Goal: Transaction & Acquisition: Find a store

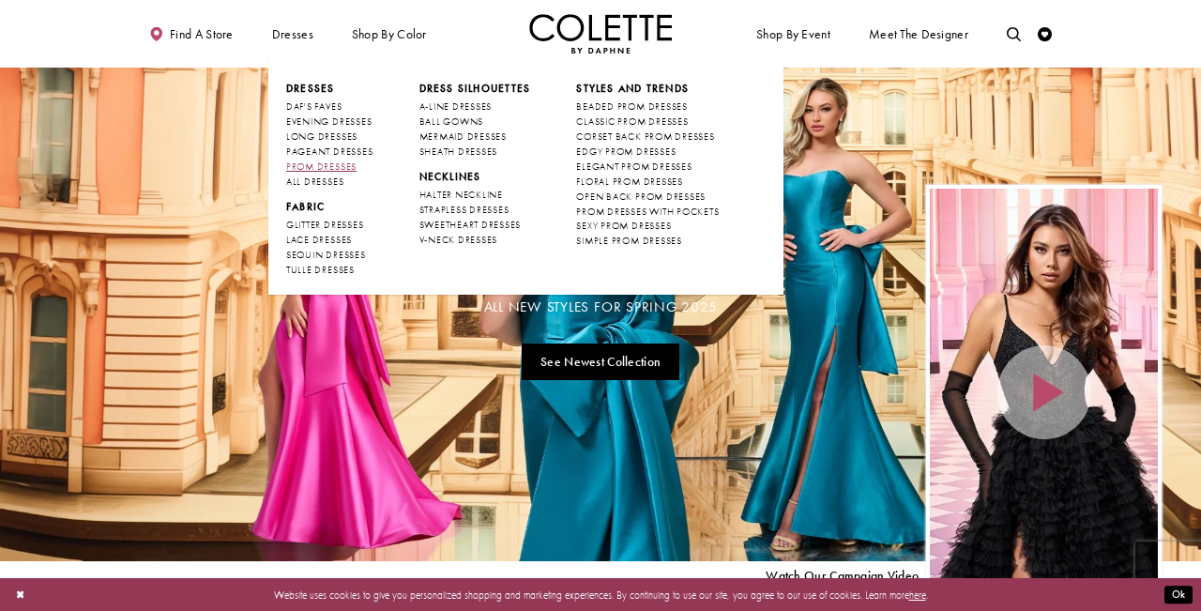
click at [349, 167] on span "PROM DRESSES" at bounding box center [321, 166] width 70 height 12
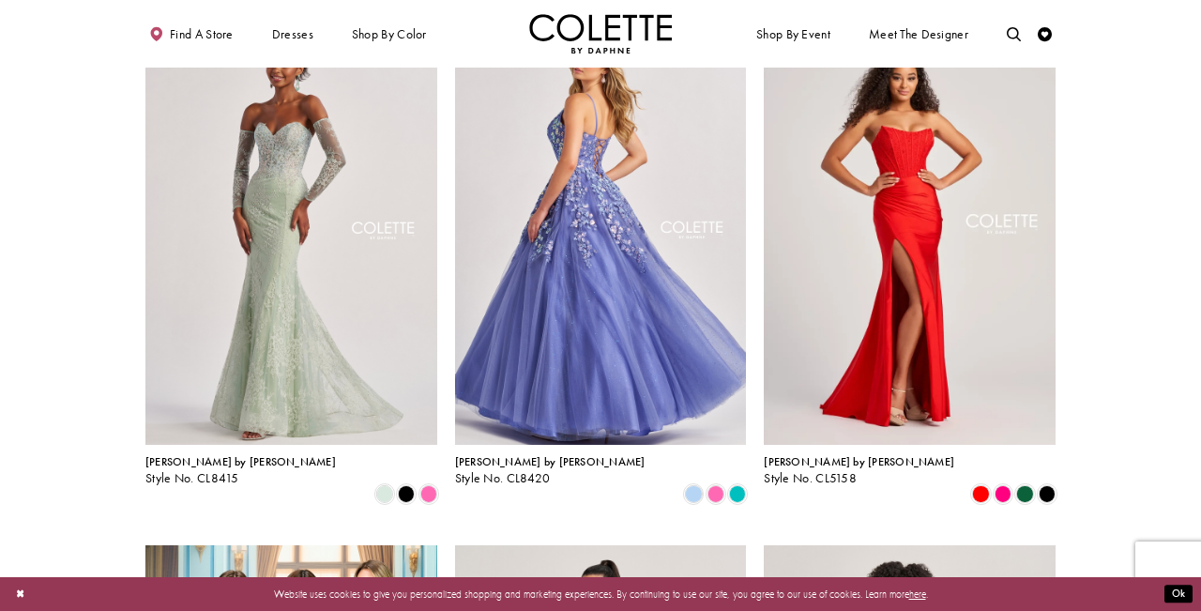
scroll to position [1975, 0]
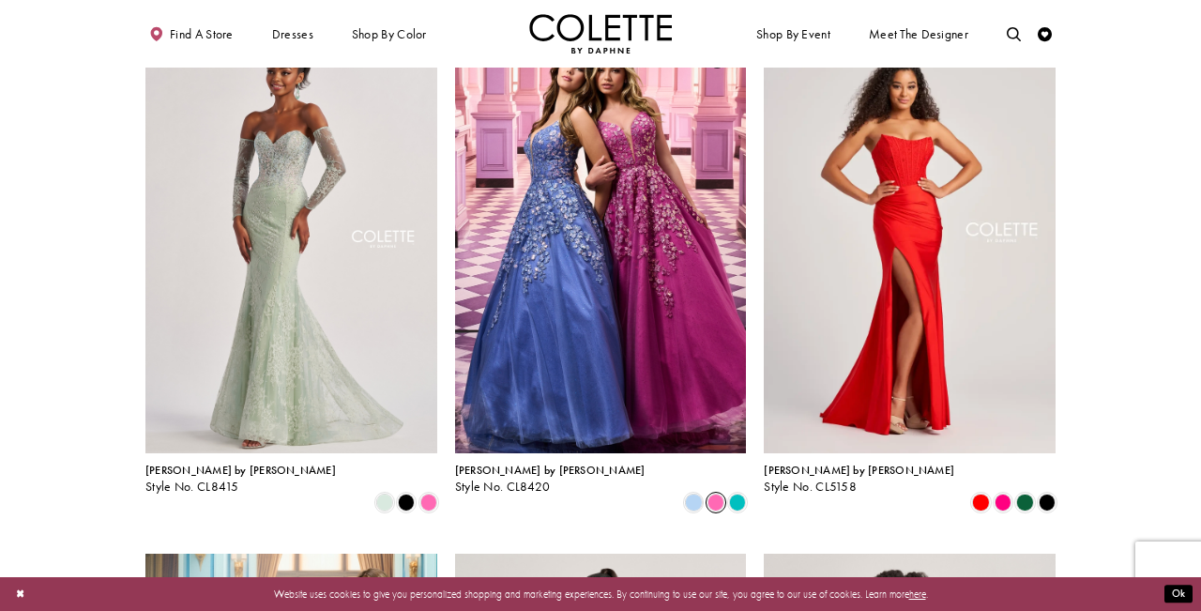
click at [716, 493] on span "Product List" at bounding box center [715, 501] width 17 height 17
click at [739, 493] on span "Product List" at bounding box center [737, 501] width 17 height 17
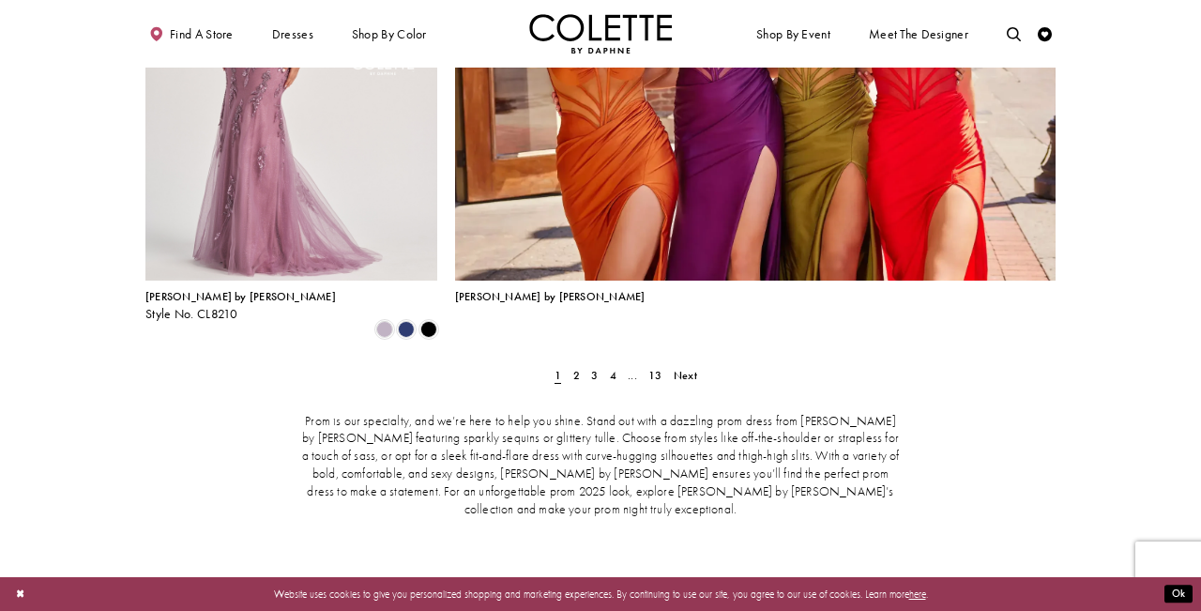
scroll to position [3153, 0]
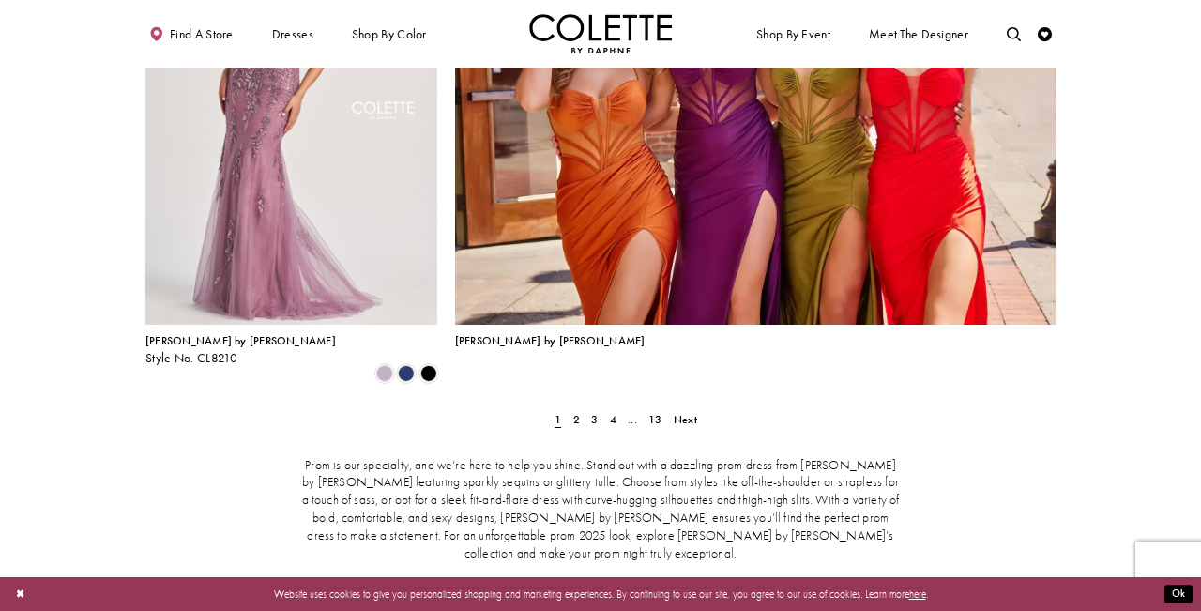
click at [573, 426] on div "Prom is our specialty, and we’re here to help you shine. Stand out with a dazzl…" at bounding box center [600, 509] width 910 height 166
click at [573, 412] on span "2" at bounding box center [576, 419] width 7 height 15
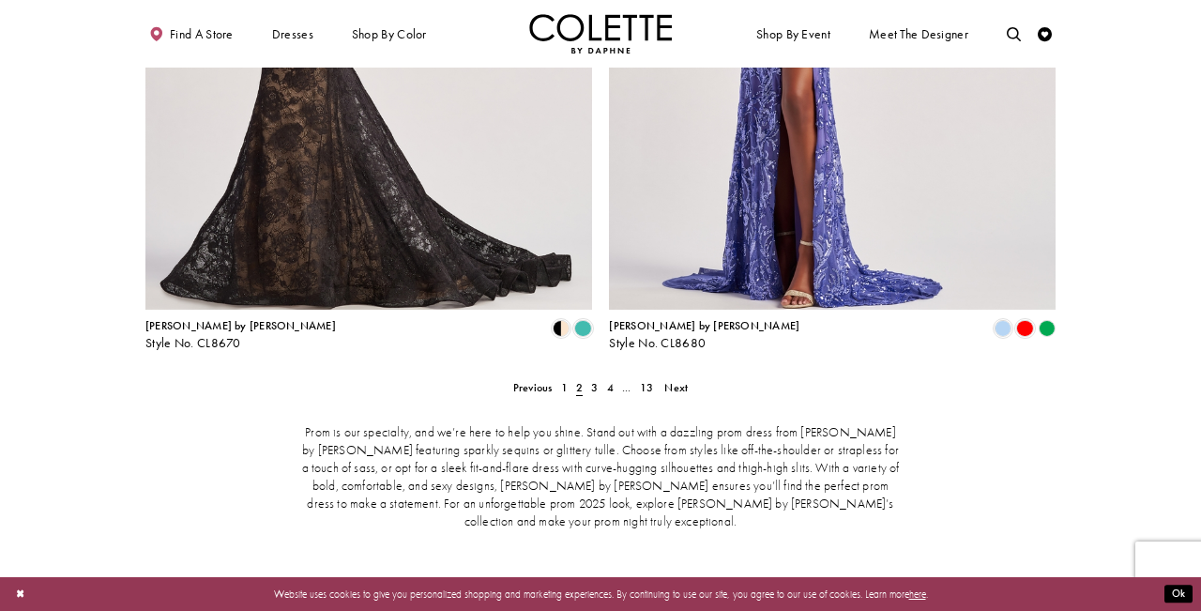
scroll to position [2844, 0]
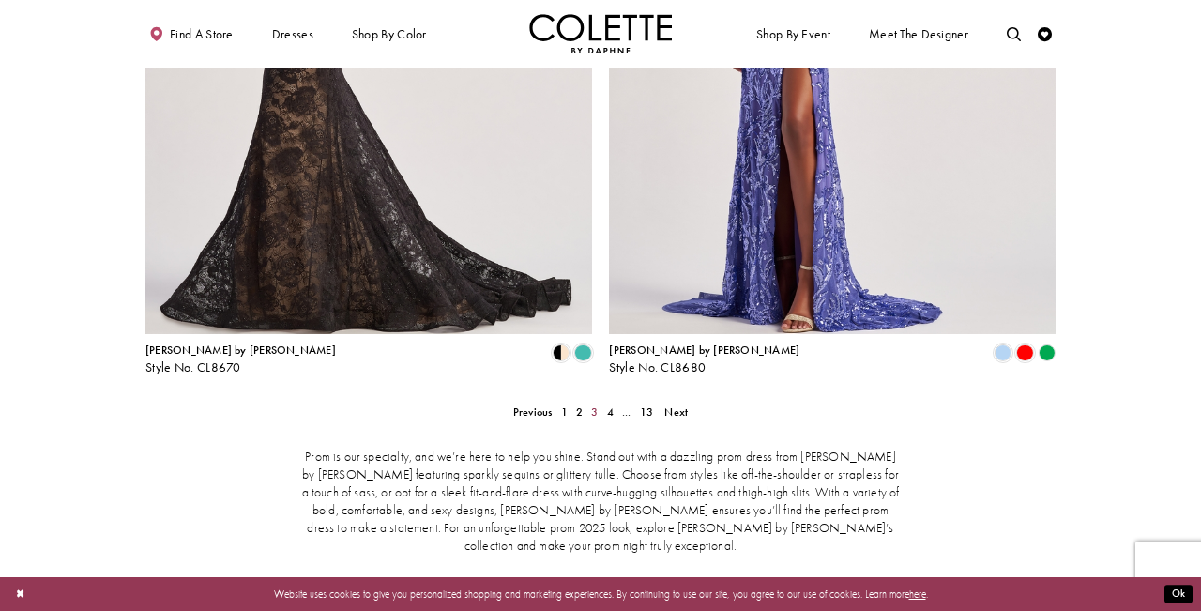
click at [590, 401] on link "3" at bounding box center [594, 411] width 15 height 21
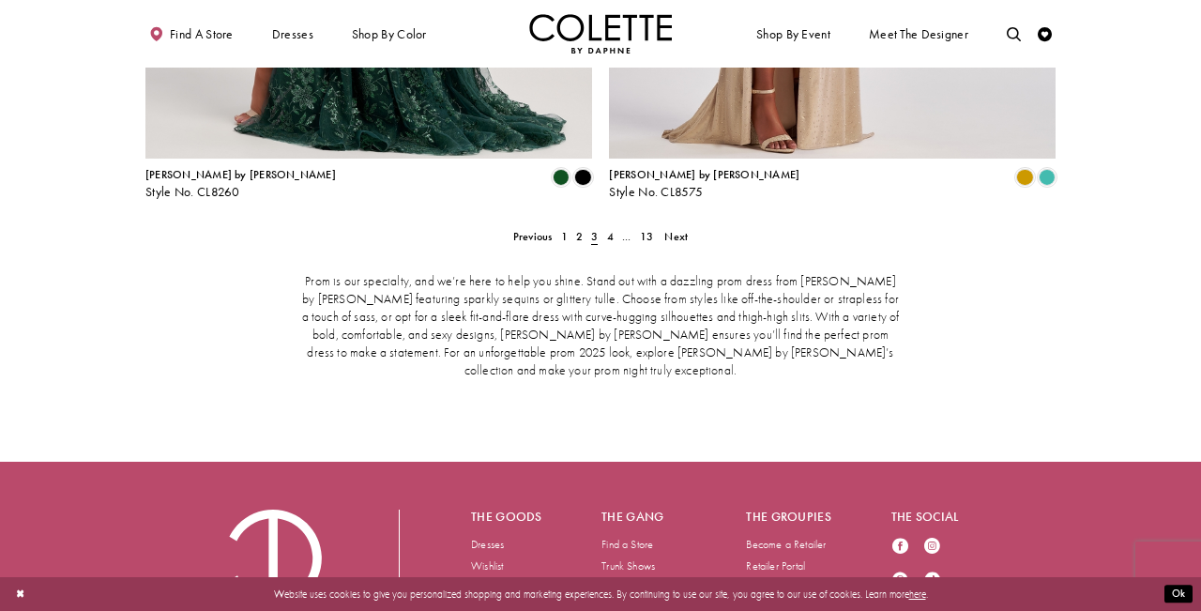
scroll to position [3020, 0]
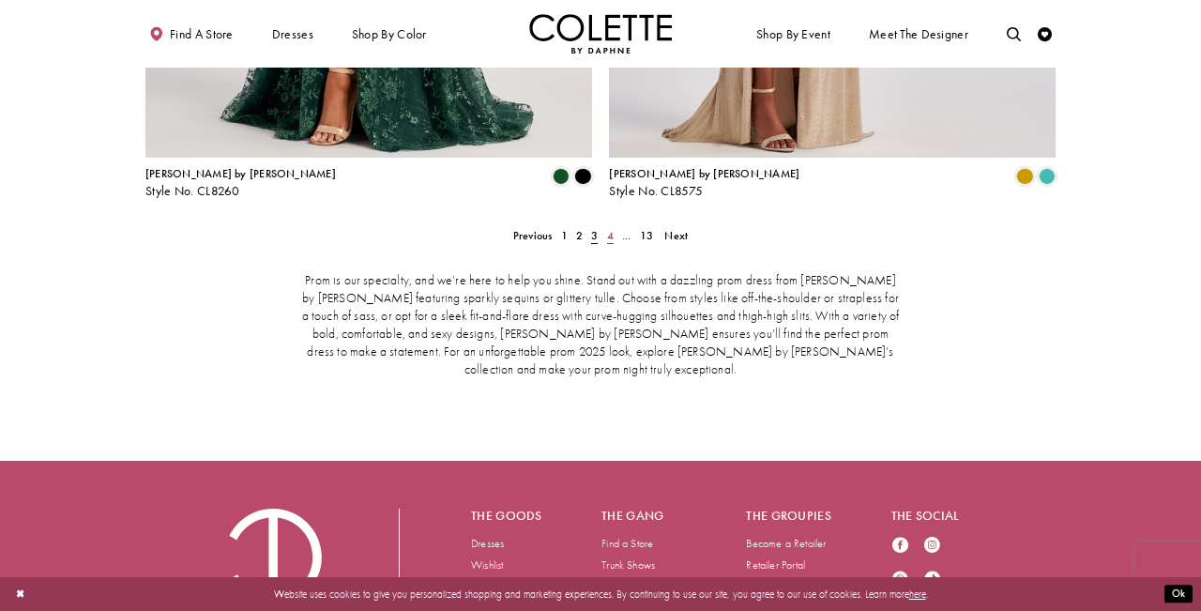
click at [610, 228] on span "4" at bounding box center [610, 235] width 7 height 15
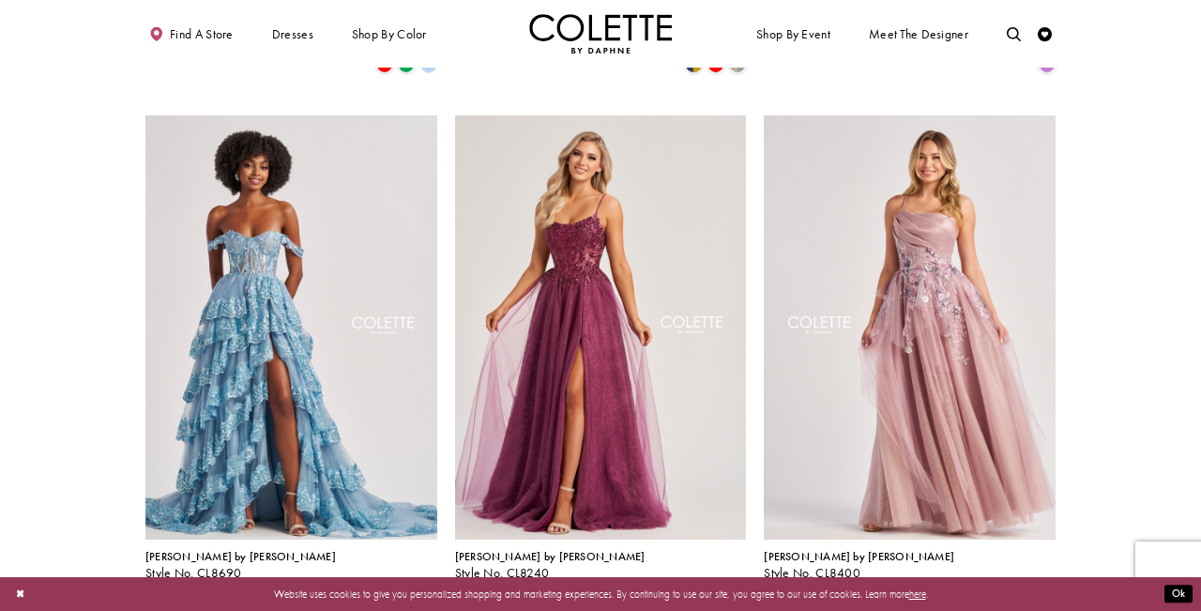
scroll to position [1370, 0]
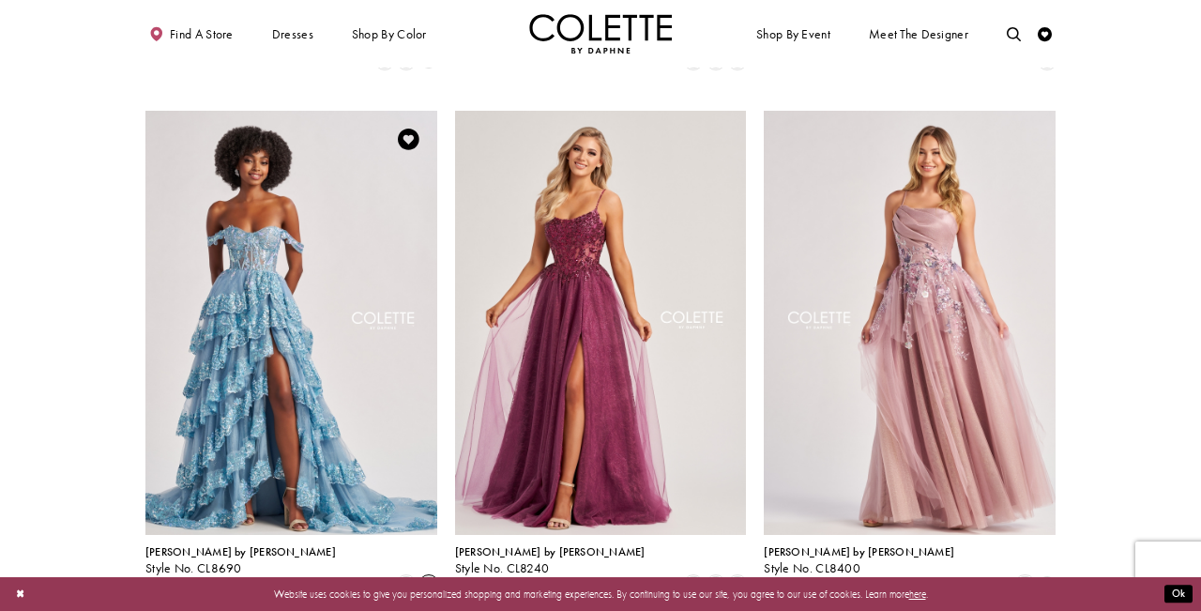
click at [431, 576] on span "Product List" at bounding box center [428, 584] width 17 height 17
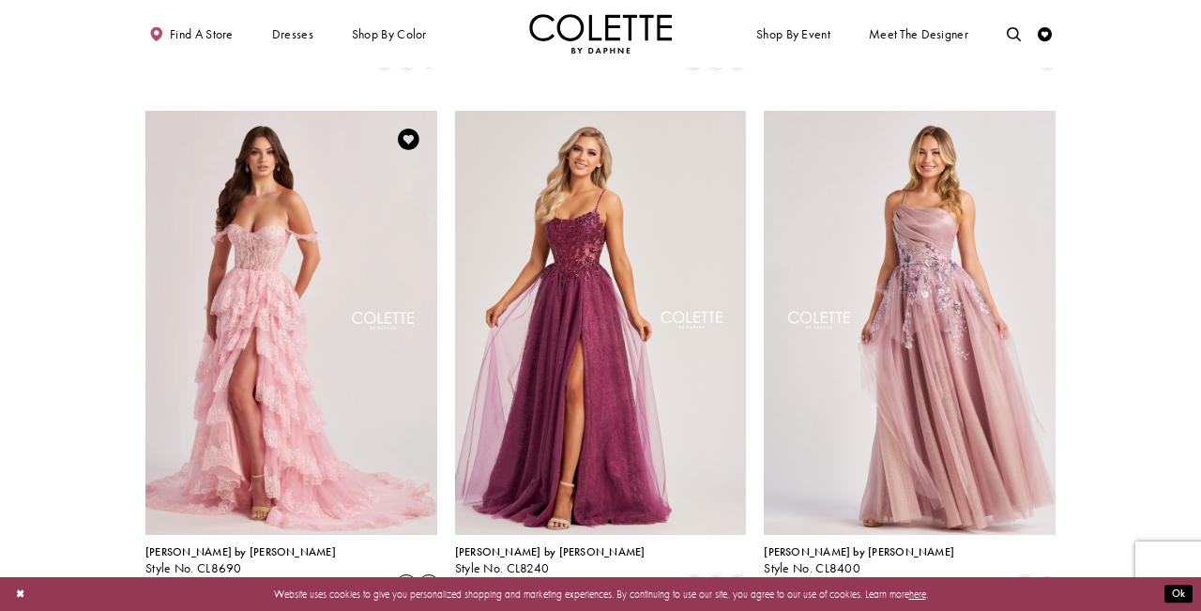
click at [406, 576] on span "Product List" at bounding box center [406, 584] width 17 height 17
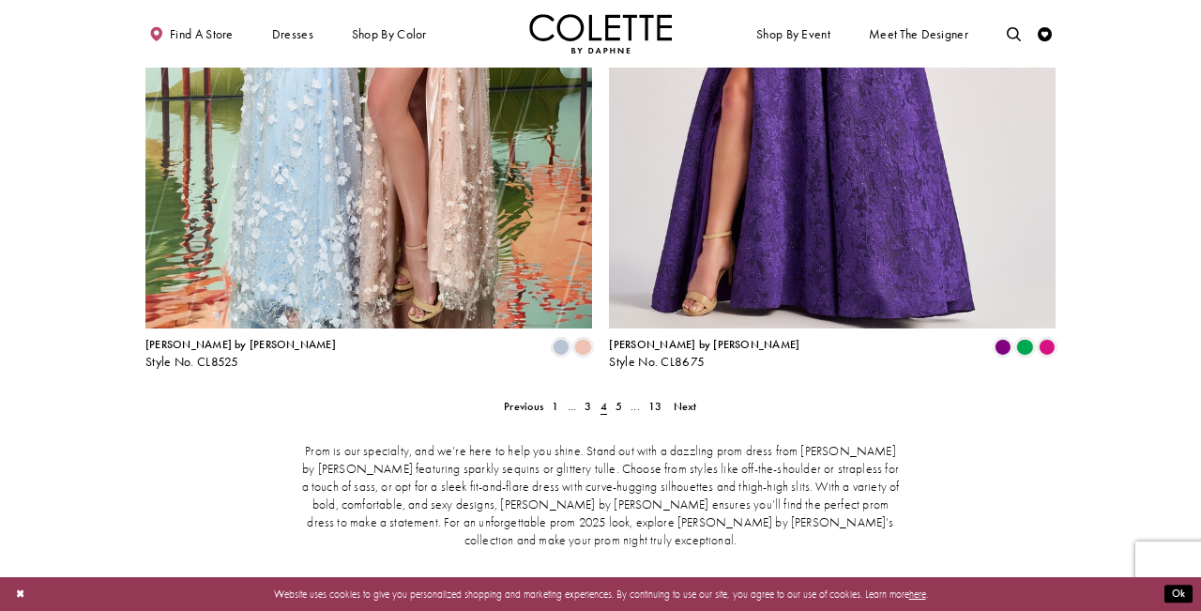
scroll to position [2855, 0]
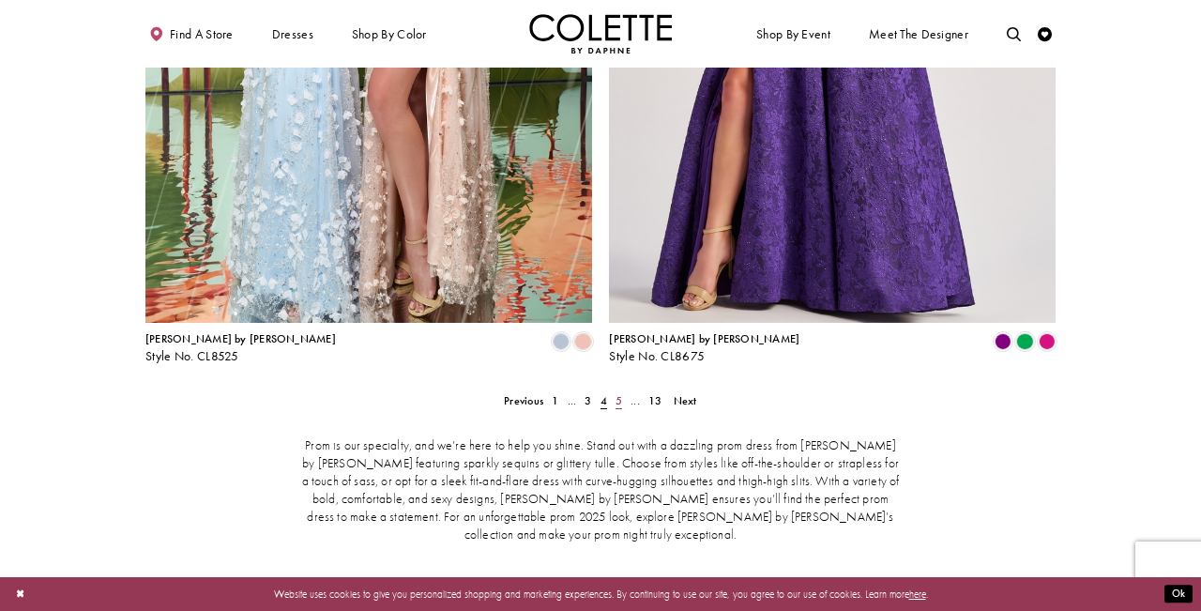
click at [615, 393] on span "5" at bounding box center [618, 400] width 7 height 15
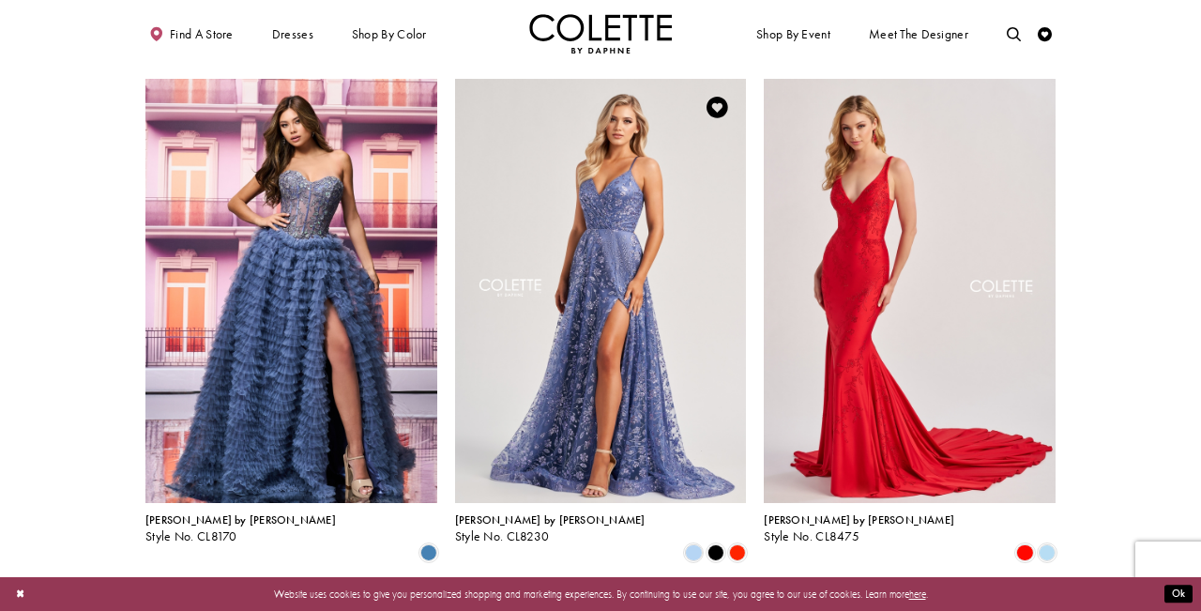
scroll to position [1399, 0]
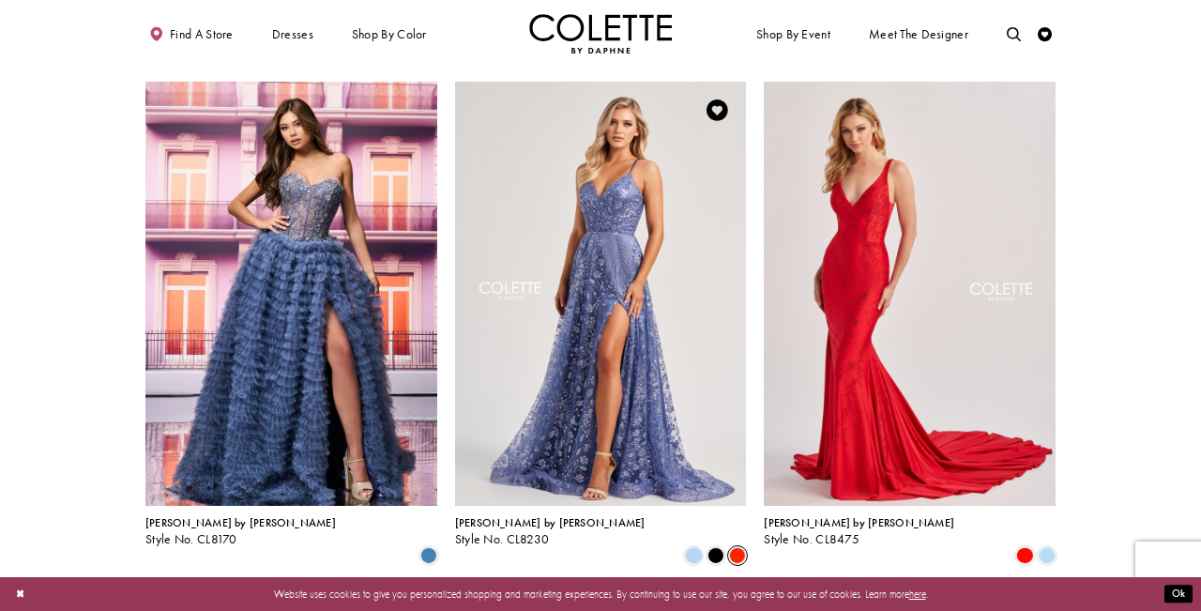
click at [734, 547] on span "Product List" at bounding box center [737, 555] width 17 height 17
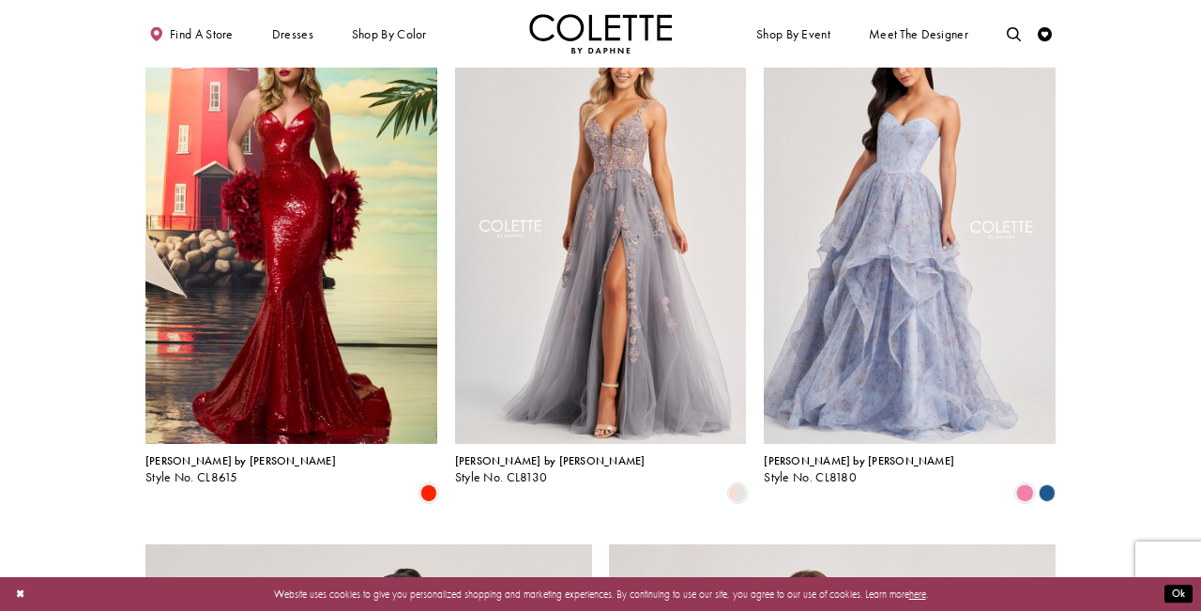
scroll to position [1971, 0]
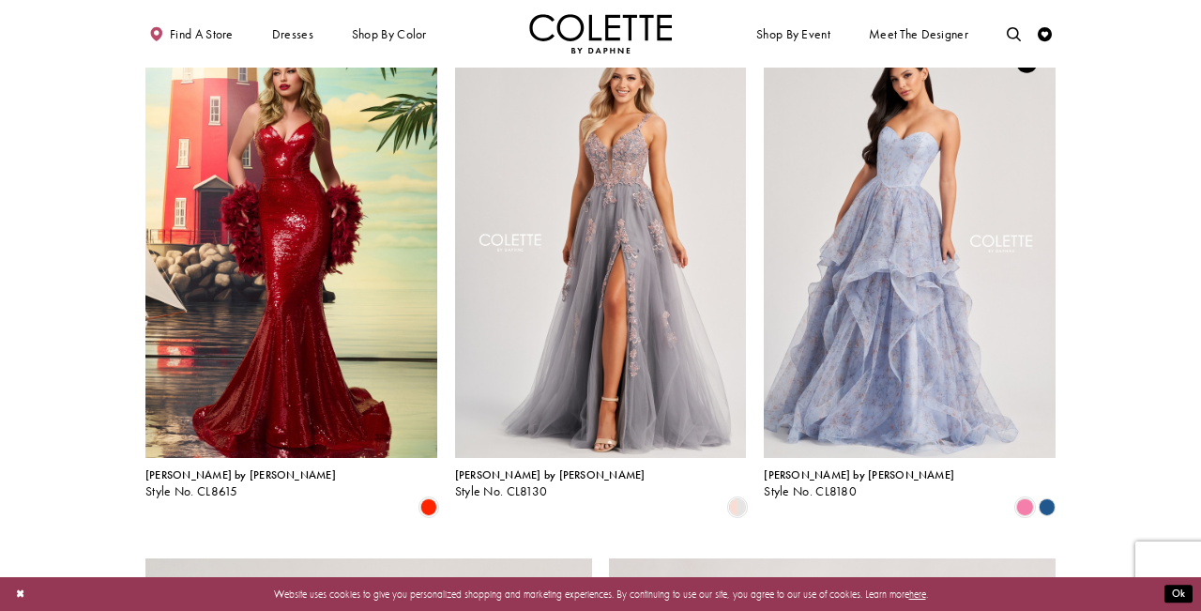
click at [1049, 496] on polygon "Product List" at bounding box center [1047, 507] width 22 height 22
click at [1025, 498] on span "Product List" at bounding box center [1024, 506] width 17 height 17
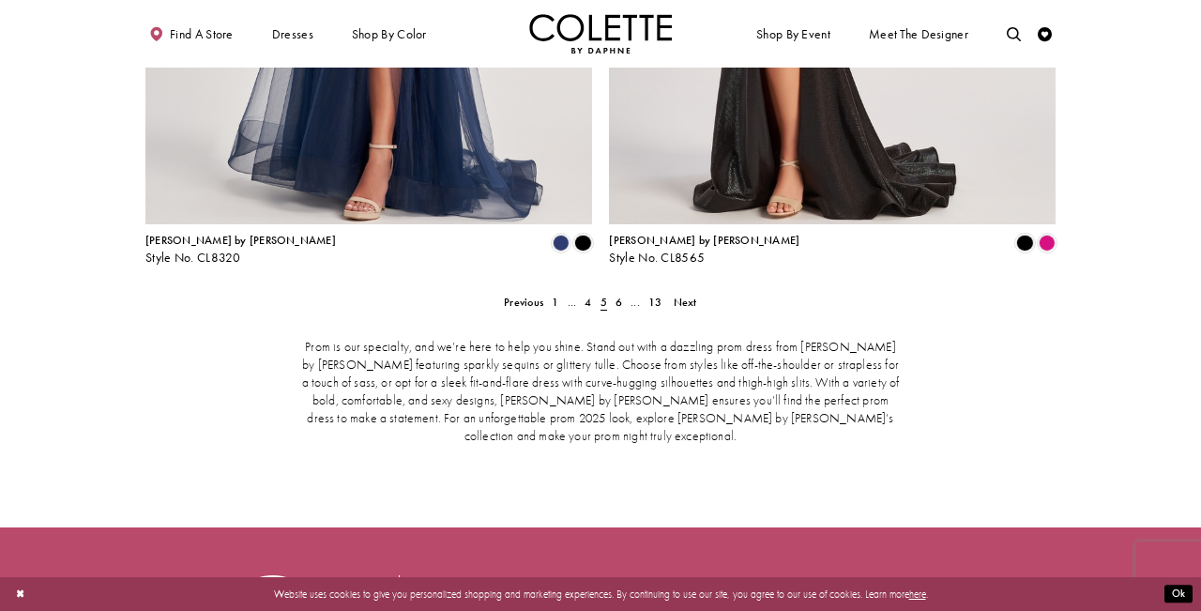
scroll to position [2959, 0]
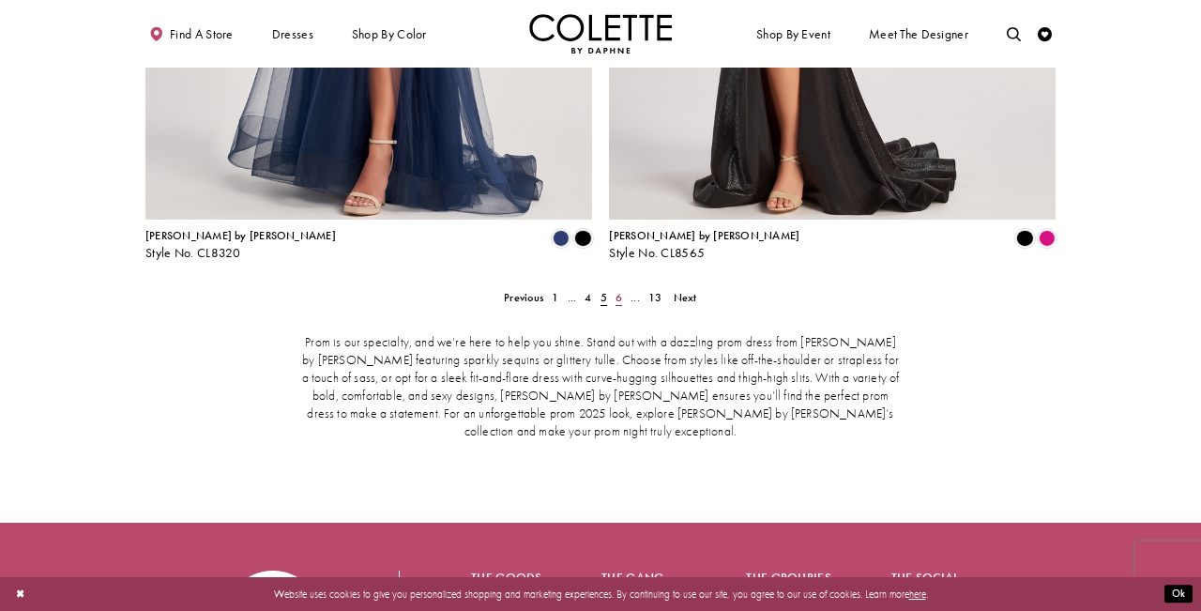
click at [621, 290] on span "6" at bounding box center [618, 297] width 7 height 15
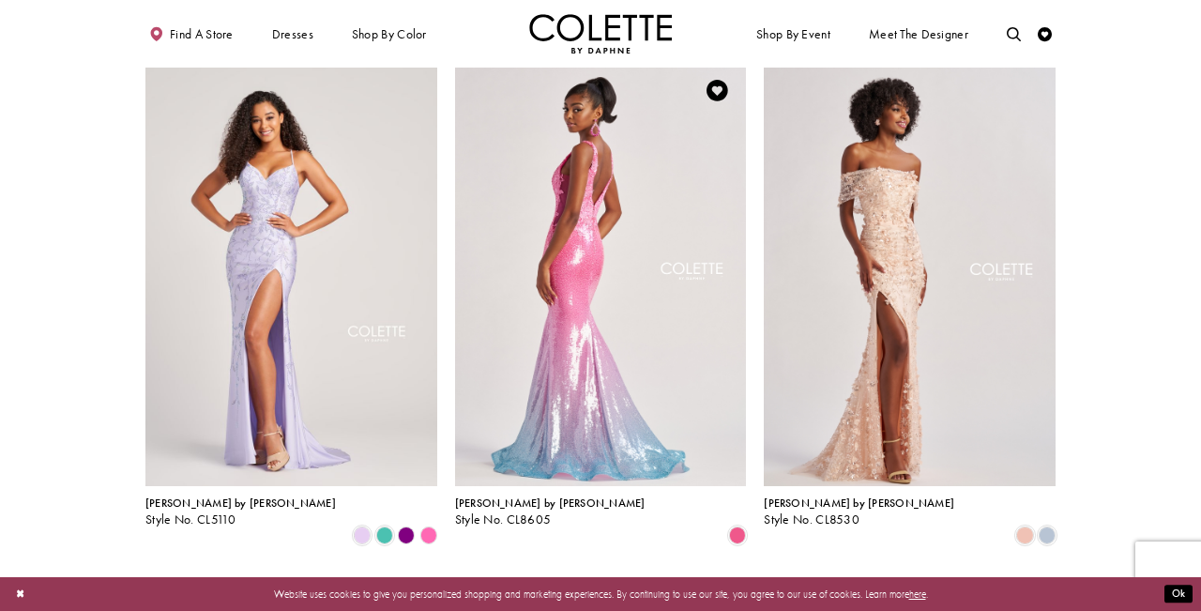
scroll to position [2271, 1]
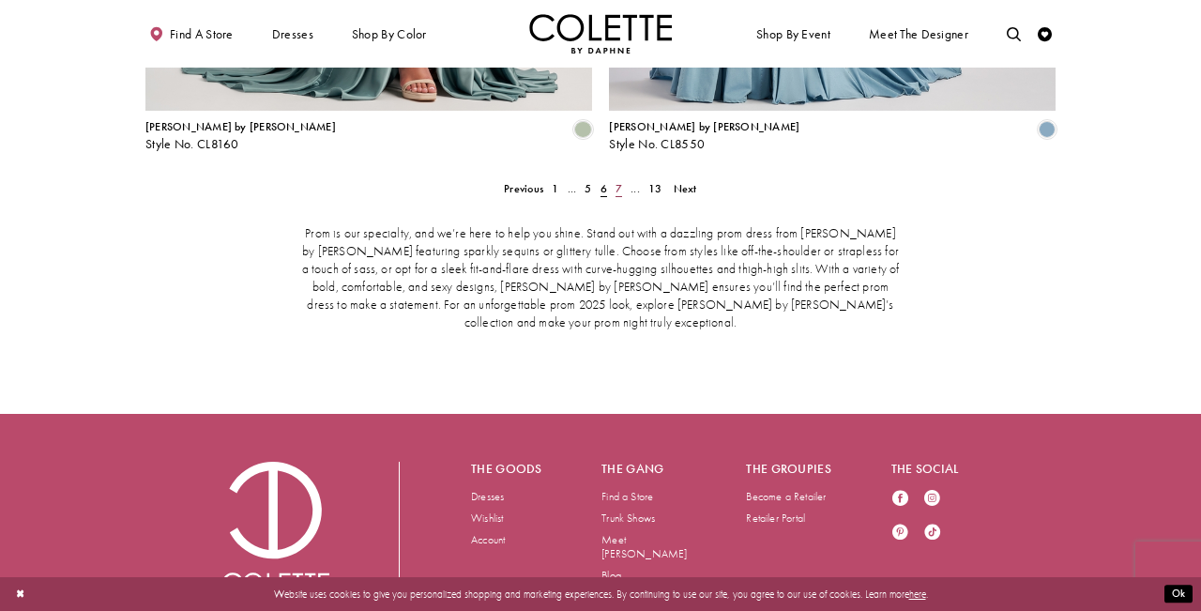
click at [619, 181] on span "7" at bounding box center [618, 188] width 7 height 15
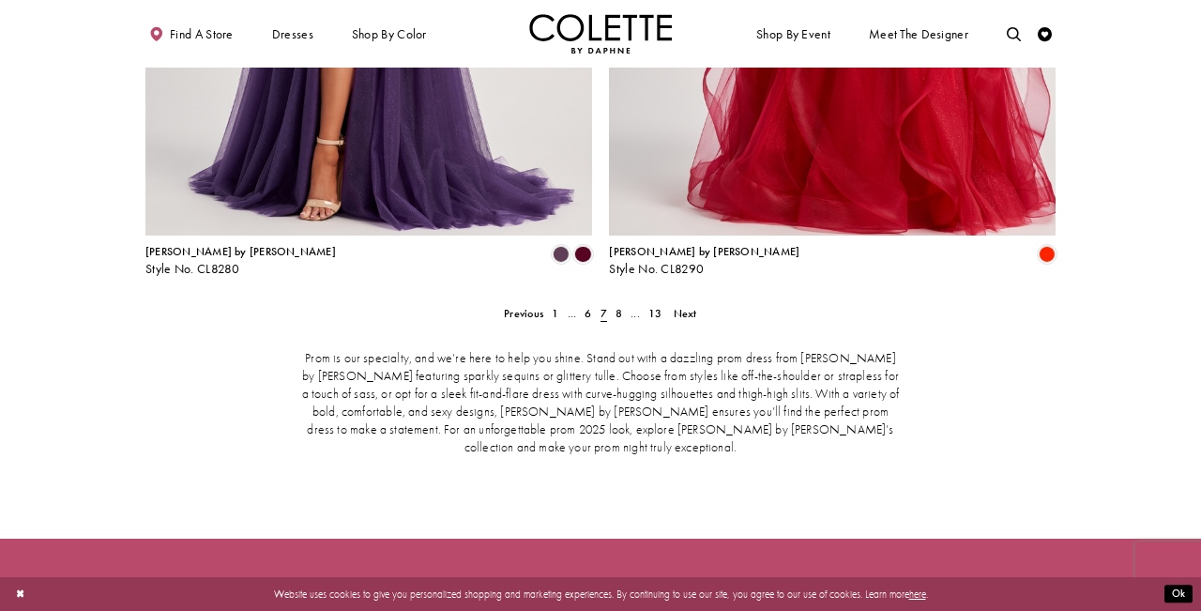
scroll to position [2946, 0]
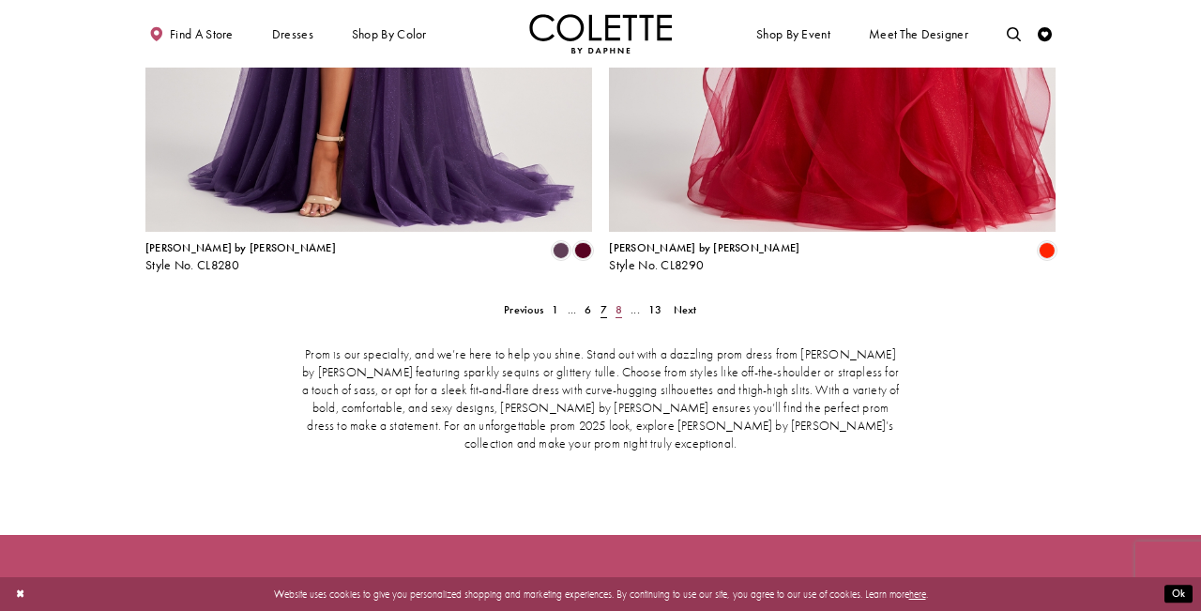
click at [619, 302] on span "8" at bounding box center [618, 309] width 7 height 15
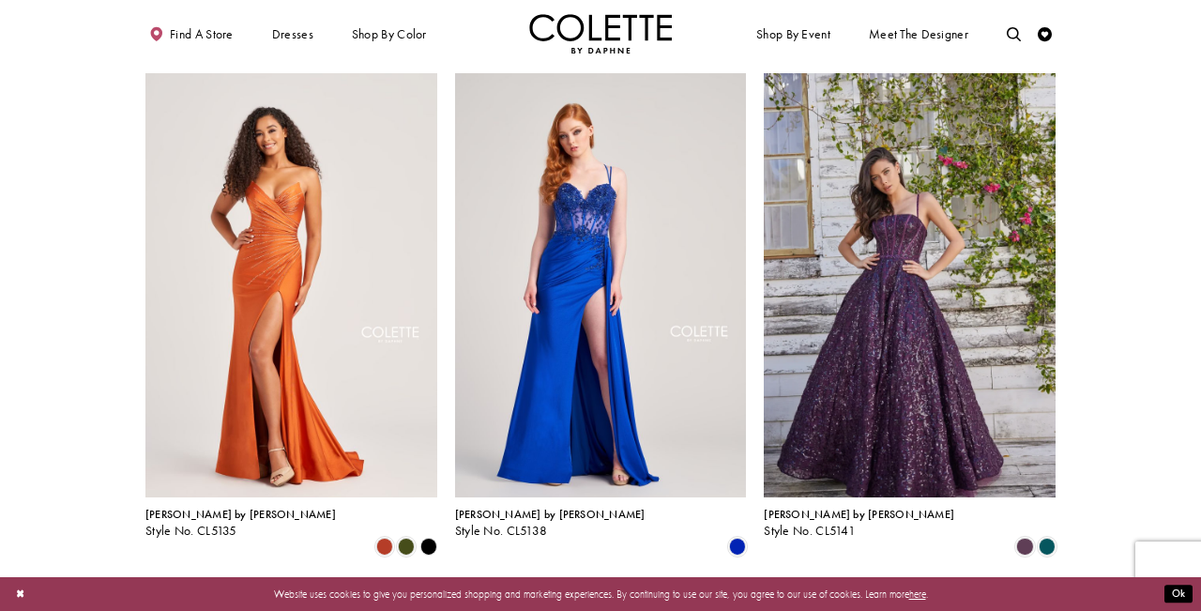
scroll to position [1966, 0]
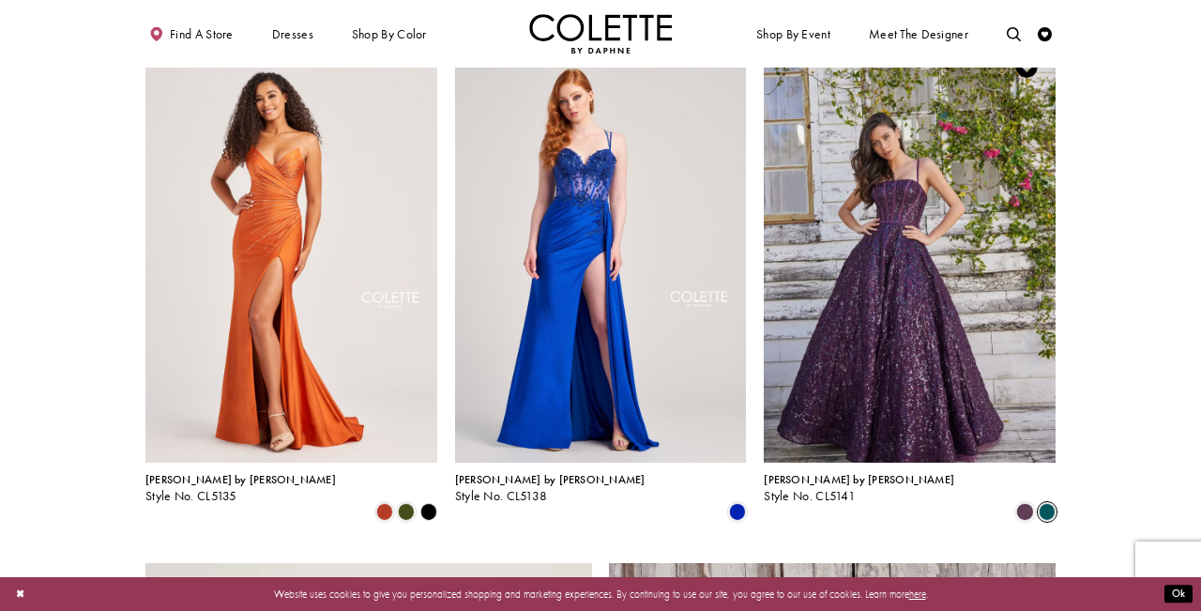
click at [1052, 503] on span "Product List" at bounding box center [1046, 511] width 17 height 17
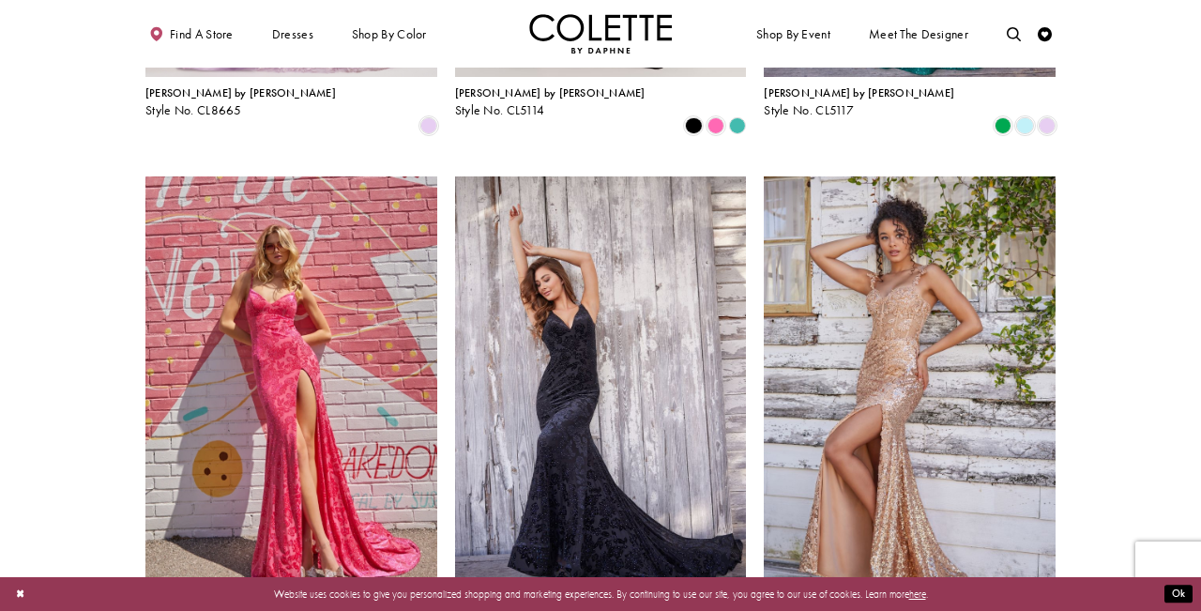
scroll to position [1174, 0]
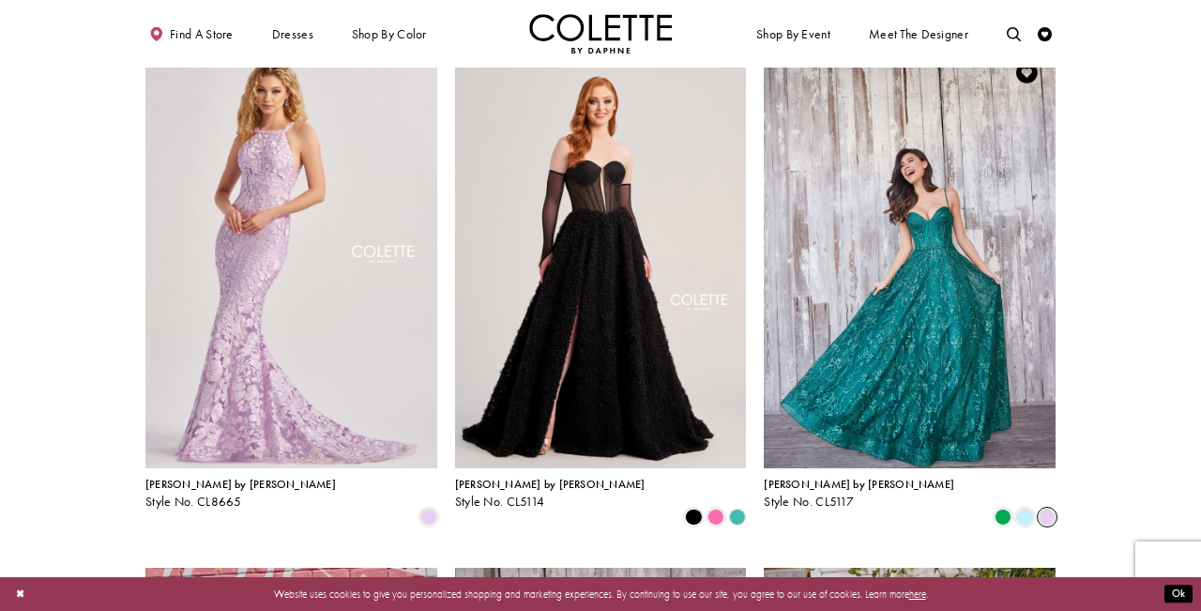
click at [1048, 508] on span "Product List" at bounding box center [1046, 516] width 17 height 17
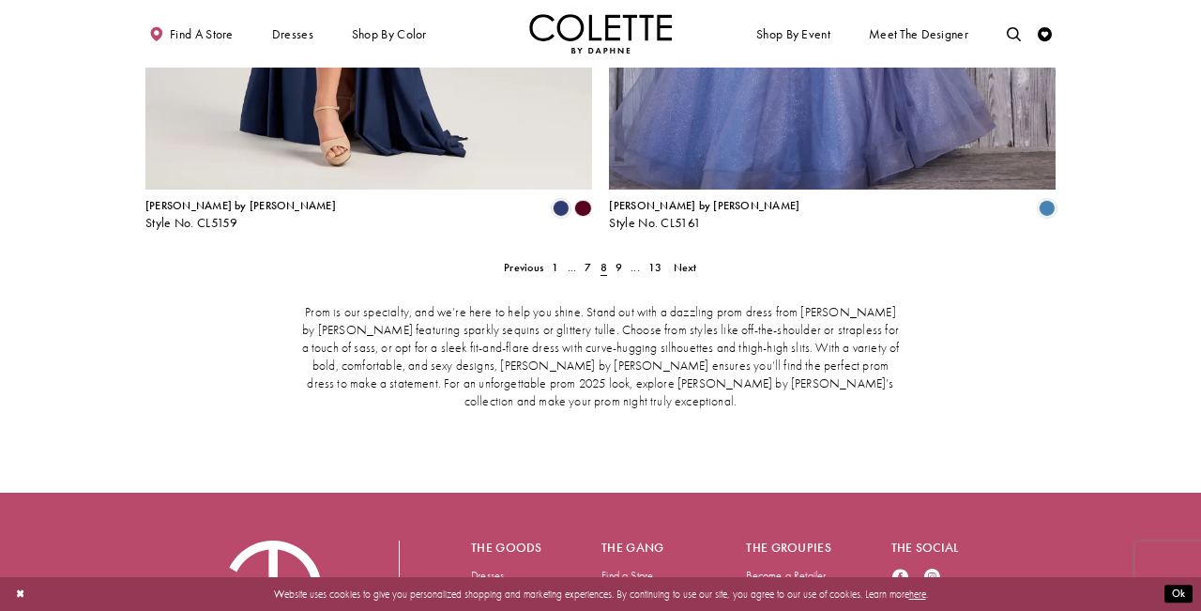
scroll to position [2995, 0]
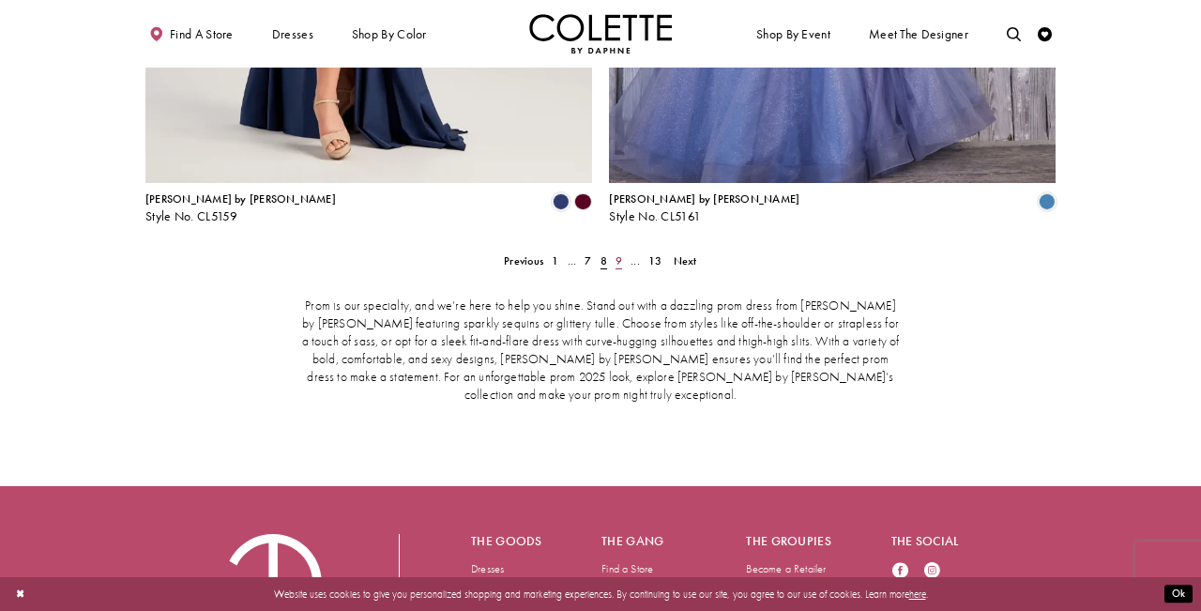
click at [620, 253] on span "9" at bounding box center [618, 260] width 7 height 15
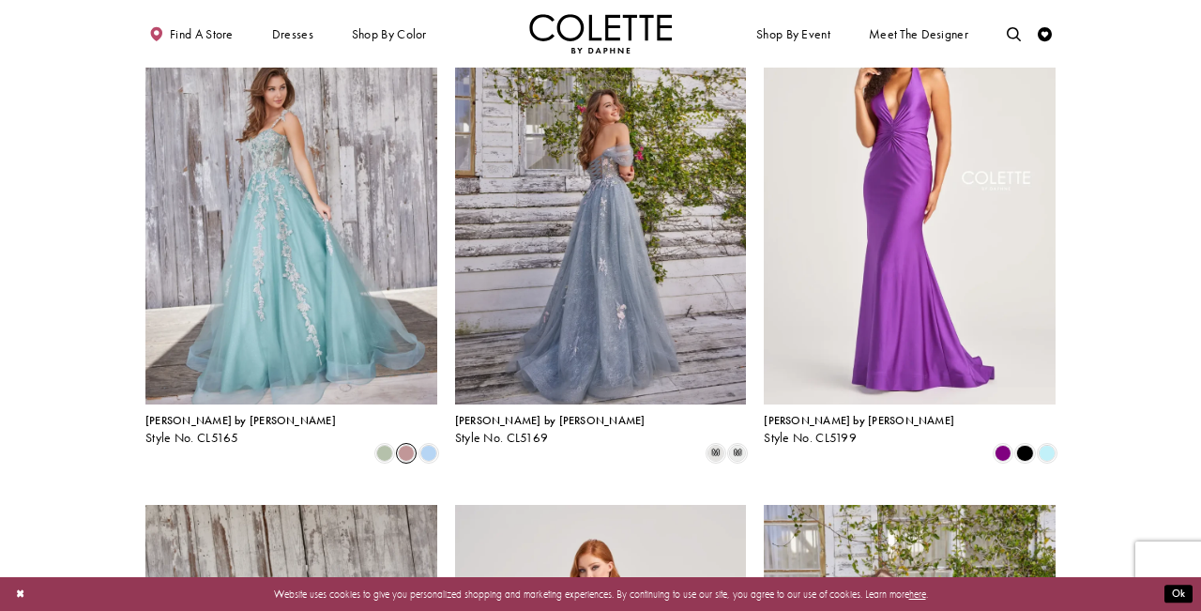
click at [404, 445] on span "Product List" at bounding box center [406, 453] width 17 height 17
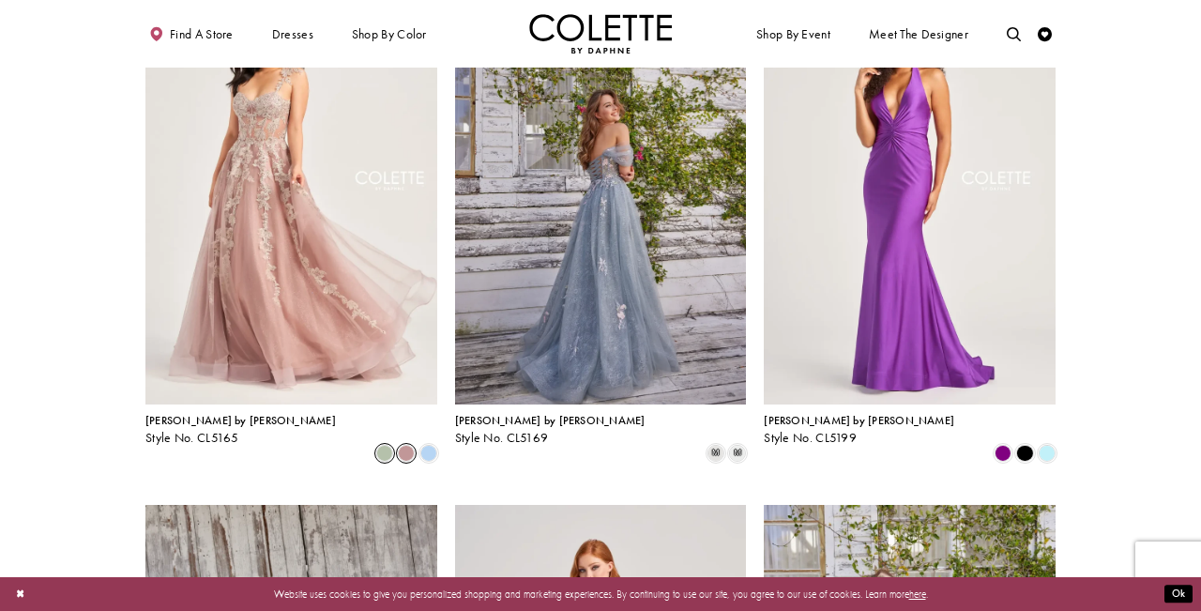
click at [389, 445] on span "Product List" at bounding box center [384, 453] width 17 height 17
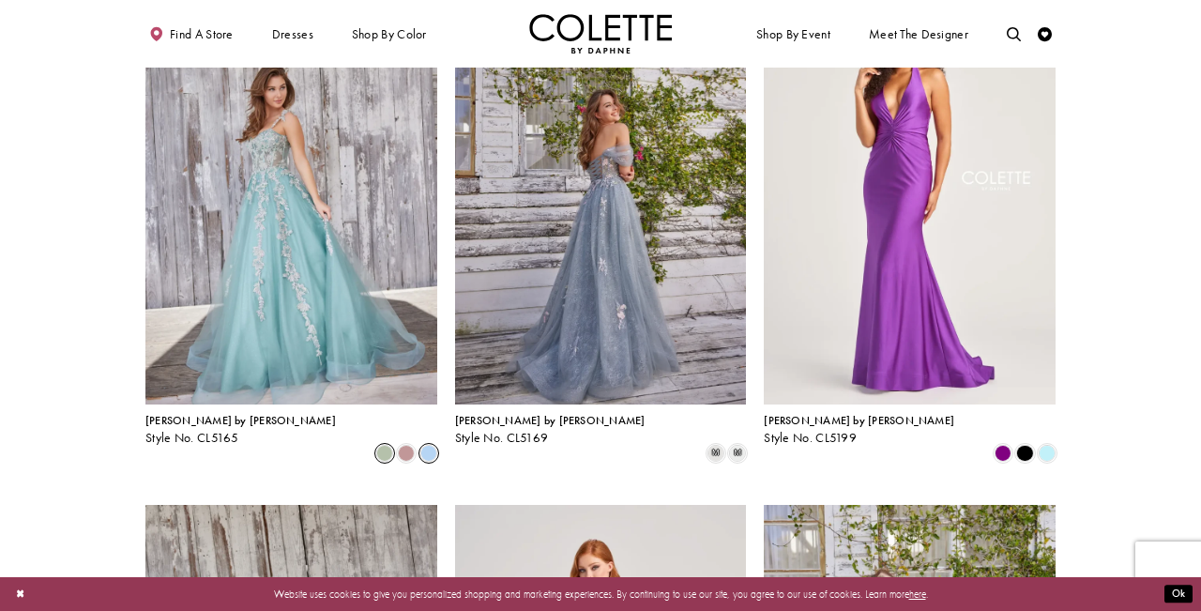
click at [431, 445] on span "Product List" at bounding box center [428, 453] width 17 height 17
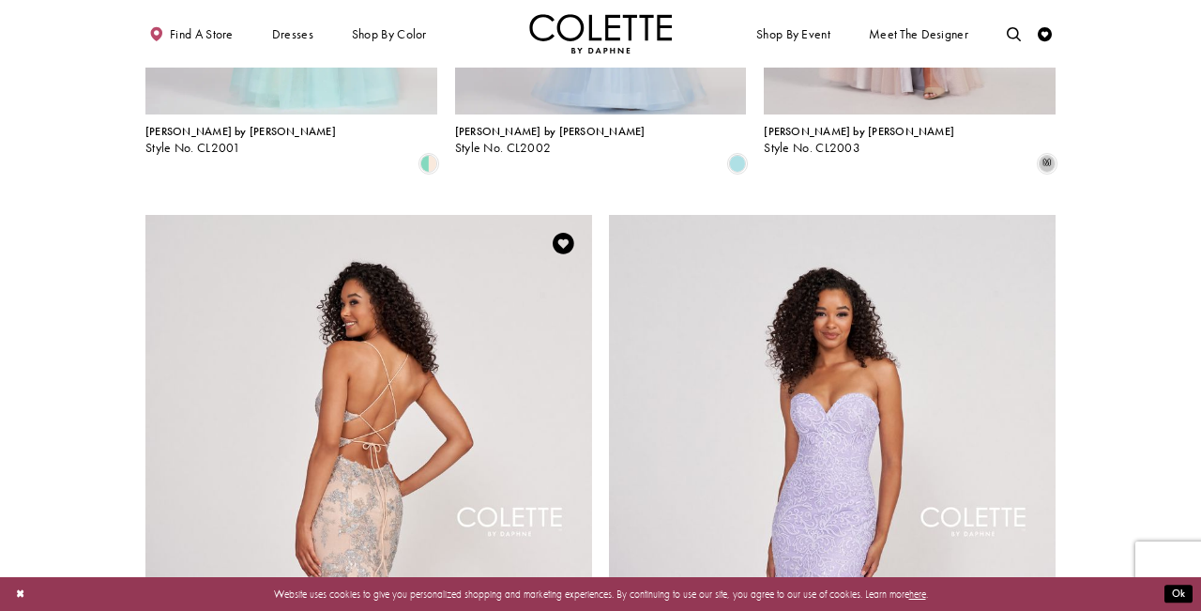
scroll to position [2330, 1]
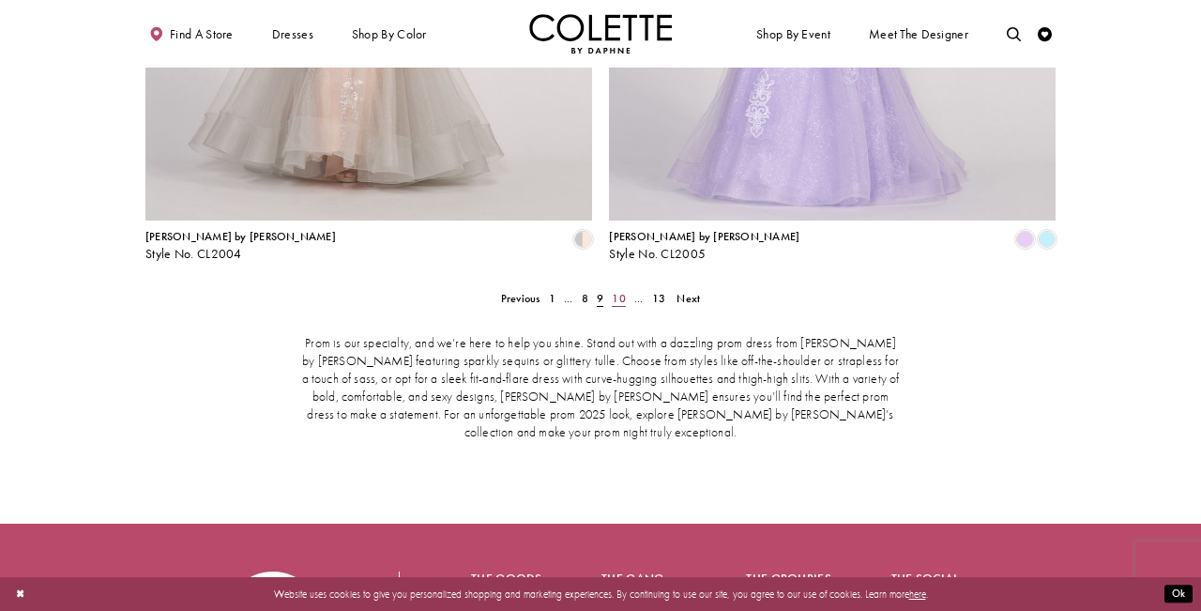
click at [619, 291] on span "10" at bounding box center [618, 298] width 13 height 15
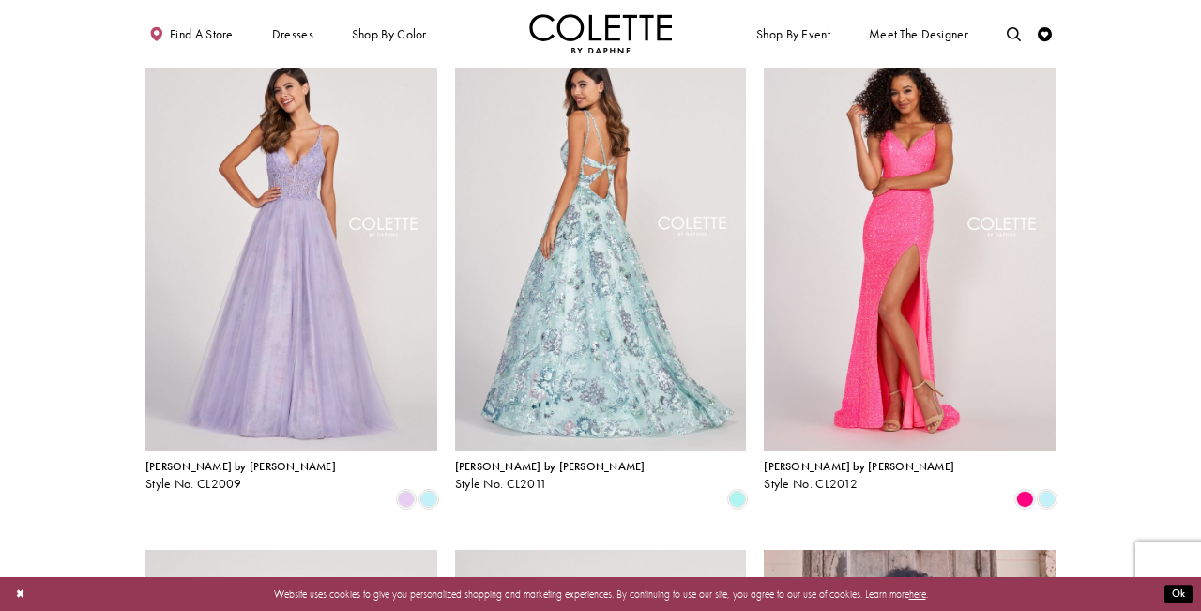
scroll to position [931, 0]
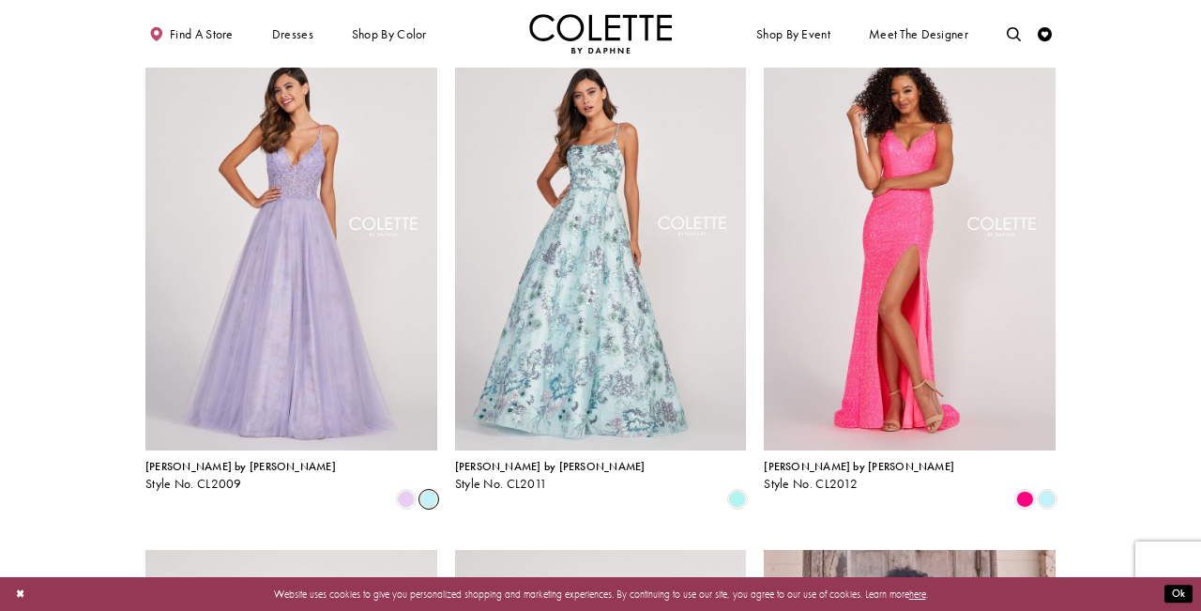
click at [431, 491] on span "Product List" at bounding box center [428, 499] width 17 height 17
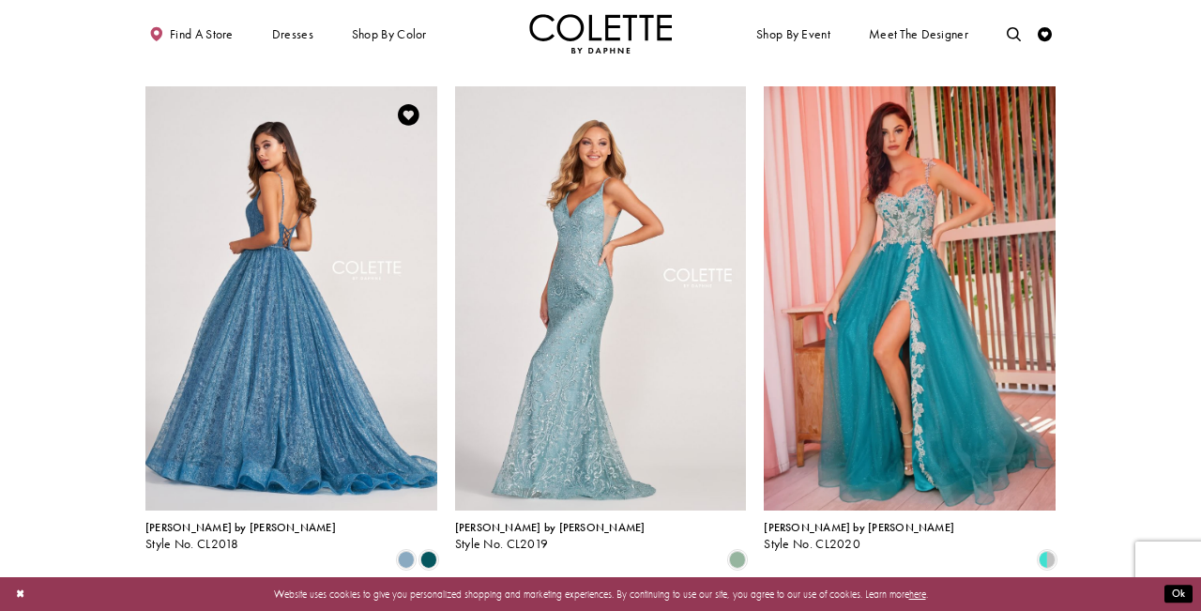
scroll to position [1918, 0]
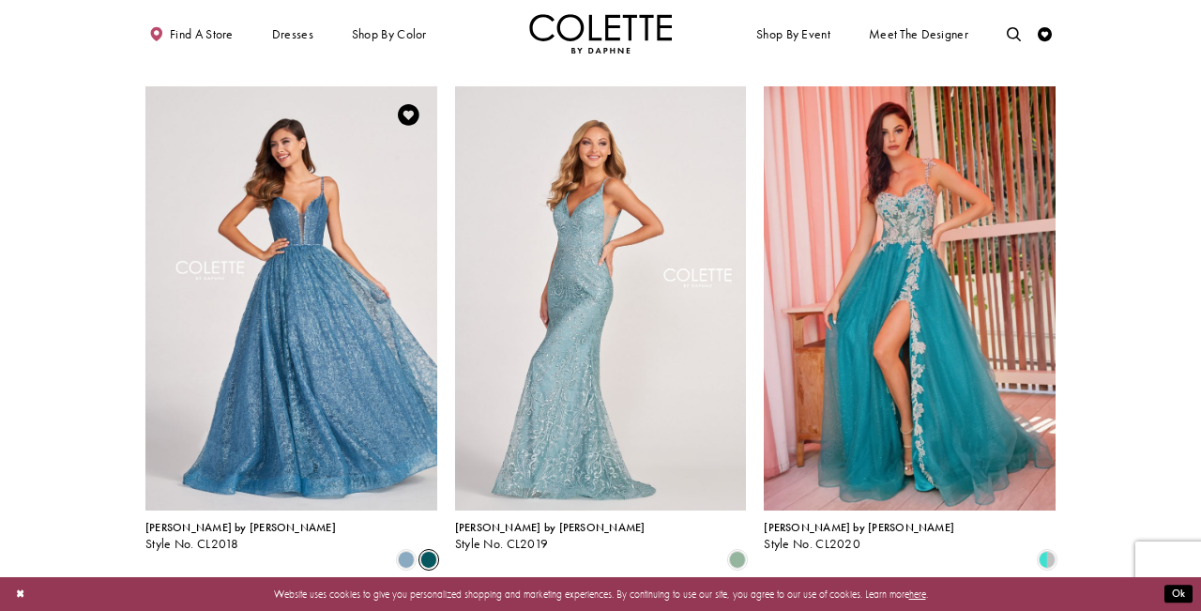
click at [427, 551] on span "Product List" at bounding box center [428, 559] width 17 height 17
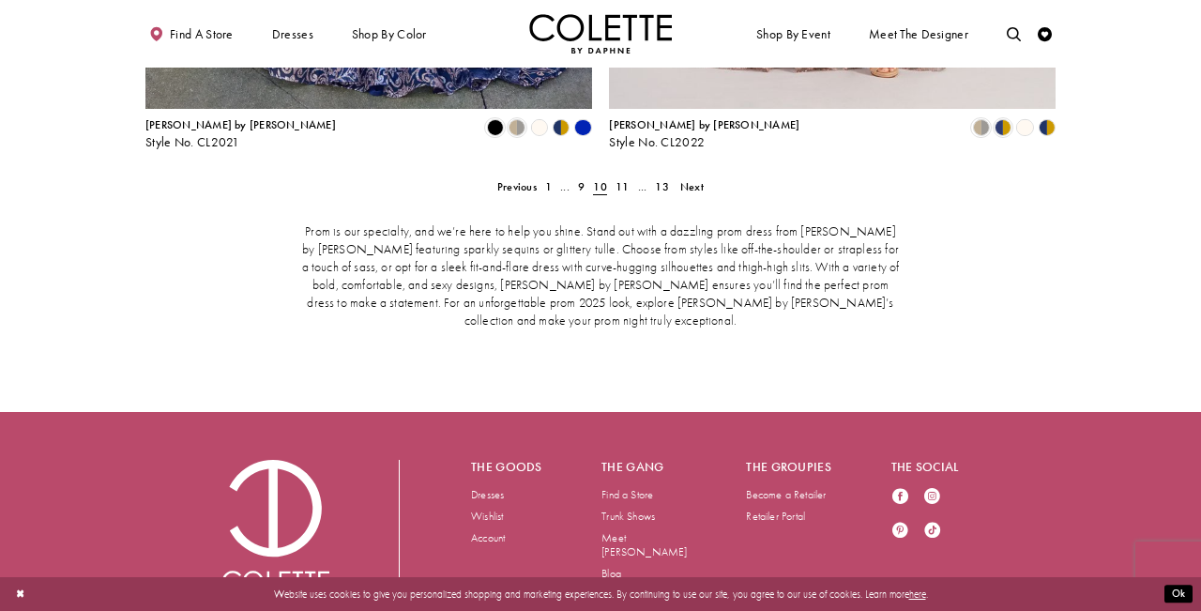
scroll to position [3067, 0]
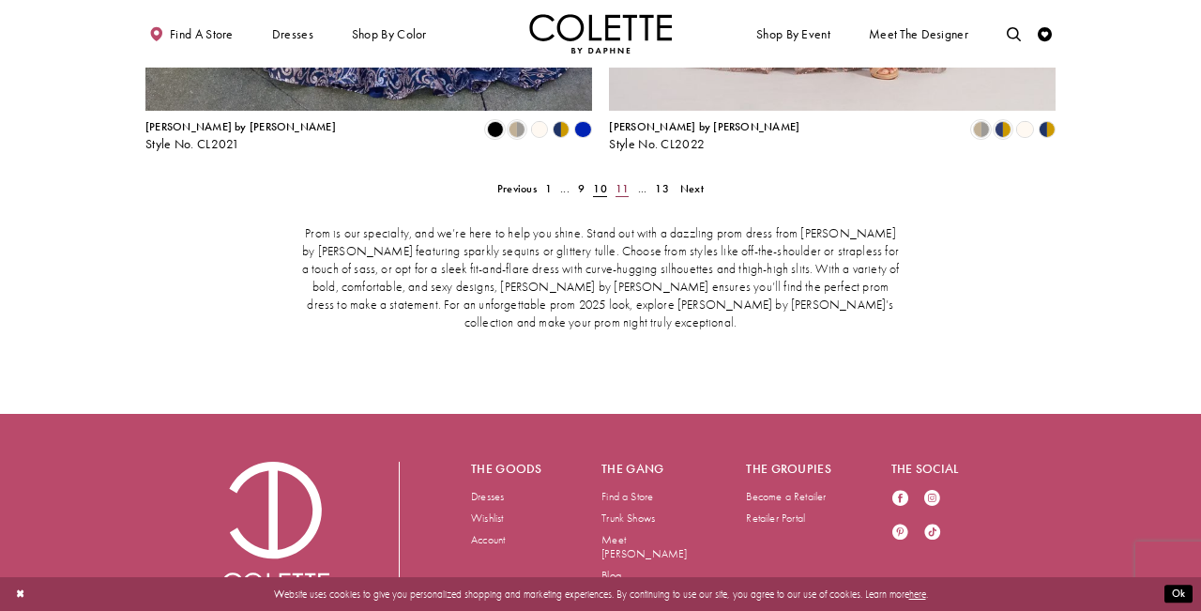
click at [626, 181] on span "11" at bounding box center [621, 188] width 13 height 15
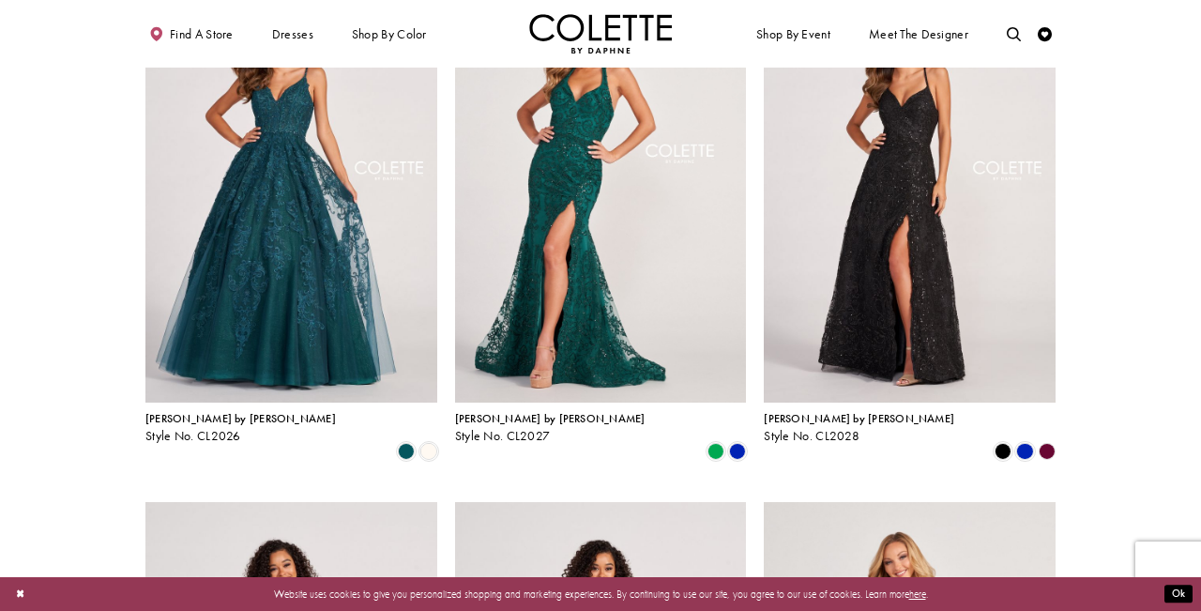
scroll to position [977, 0]
click at [431, 444] on span "Product List" at bounding box center [428, 452] width 17 height 17
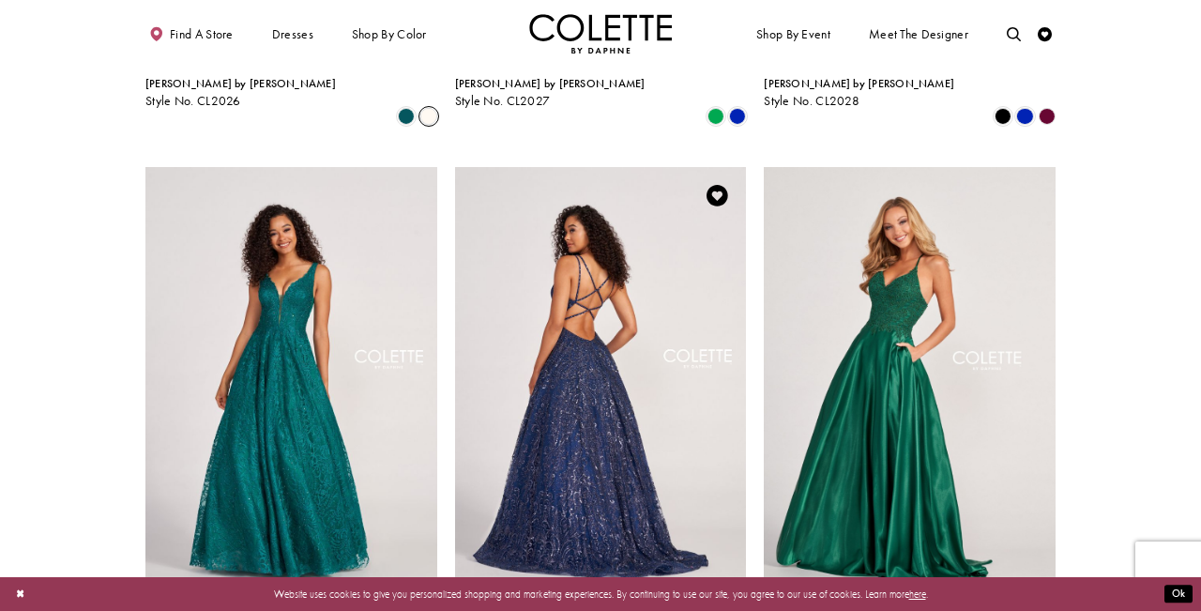
scroll to position [1361, 0]
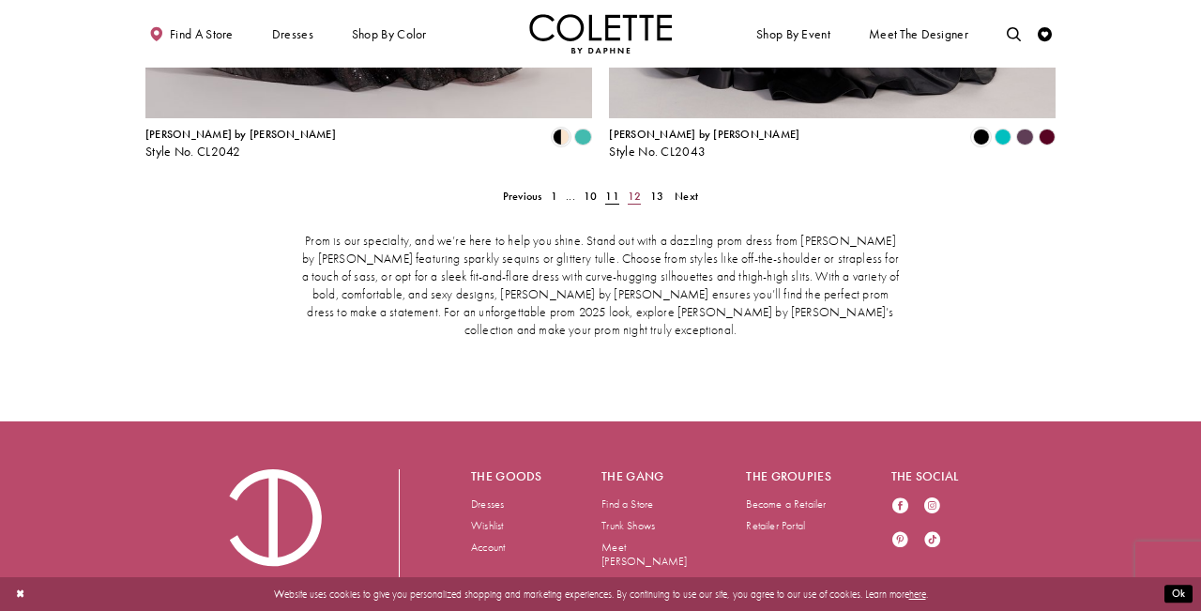
click at [633, 189] on span "12" at bounding box center [634, 196] width 13 height 15
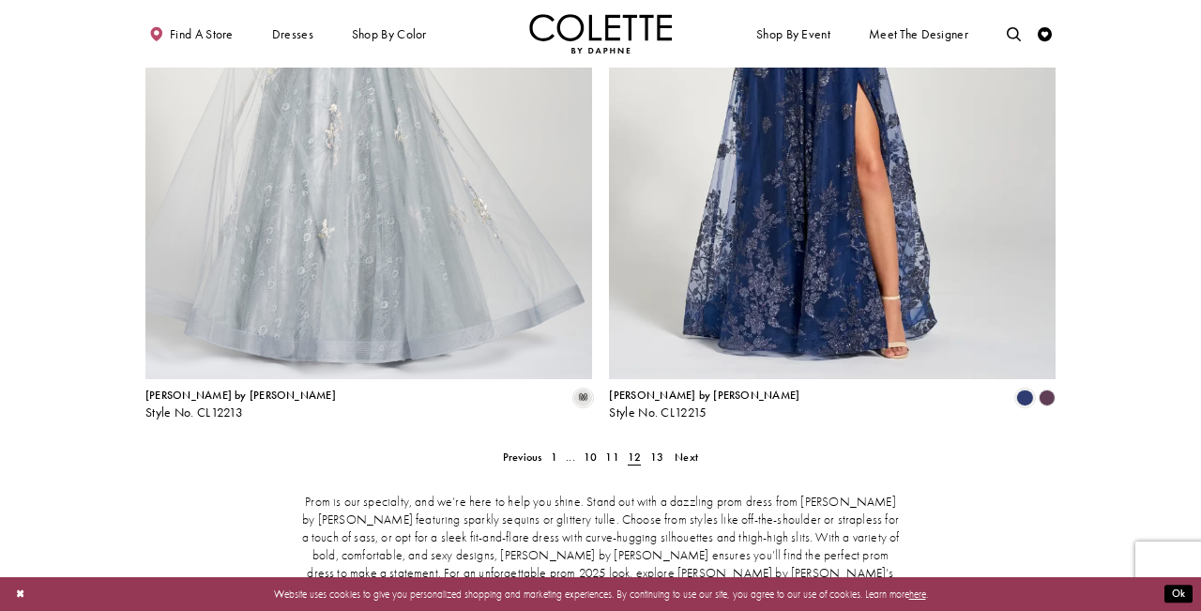
scroll to position [2839, 0]
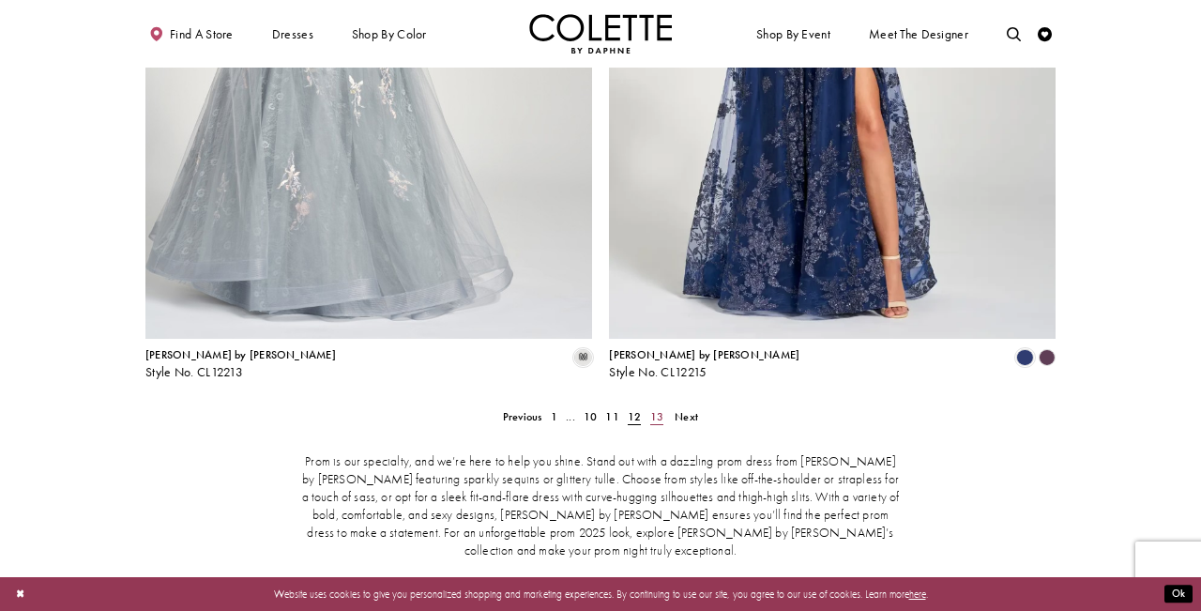
click at [659, 409] on span "13" at bounding box center [656, 416] width 13 height 15
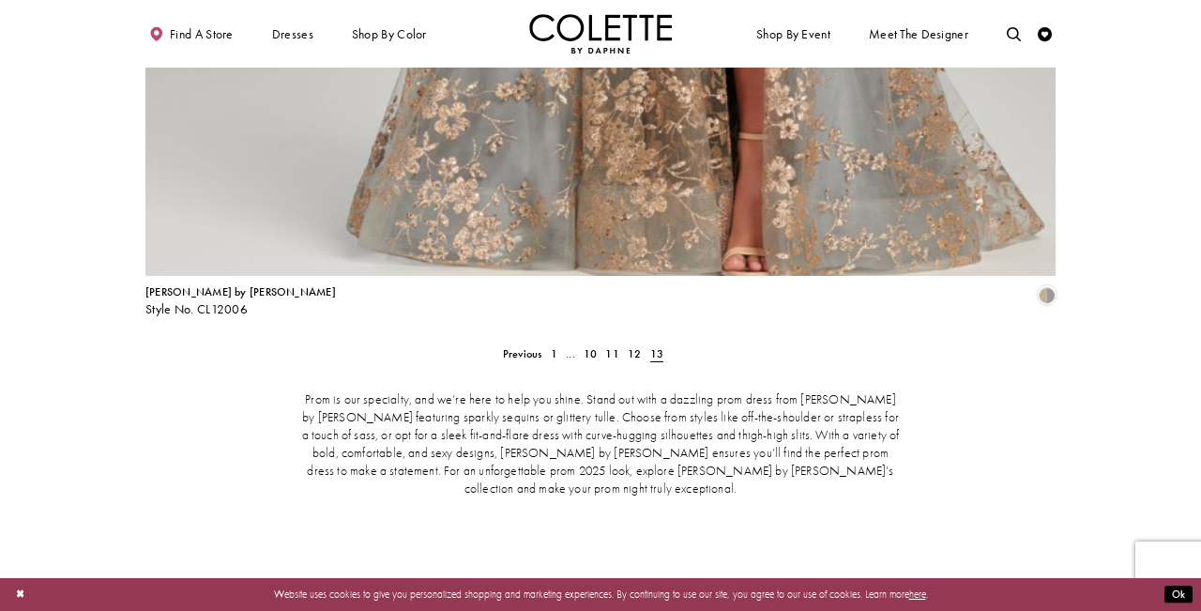
scroll to position [3053, 0]
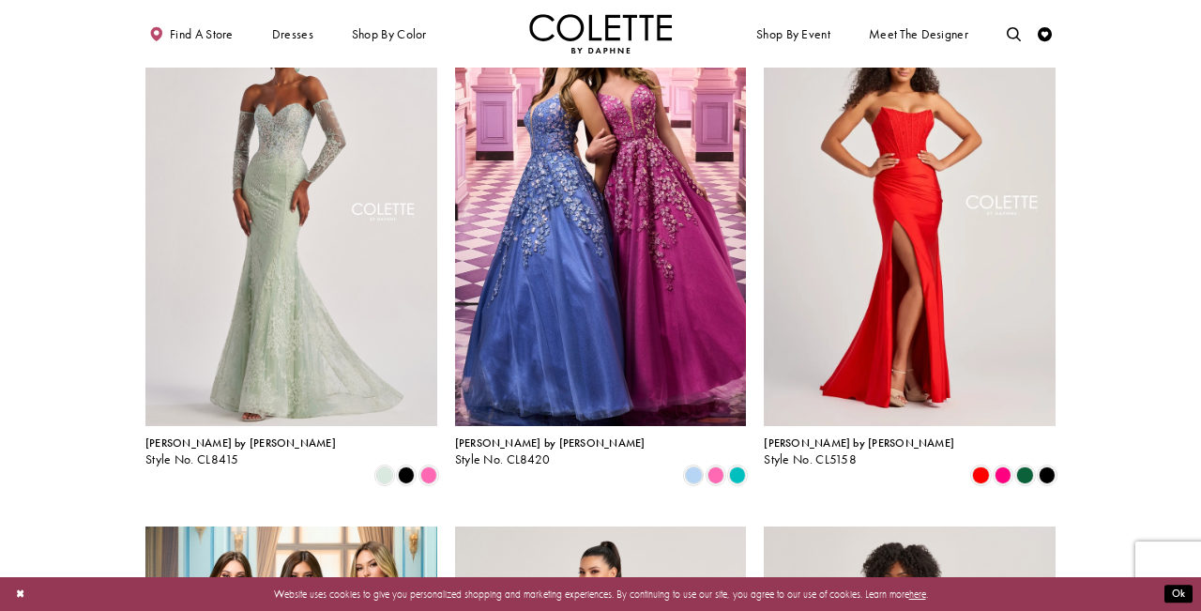
scroll to position [2003, 0]
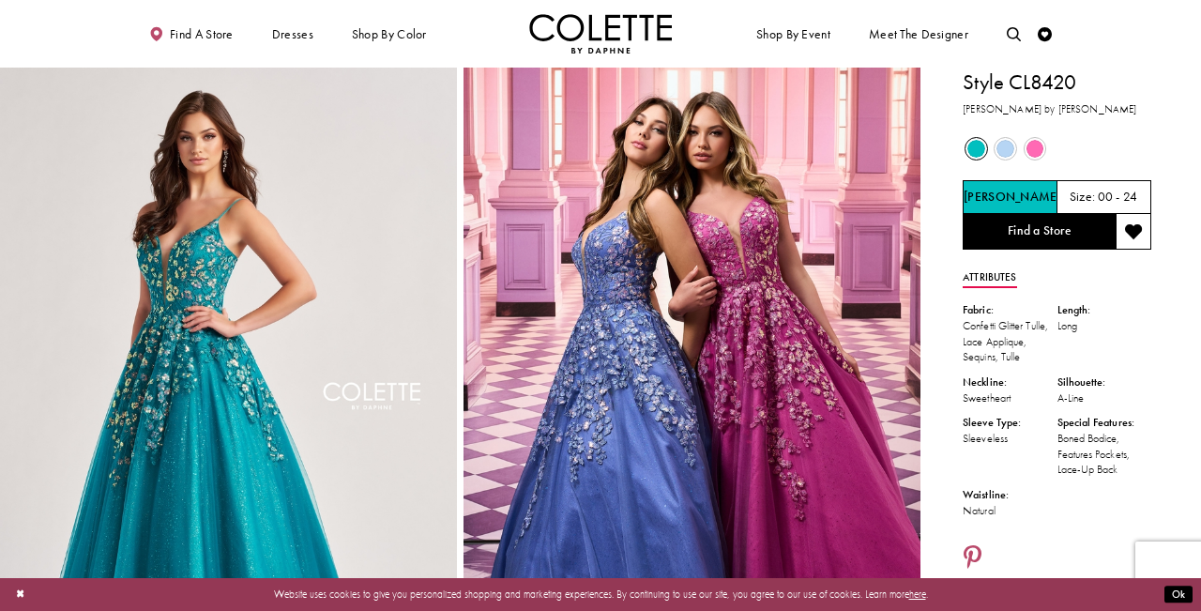
click at [1037, 154] on span "Product color controls state depends on size chosen" at bounding box center [1035, 149] width 18 height 18
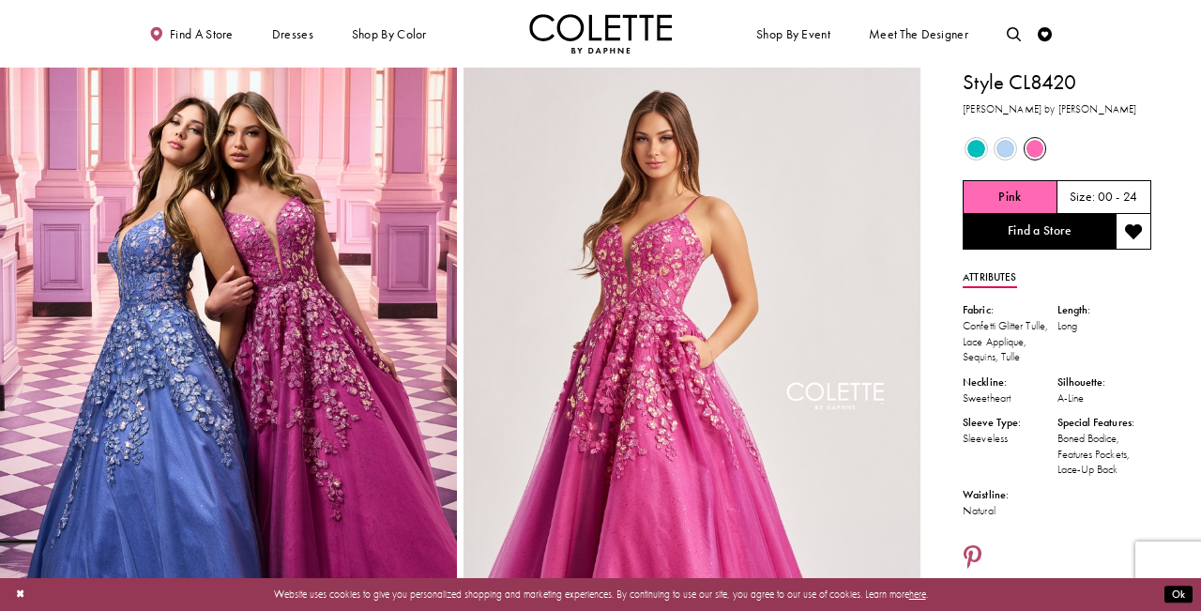
click at [1007, 140] on span "Product color controls state depends on size chosen" at bounding box center [1005, 149] width 18 height 18
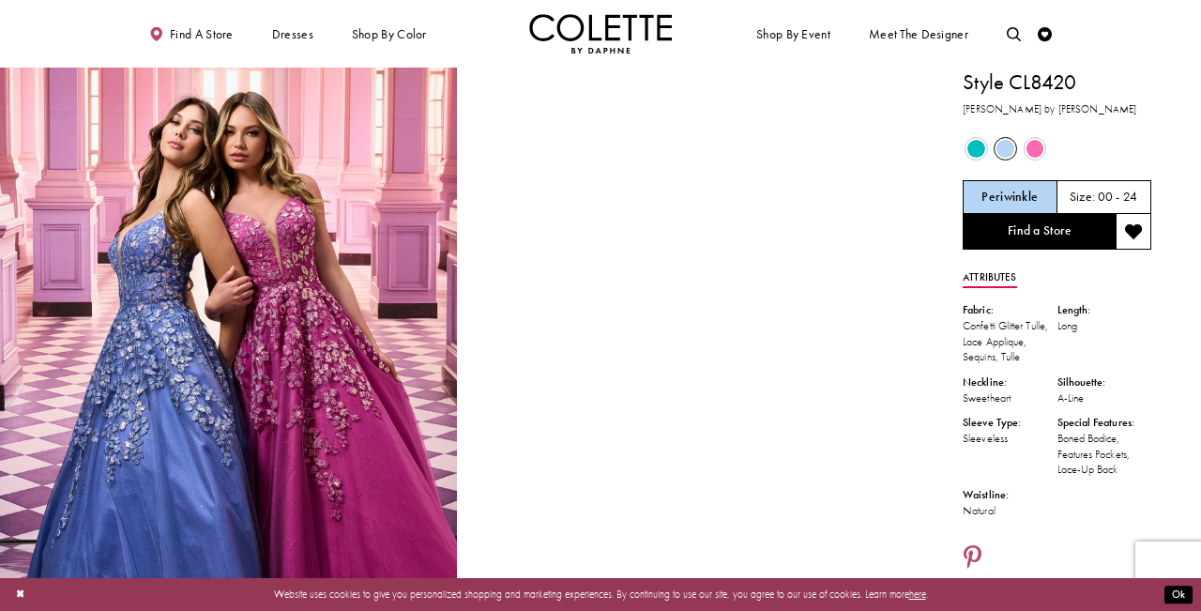
click at [970, 149] on span "Product color controls state depends on size chosen" at bounding box center [976, 149] width 18 height 18
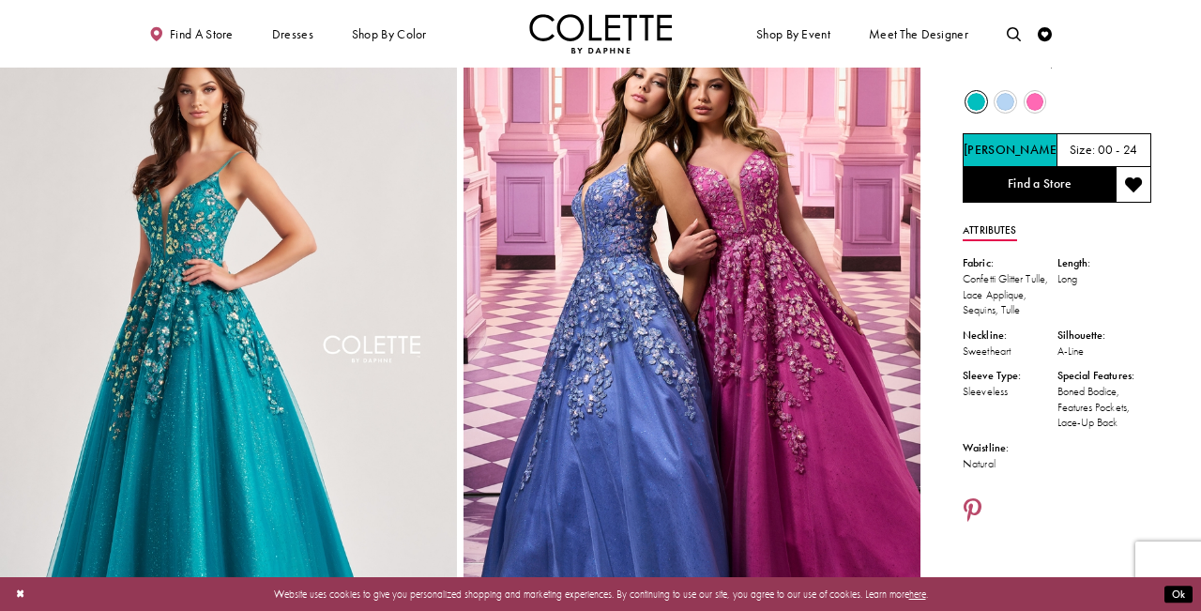
scroll to position [41, 0]
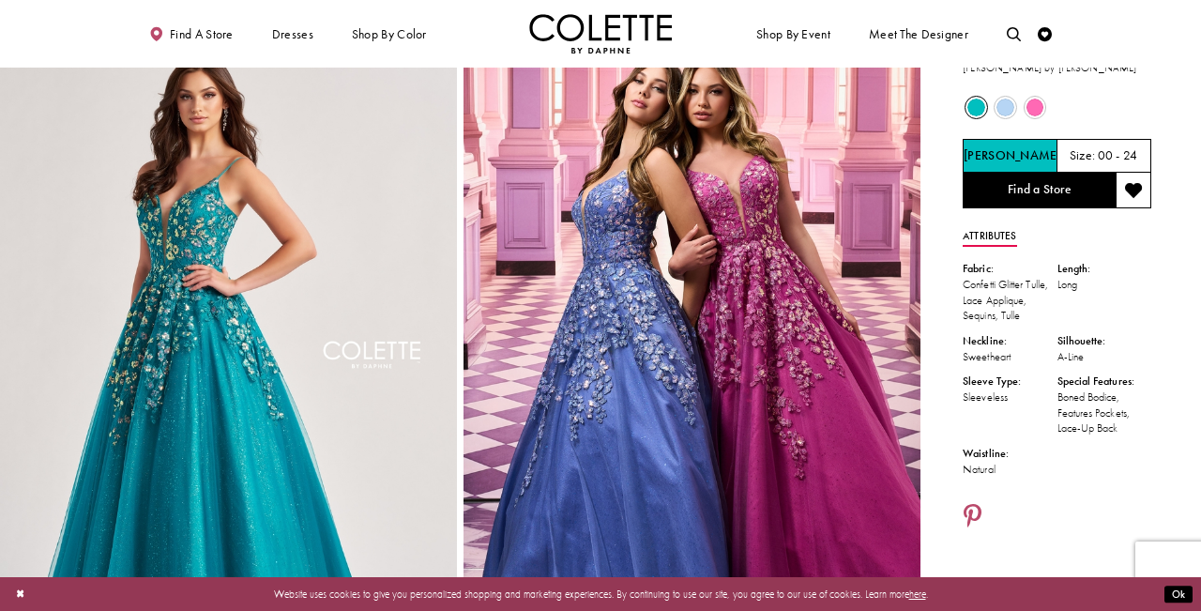
click at [1039, 109] on span "Product color controls state depends on size chosen" at bounding box center [1035, 107] width 18 height 18
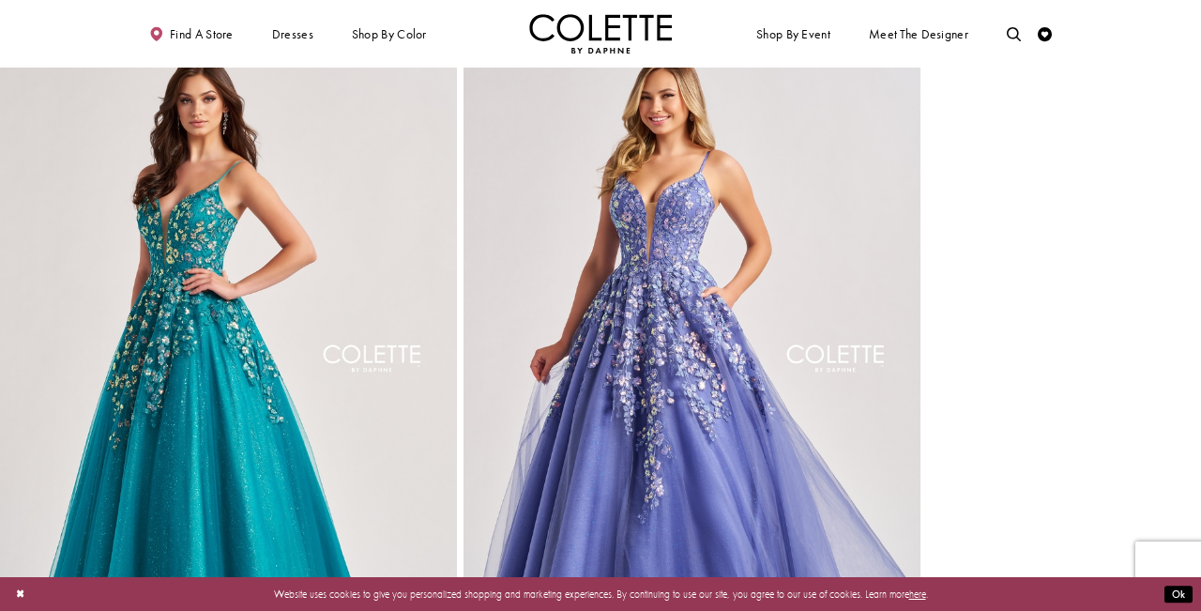
scroll to position [2115, 0]
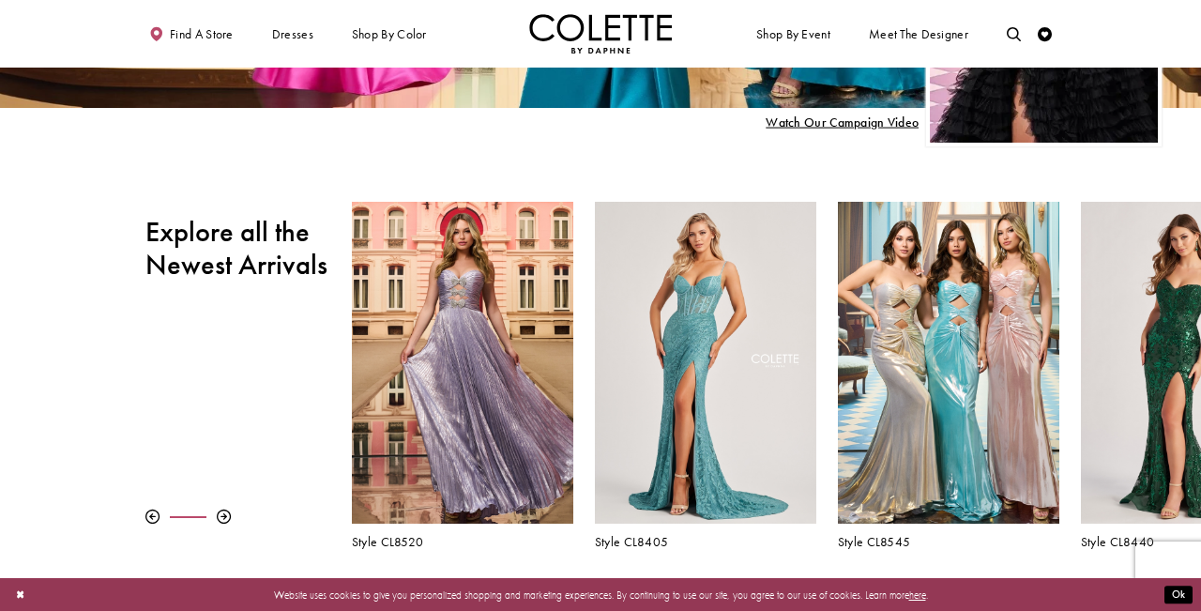
scroll to position [235, 0]
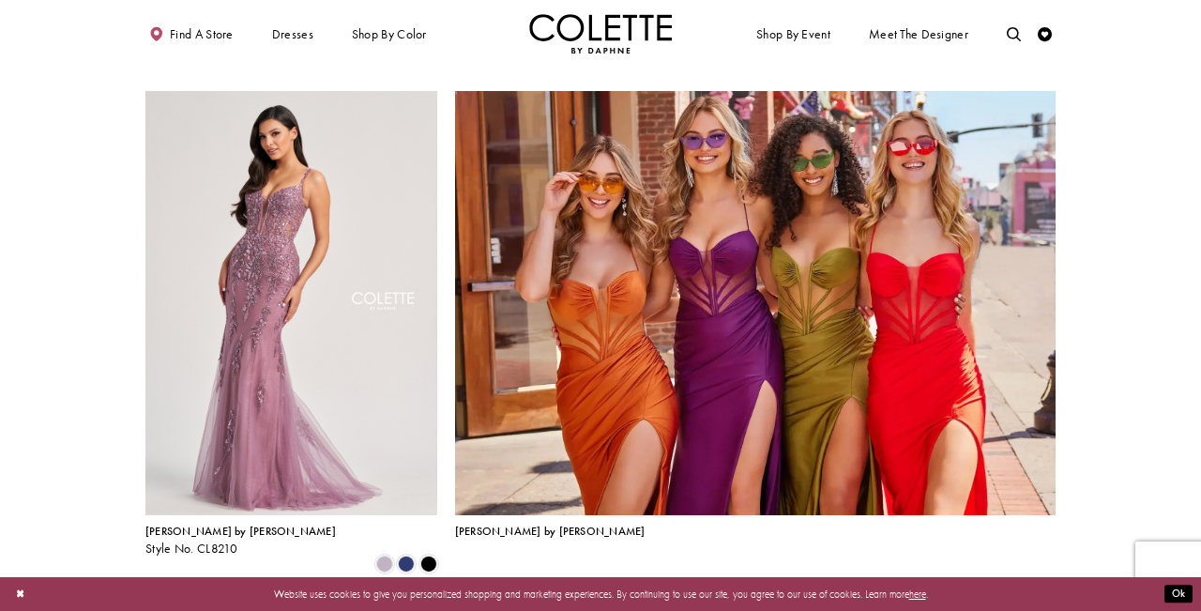
scroll to position [2976, 0]
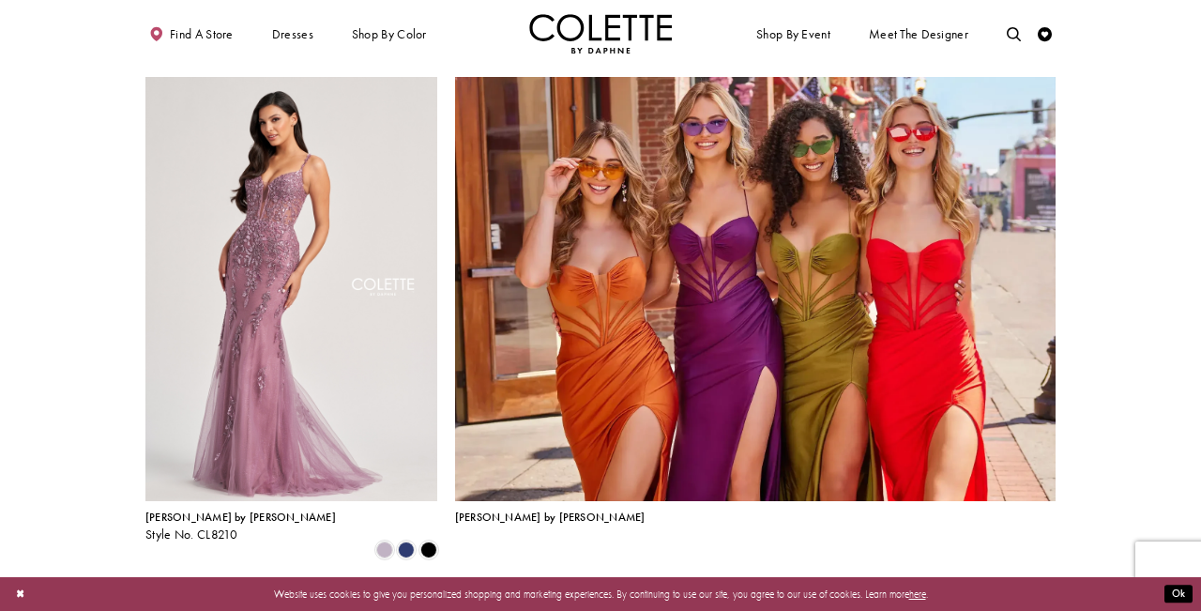
click at [579, 588] on span "2" at bounding box center [576, 595] width 7 height 15
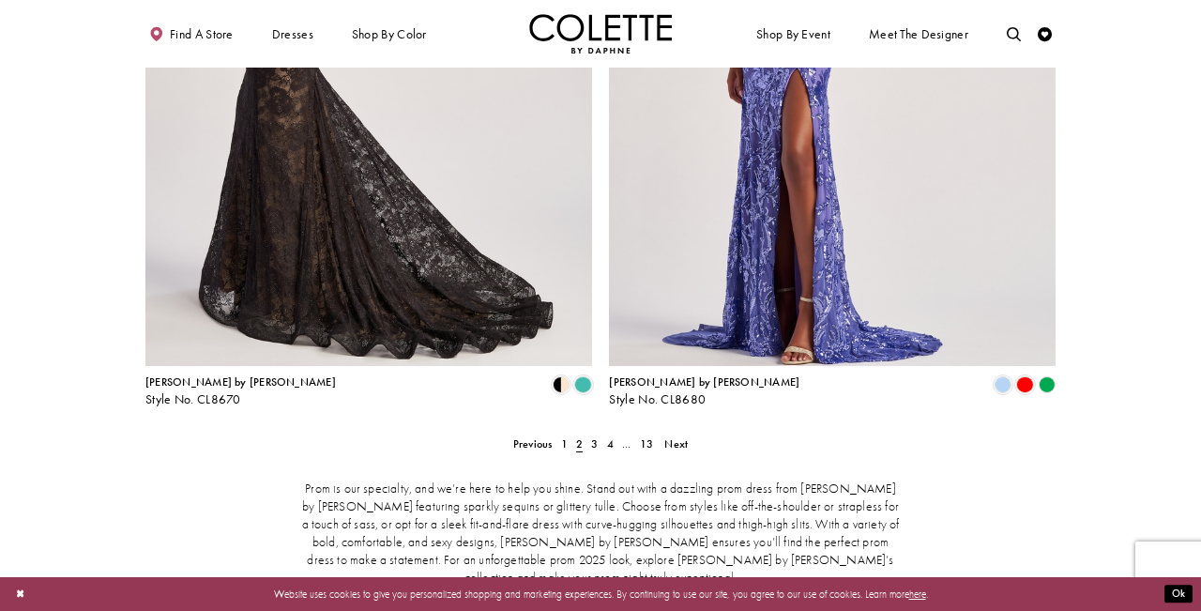
scroll to position [2826, 0]
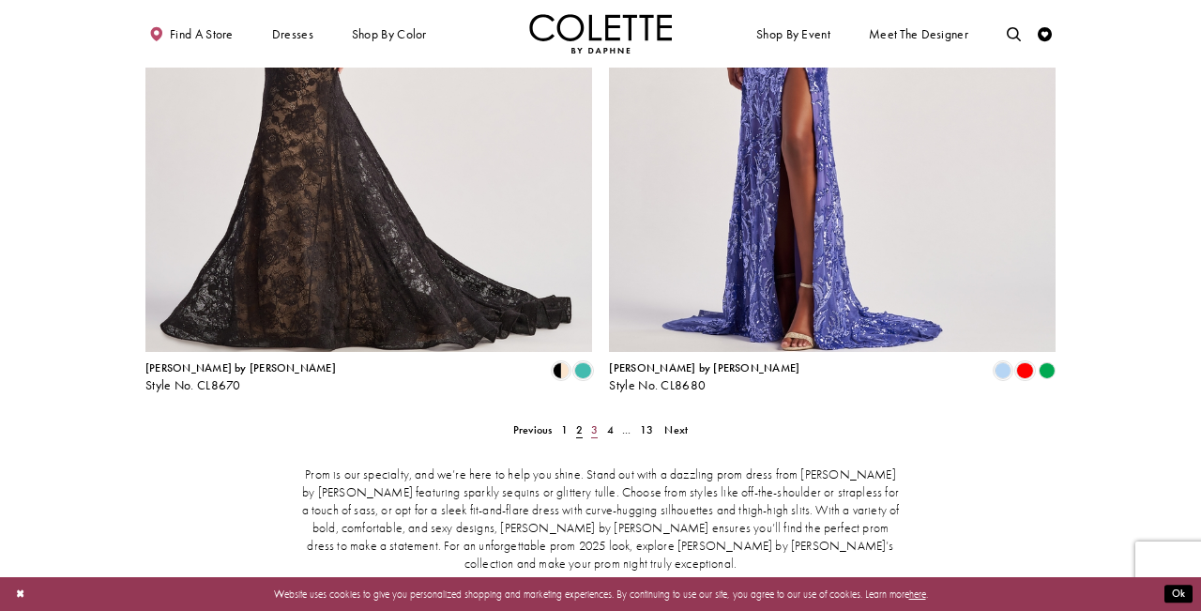
click at [594, 422] on span "3" at bounding box center [594, 429] width 7 height 15
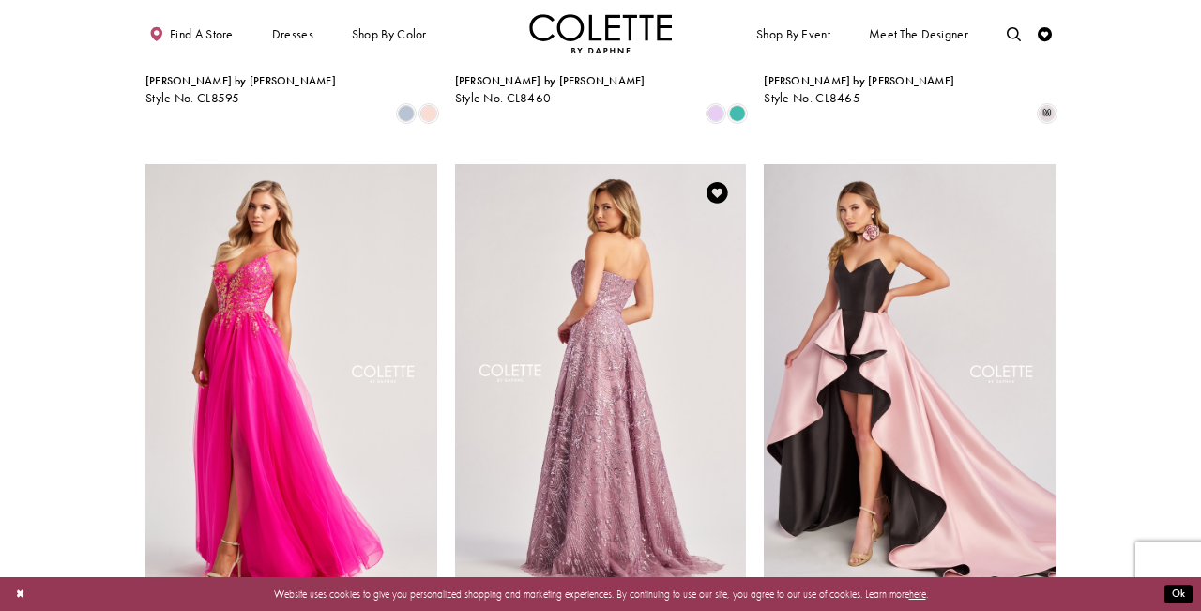
scroll to position [1343, 0]
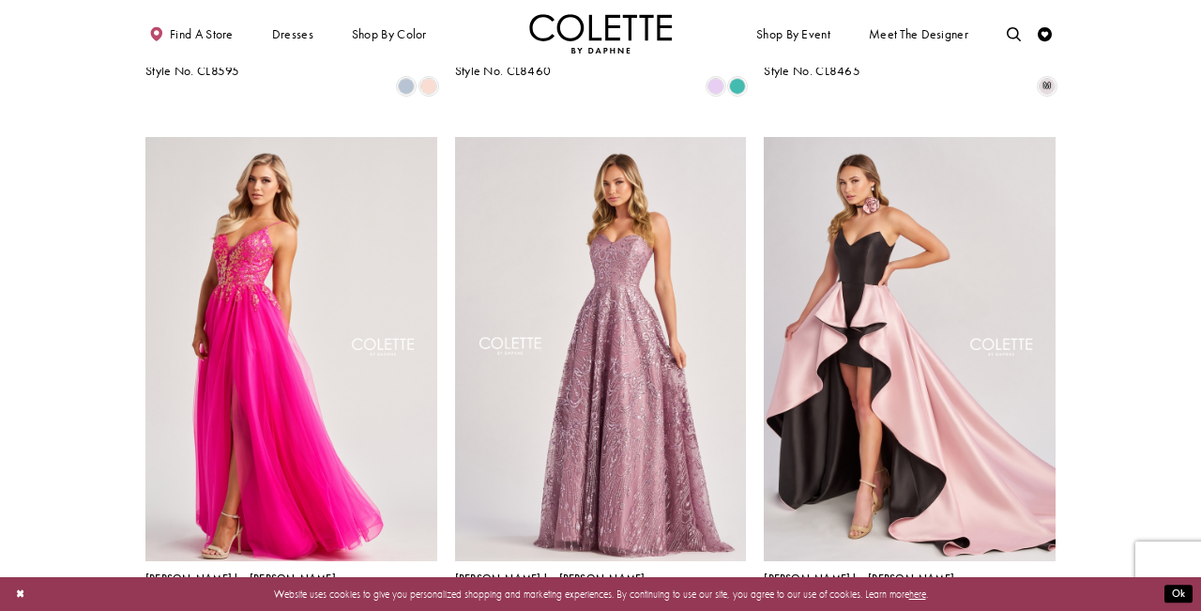
click at [763, 2] on div "Find a store Dresses Dresses Occasion" at bounding box center [600, 34] width 910 height 68
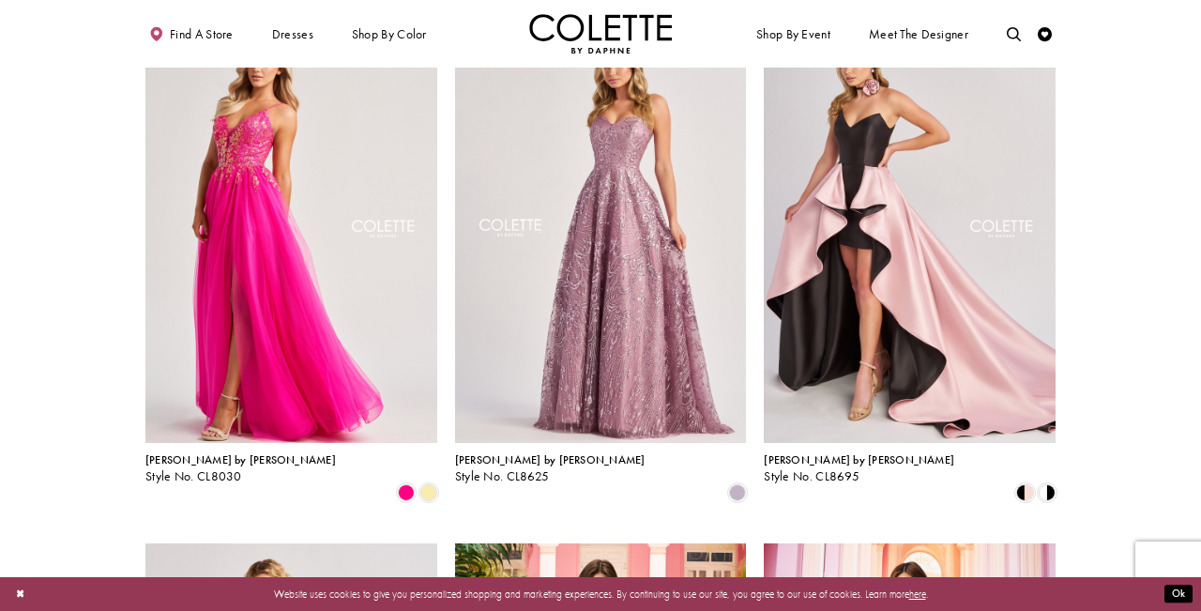
scroll to position [1466, 0]
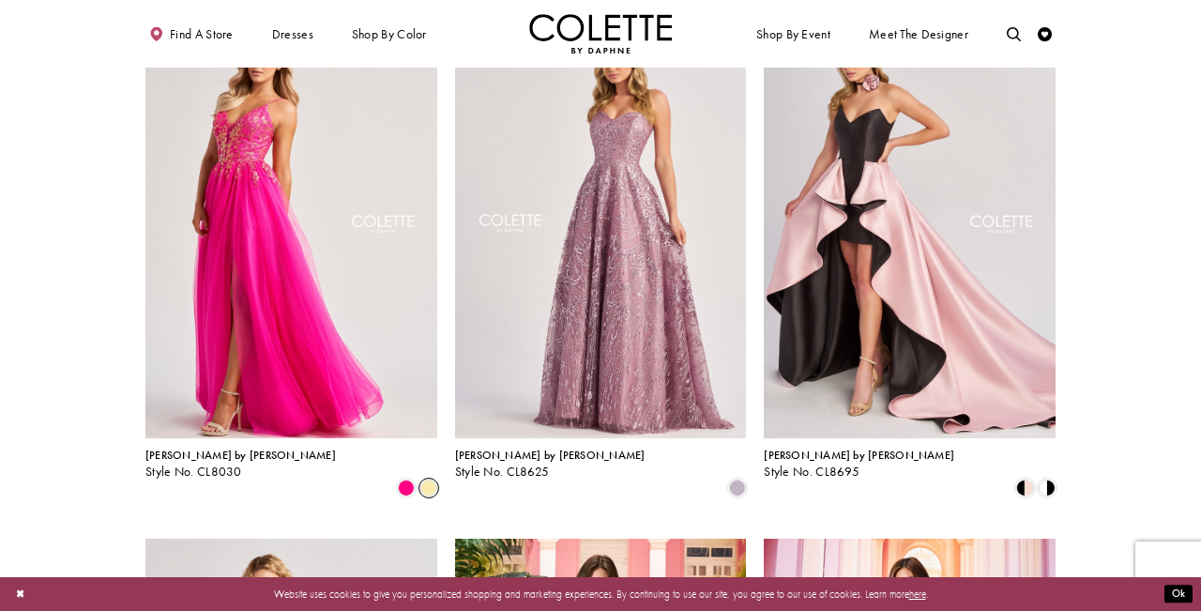
click at [427, 479] on span "Product List" at bounding box center [428, 487] width 17 height 17
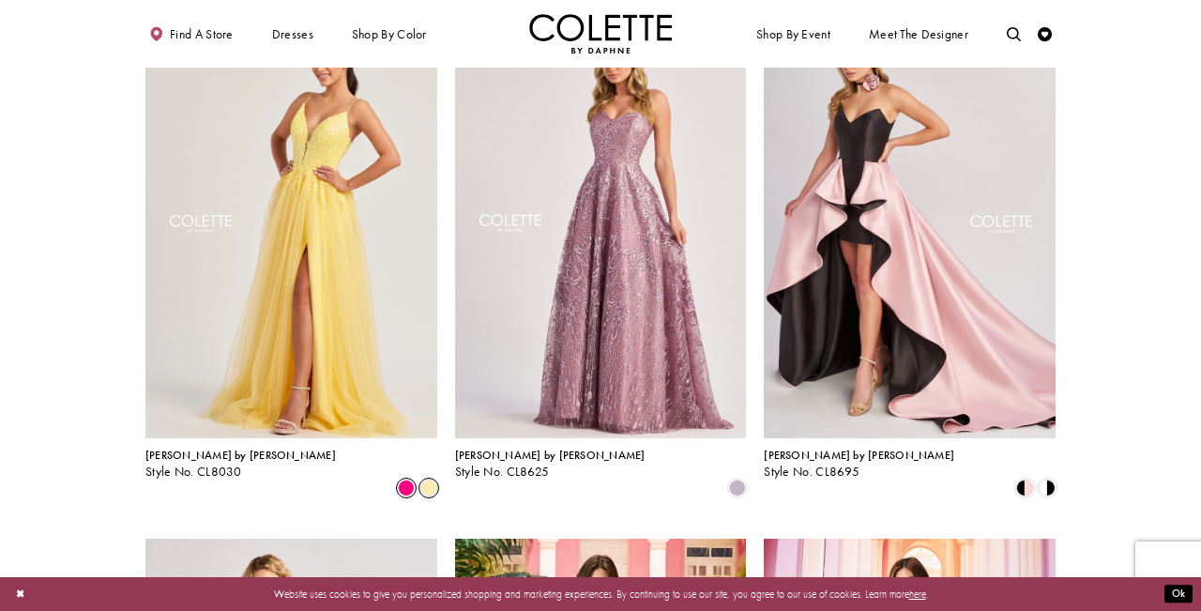
click at [400, 479] on span "Product List" at bounding box center [406, 487] width 17 height 17
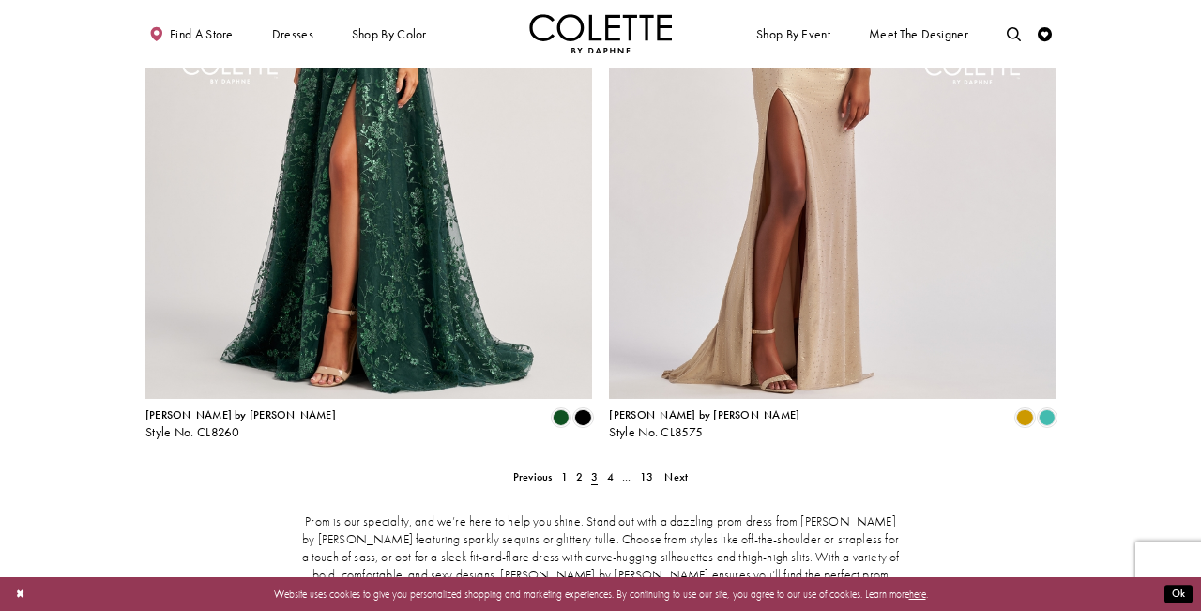
scroll to position [2784, 0]
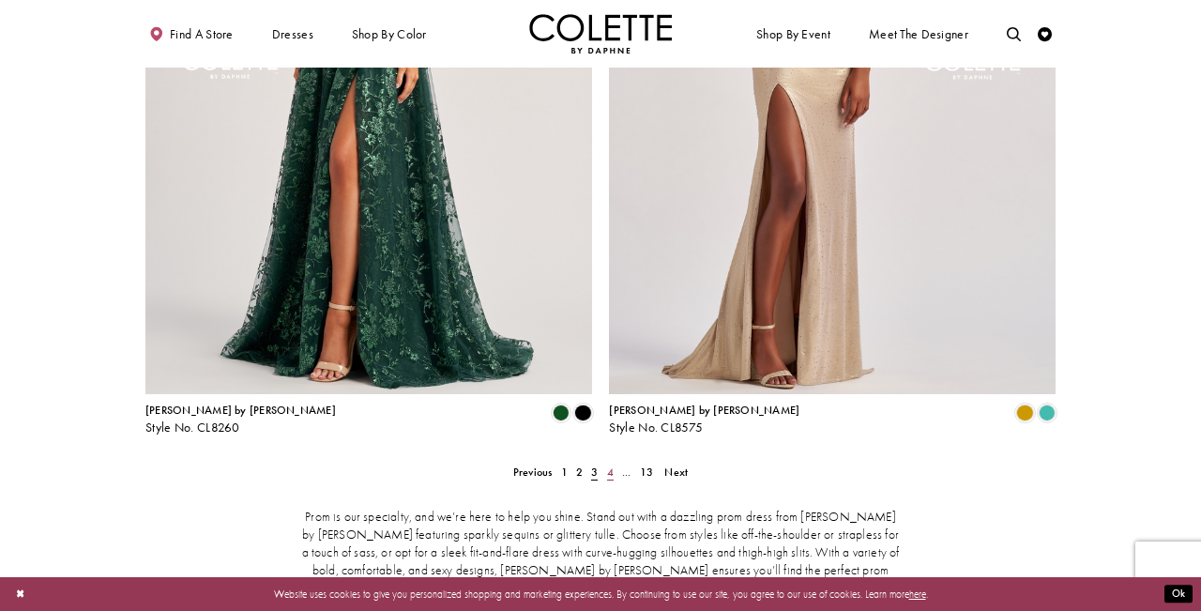
click at [609, 464] on span "4" at bounding box center [610, 471] width 7 height 15
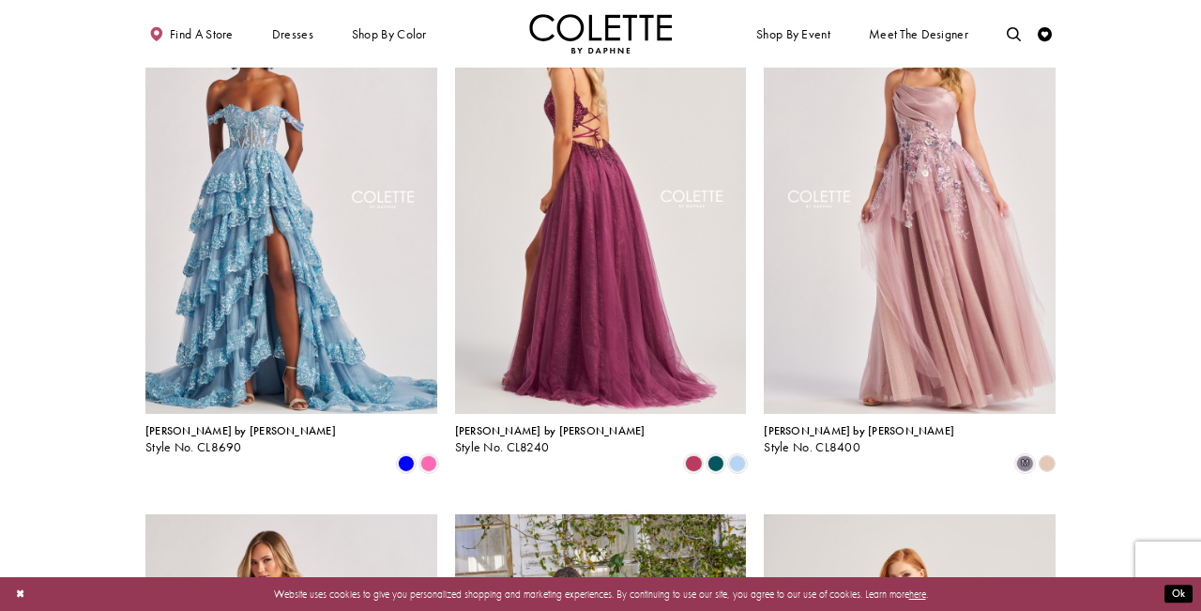
scroll to position [1348, 0]
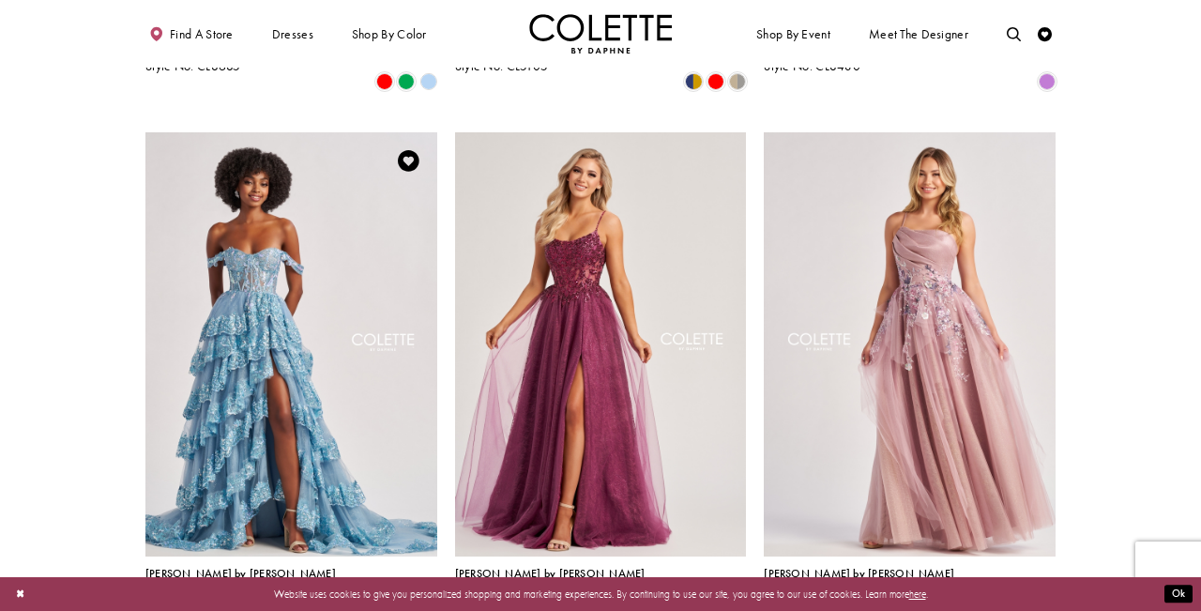
click at [430, 598] on span "Product List" at bounding box center [428, 606] width 17 height 17
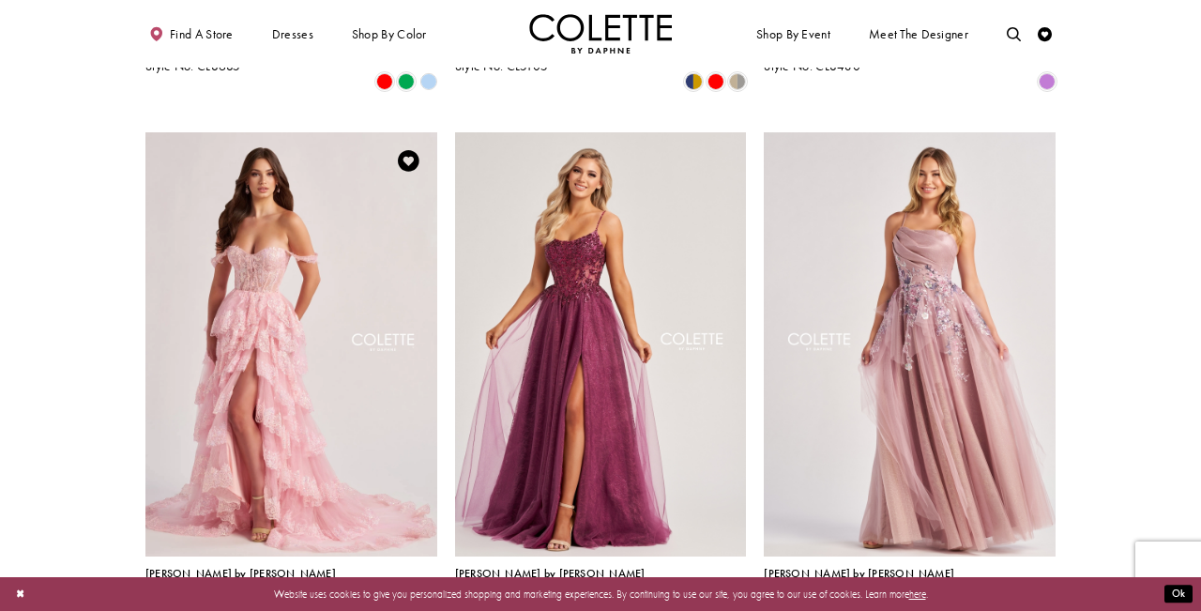
click at [404, 598] on span "Product List" at bounding box center [406, 606] width 17 height 17
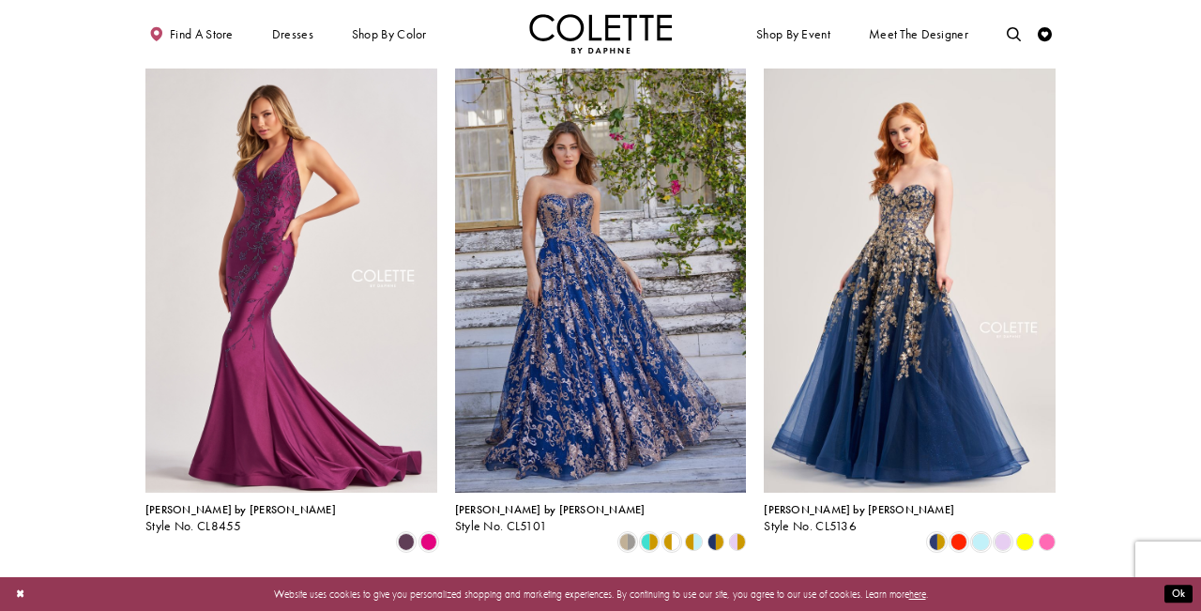
scroll to position [1937, 0]
click at [964, 532] on span "Product List" at bounding box center [958, 540] width 17 height 17
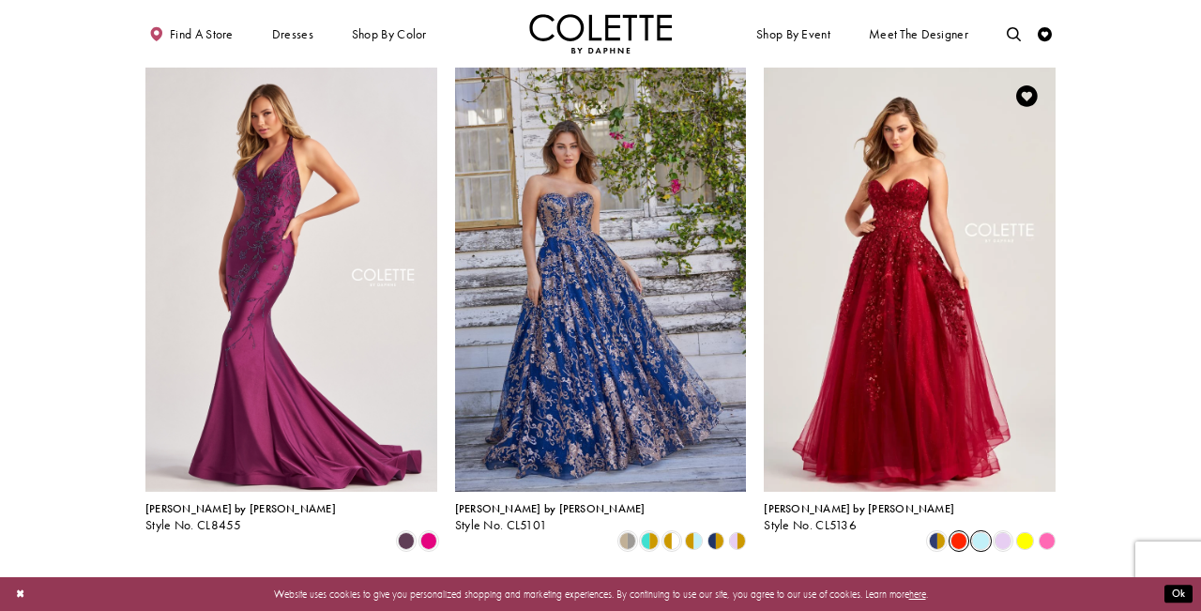
click at [985, 532] on span "Product List" at bounding box center [980, 540] width 17 height 17
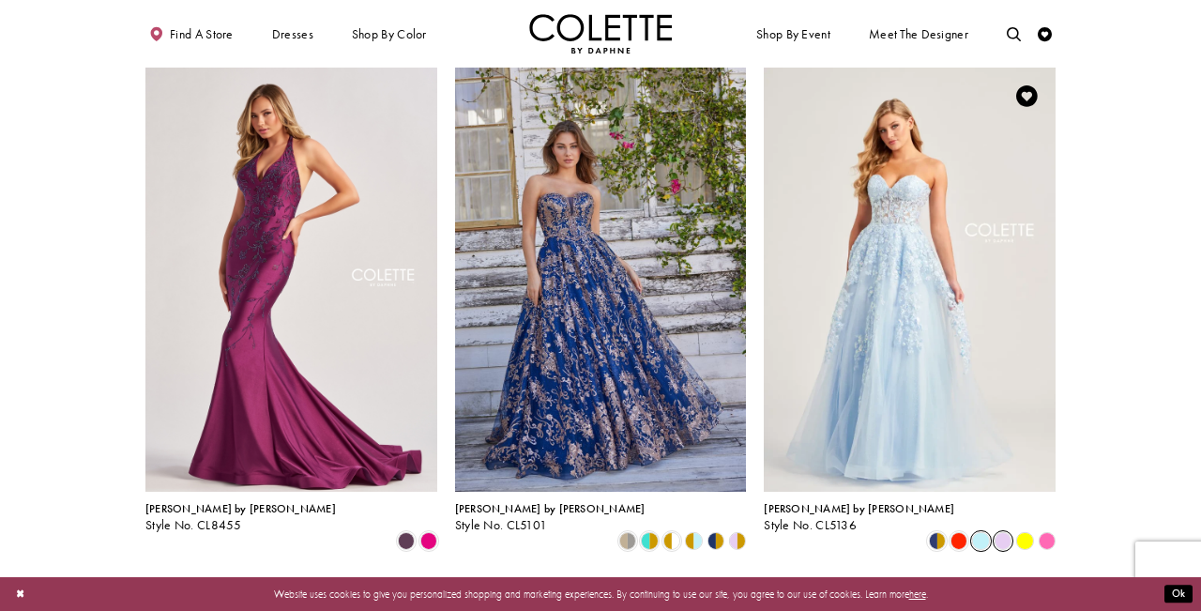
click at [999, 532] on span "Product List" at bounding box center [1002, 540] width 17 height 17
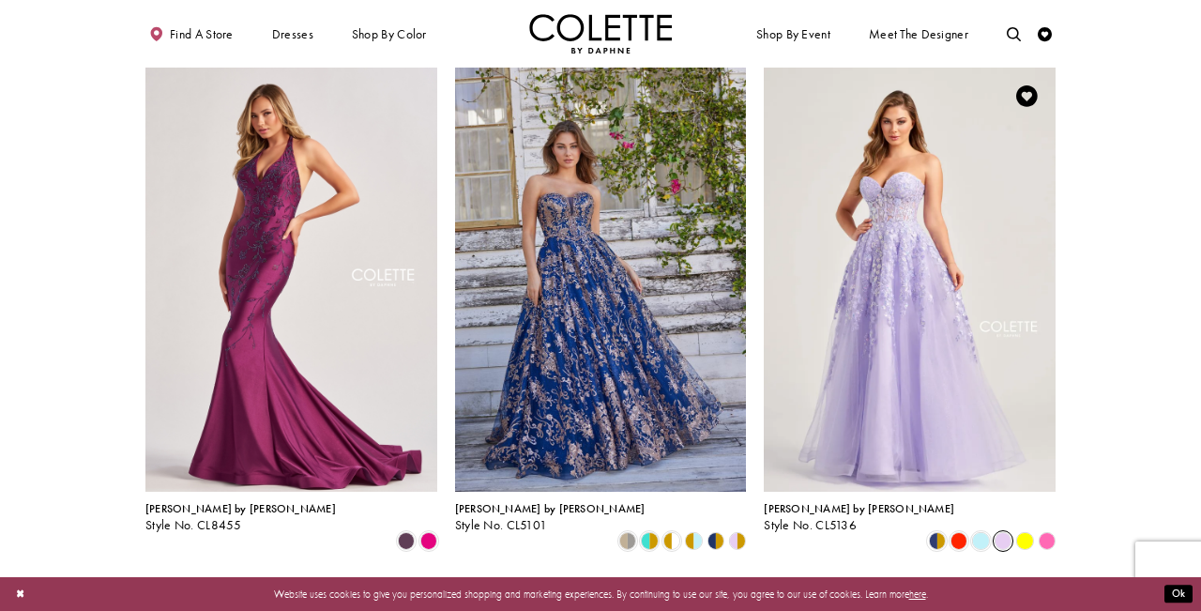
click at [1019, 530] on polygon "Product List" at bounding box center [1025, 541] width 22 height 22
click at [1026, 530] on polygon "Product List" at bounding box center [1025, 541] width 22 height 22
click at [651, 532] on span "Product List" at bounding box center [649, 540] width 17 height 17
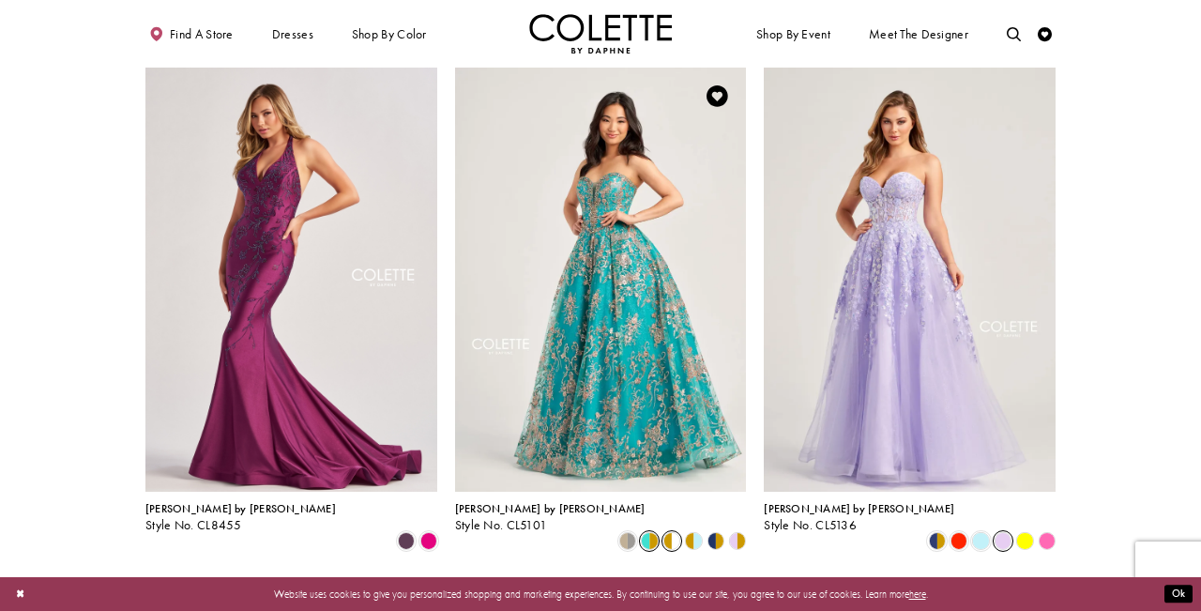
click at [674, 532] on span "Product List" at bounding box center [671, 540] width 17 height 17
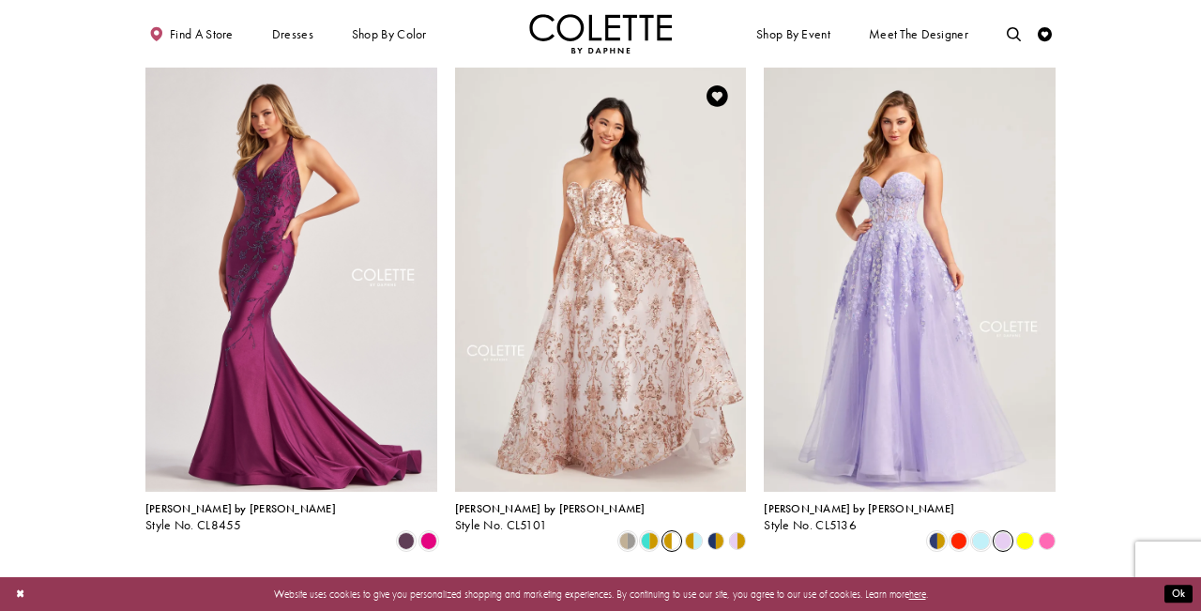
click at [698, 530] on polygon "Product List" at bounding box center [698, 541] width 10 height 22
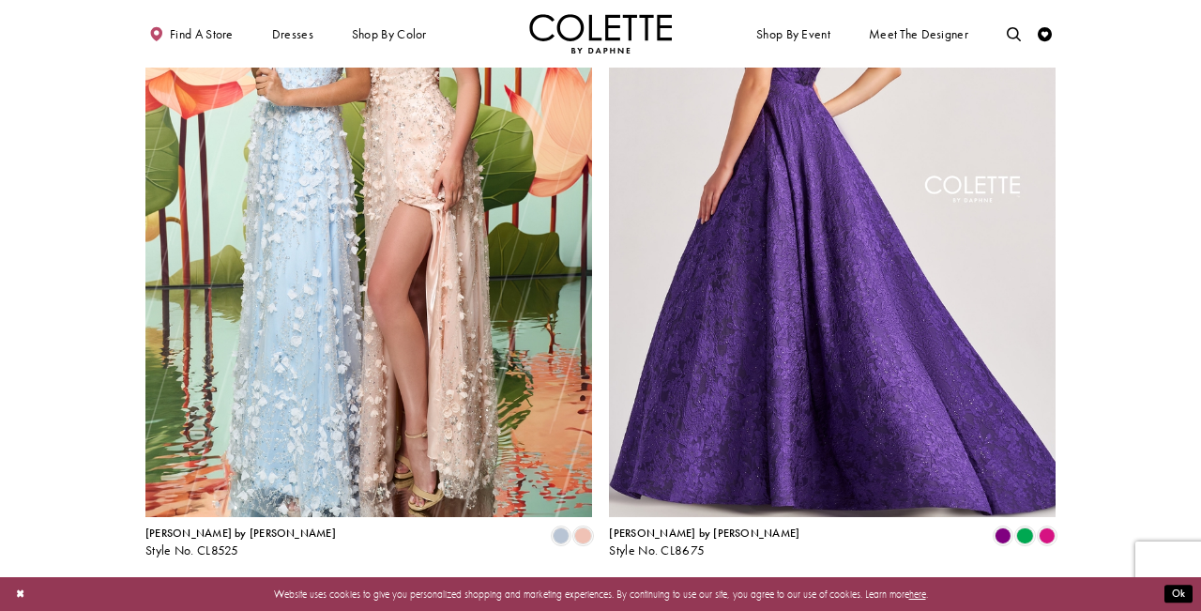
scroll to position [2688, 0]
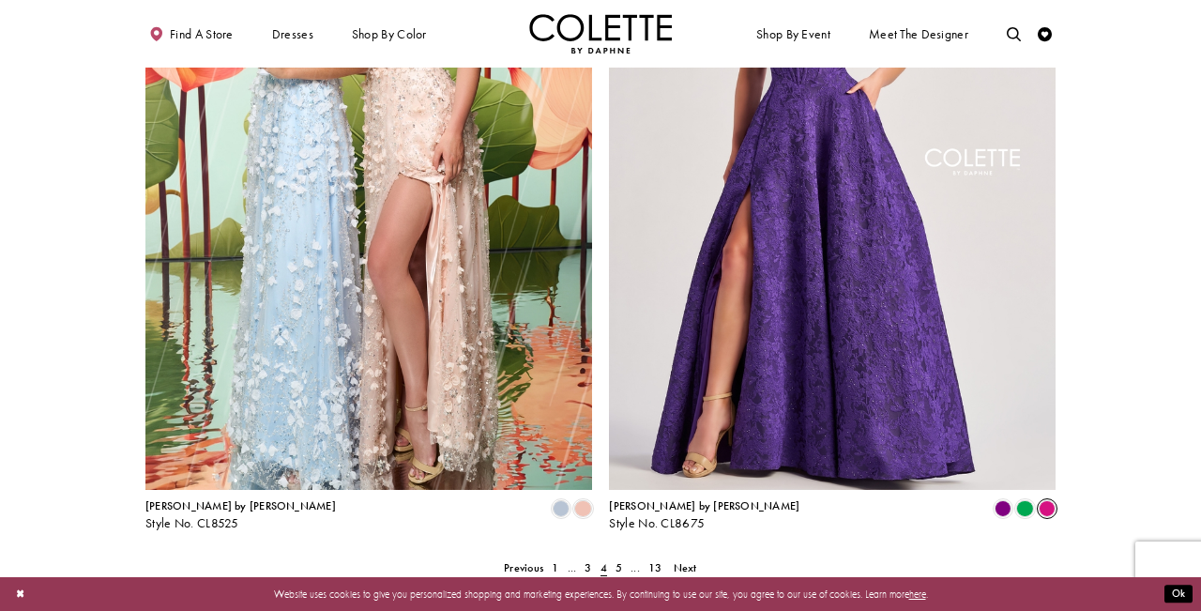
click at [1053, 500] on span "Product List" at bounding box center [1046, 508] width 17 height 17
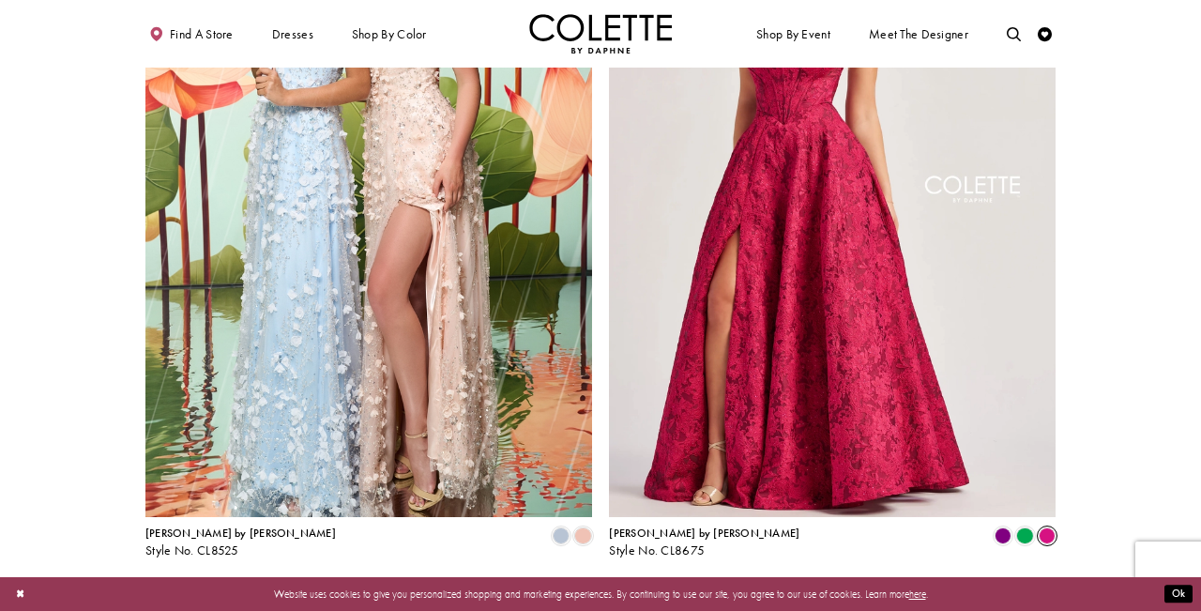
scroll to position [2665, 0]
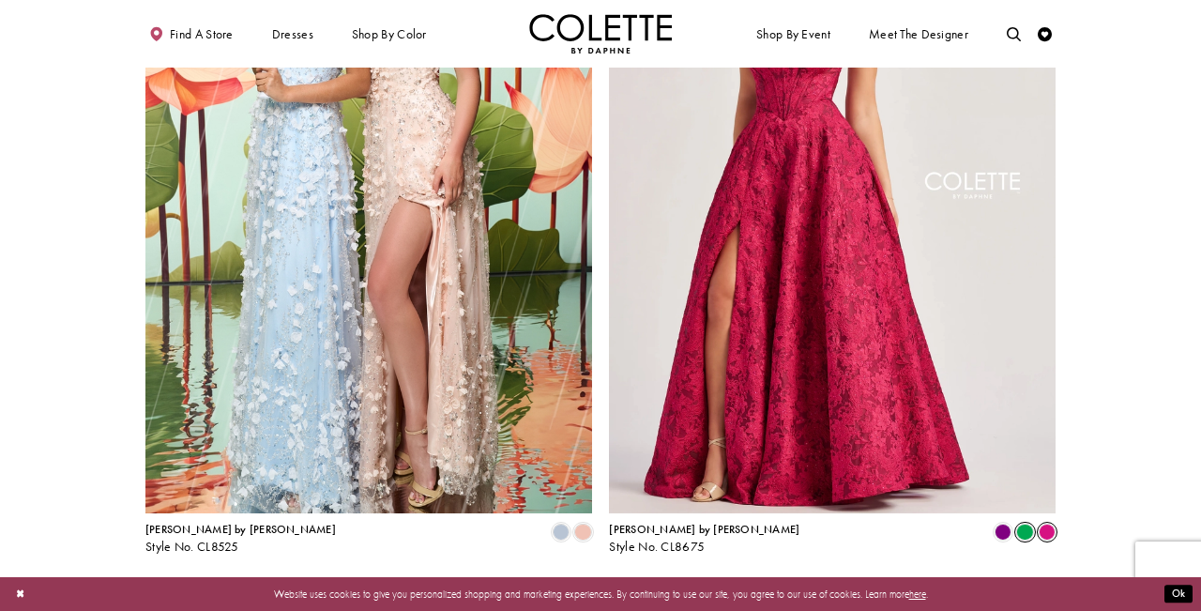
click at [1019, 523] on span "Product List" at bounding box center [1024, 531] width 17 height 17
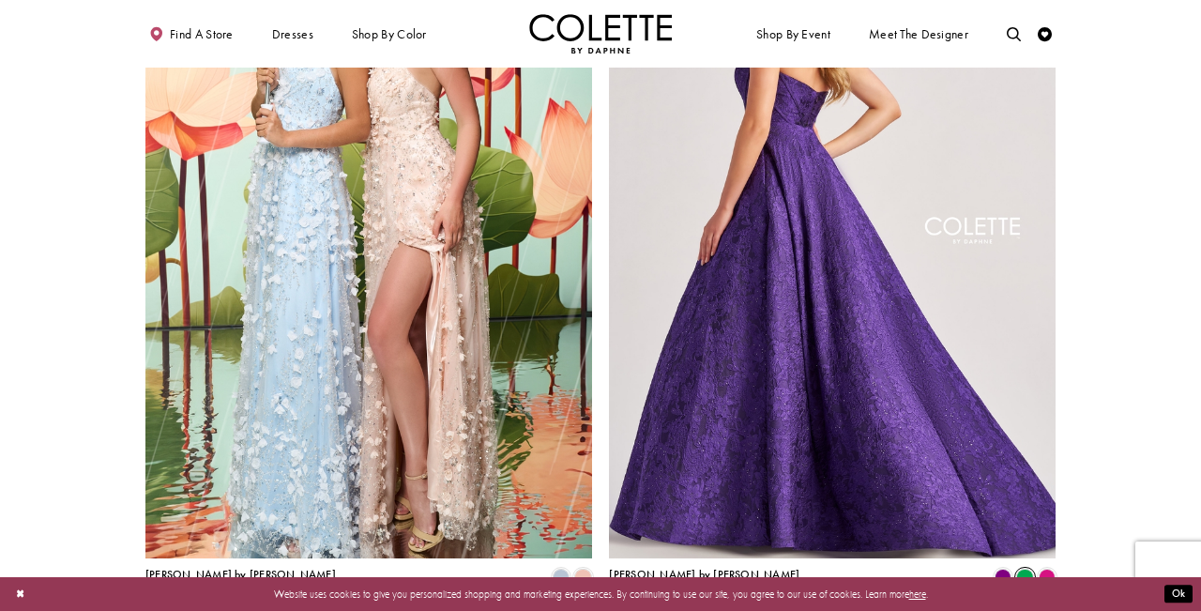
scroll to position [2625, 0]
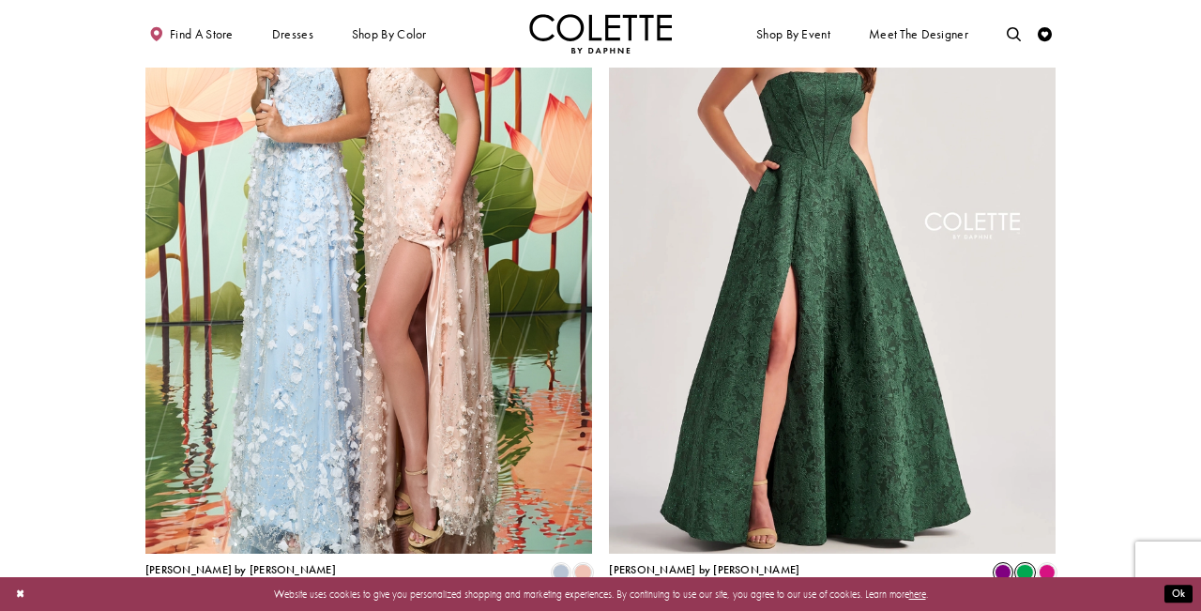
click at [1001, 564] on span "Product List" at bounding box center [1002, 572] width 17 height 17
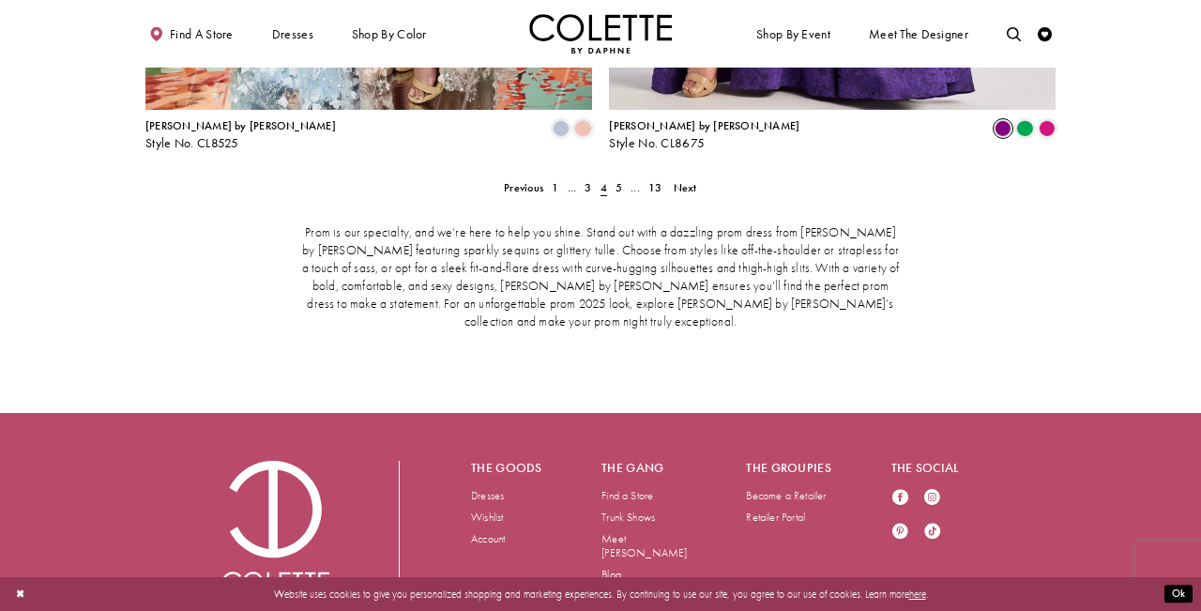
scroll to position [3067, 0]
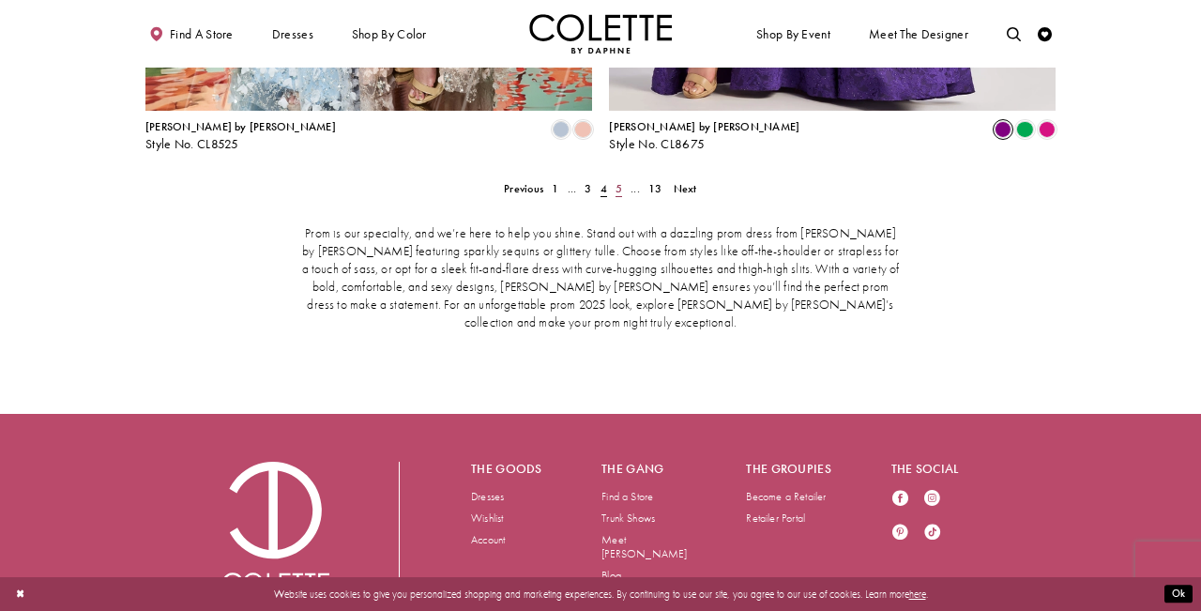
click at [616, 181] on span "5" at bounding box center [618, 188] width 7 height 15
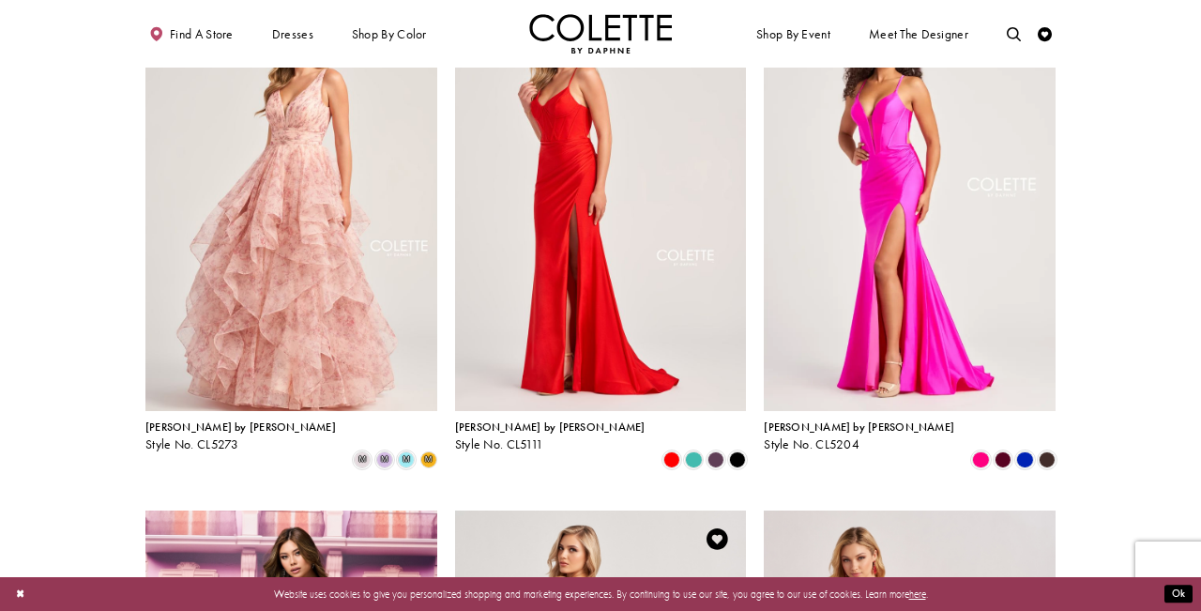
scroll to position [908, 0]
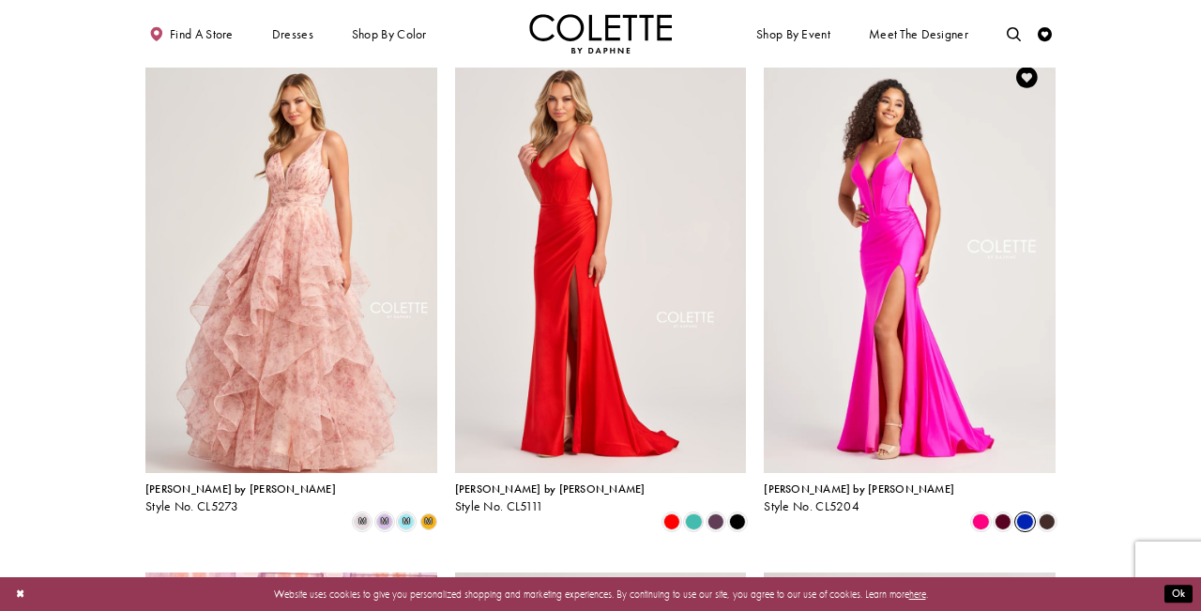
click at [1024, 513] on span "Product List" at bounding box center [1024, 521] width 17 height 17
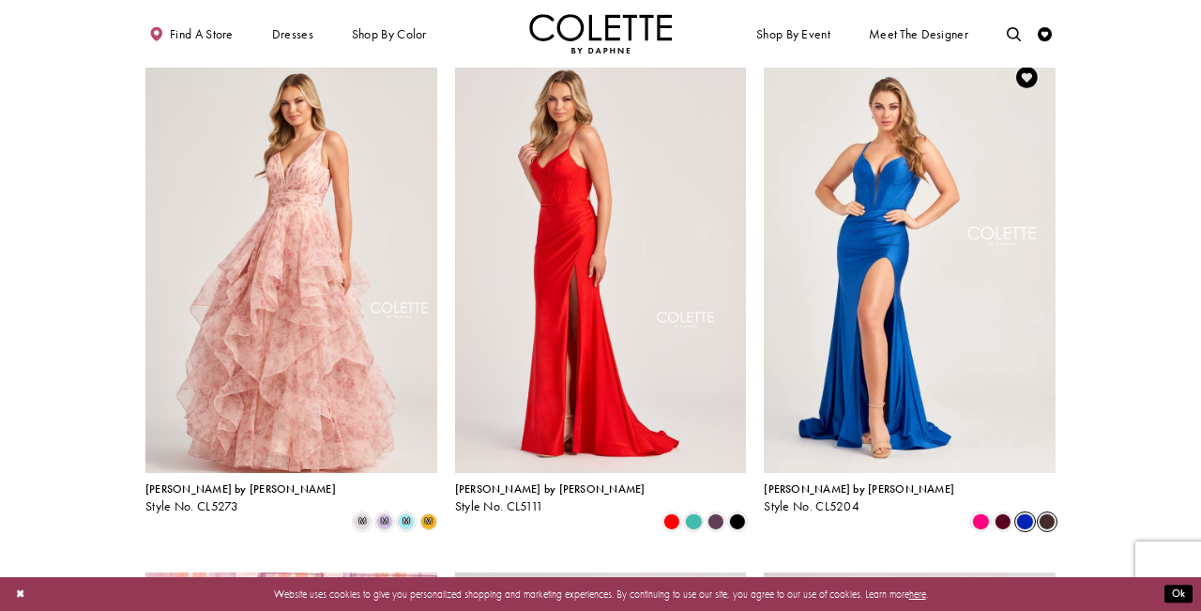
click at [1051, 513] on span "Product List" at bounding box center [1046, 521] width 17 height 17
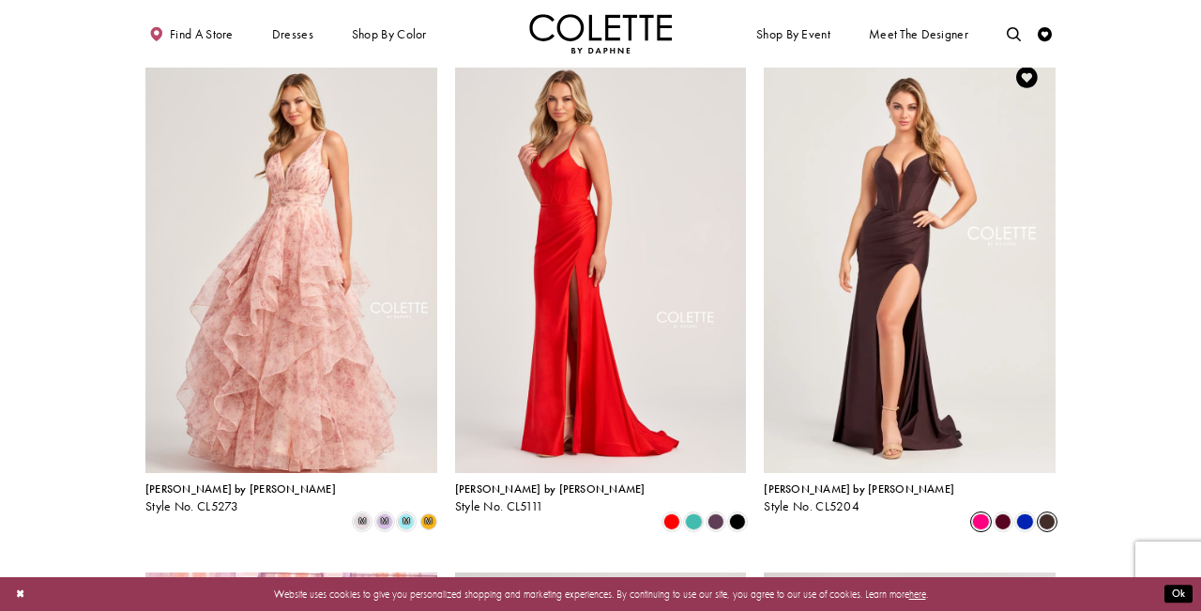
click at [985, 513] on span "Product List" at bounding box center [980, 521] width 17 height 17
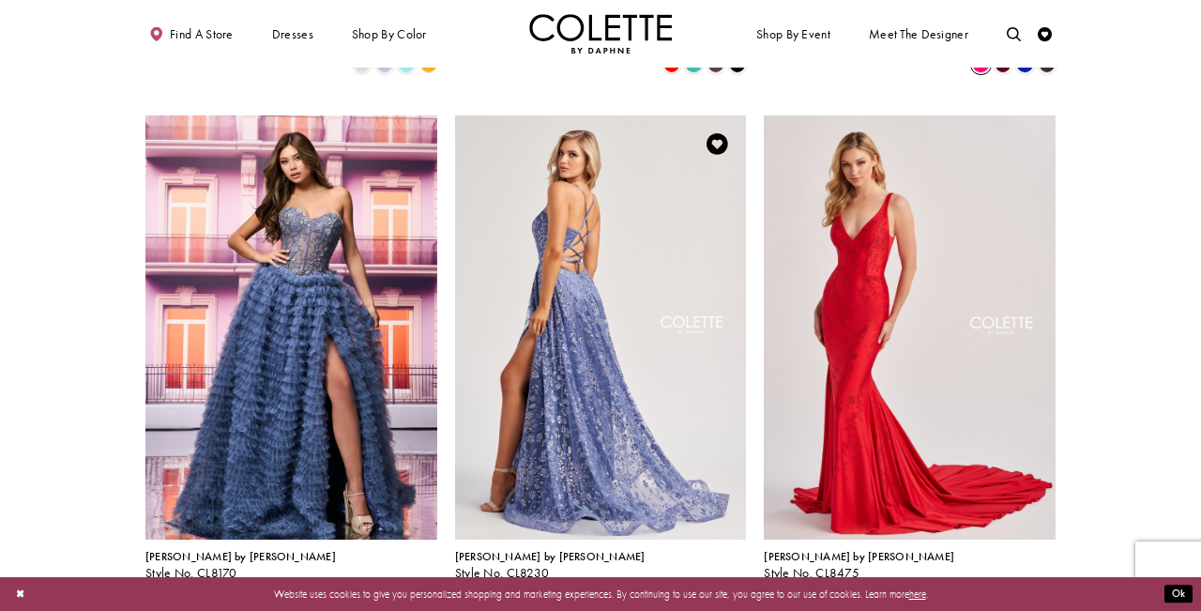
scroll to position [1415, 0]
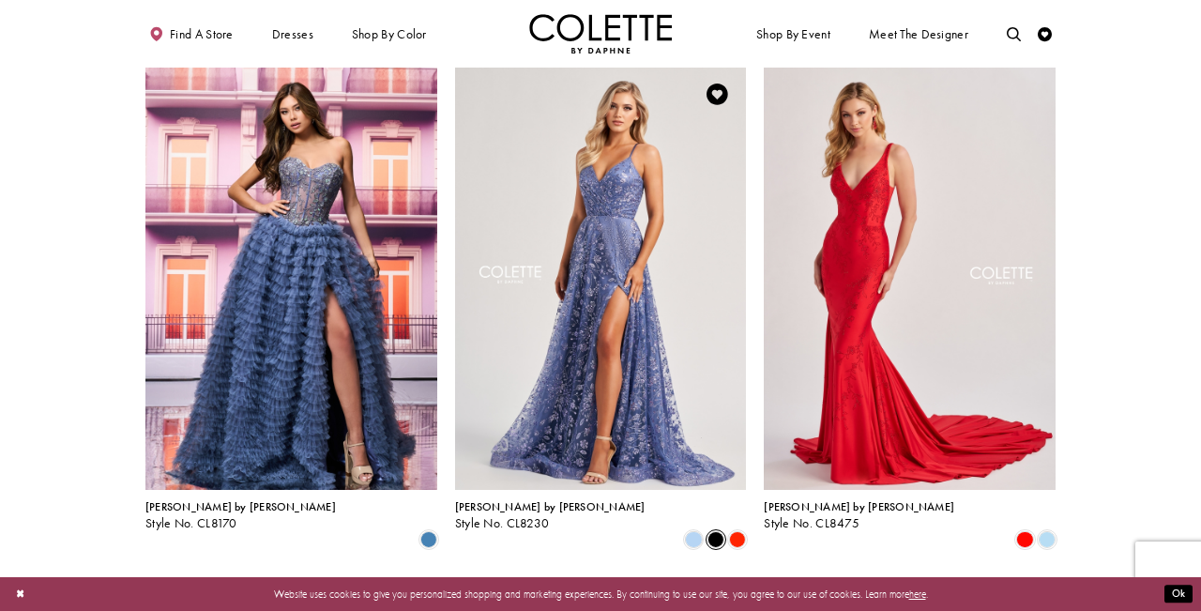
click at [714, 531] on span "Product List" at bounding box center [715, 539] width 17 height 17
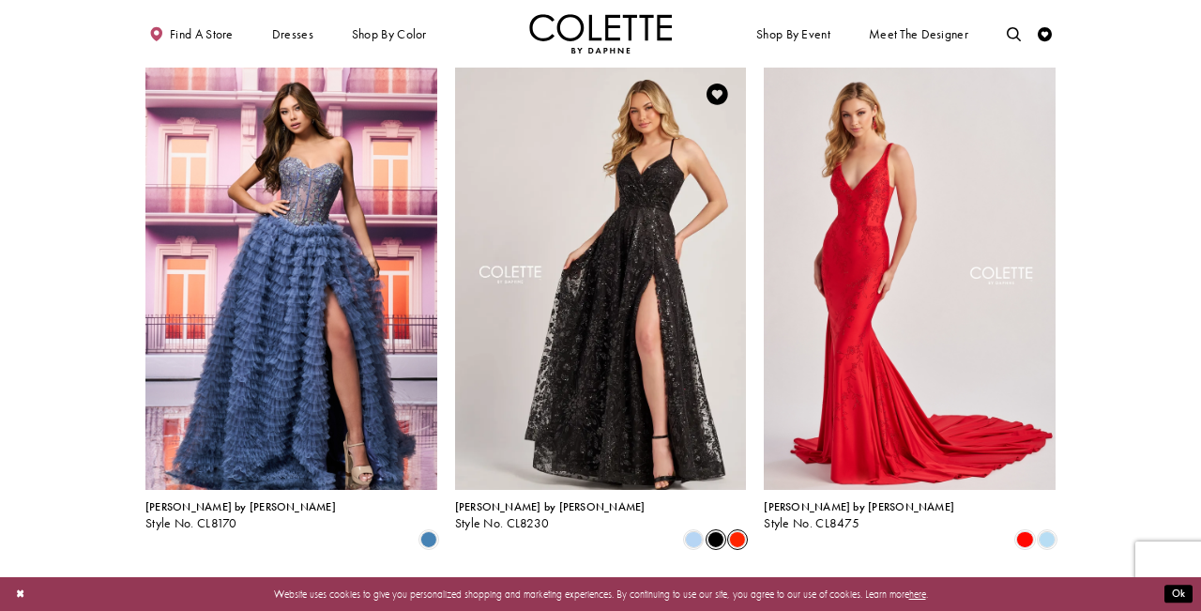
click at [736, 531] on span "Product List" at bounding box center [737, 539] width 17 height 17
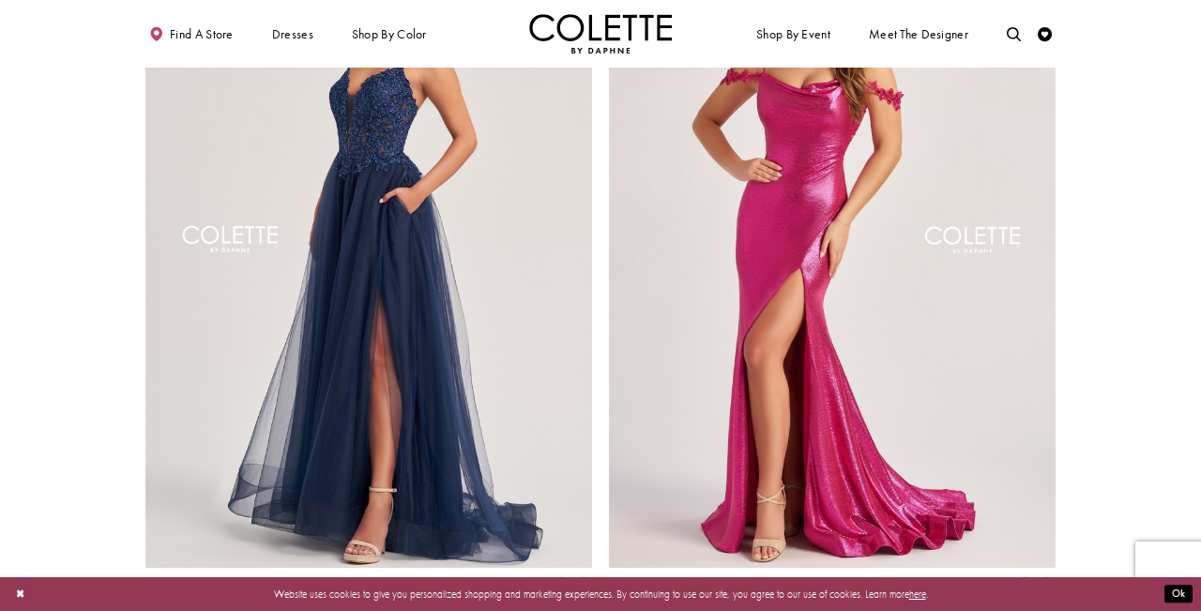
scroll to position [2613, 0]
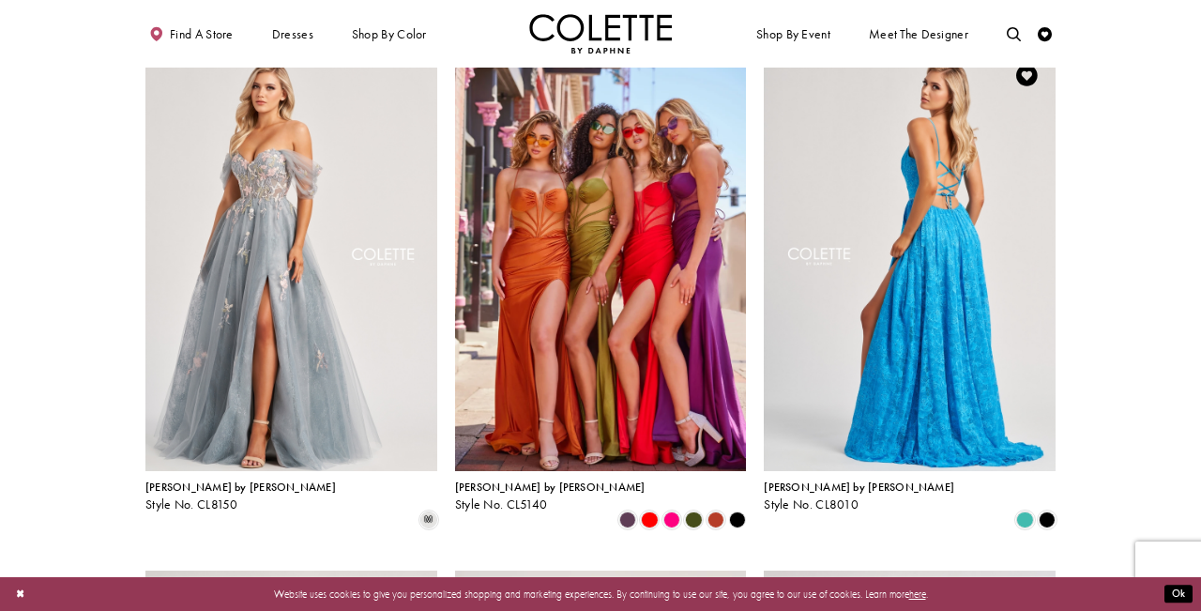
scroll to position [877, 0]
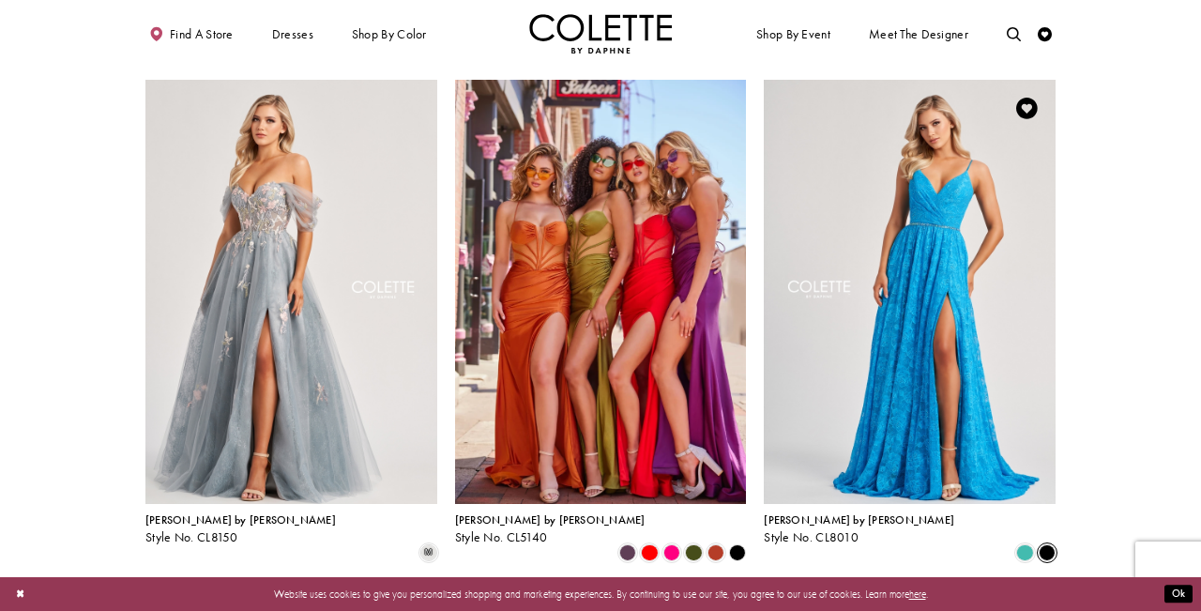
click at [1050, 544] on span "Product List" at bounding box center [1046, 552] width 17 height 17
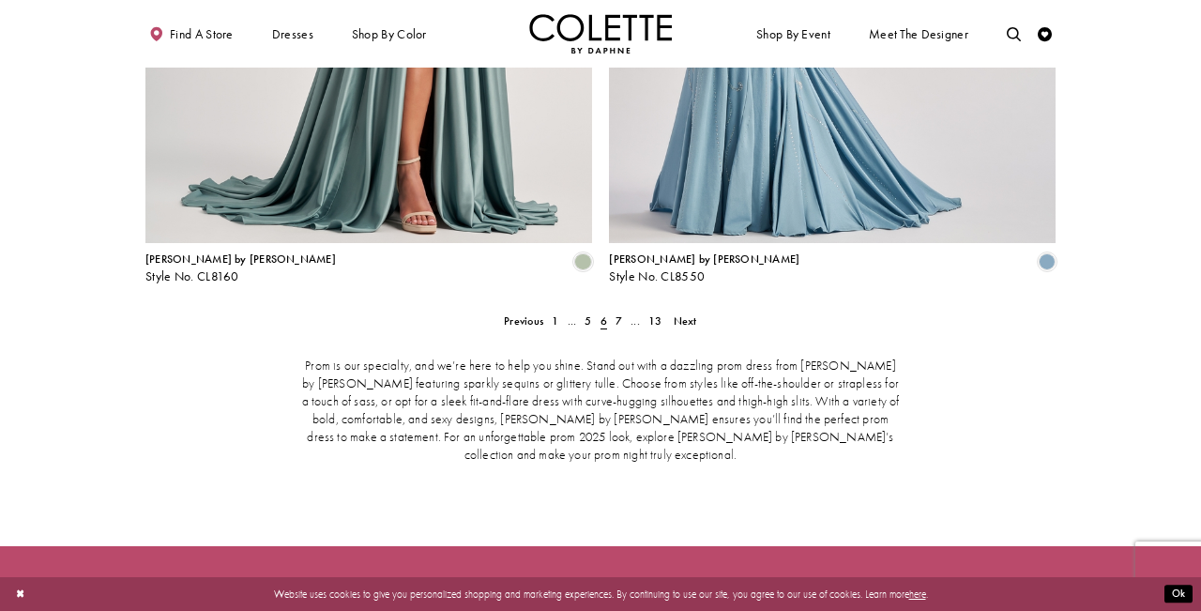
scroll to position [2956, 0]
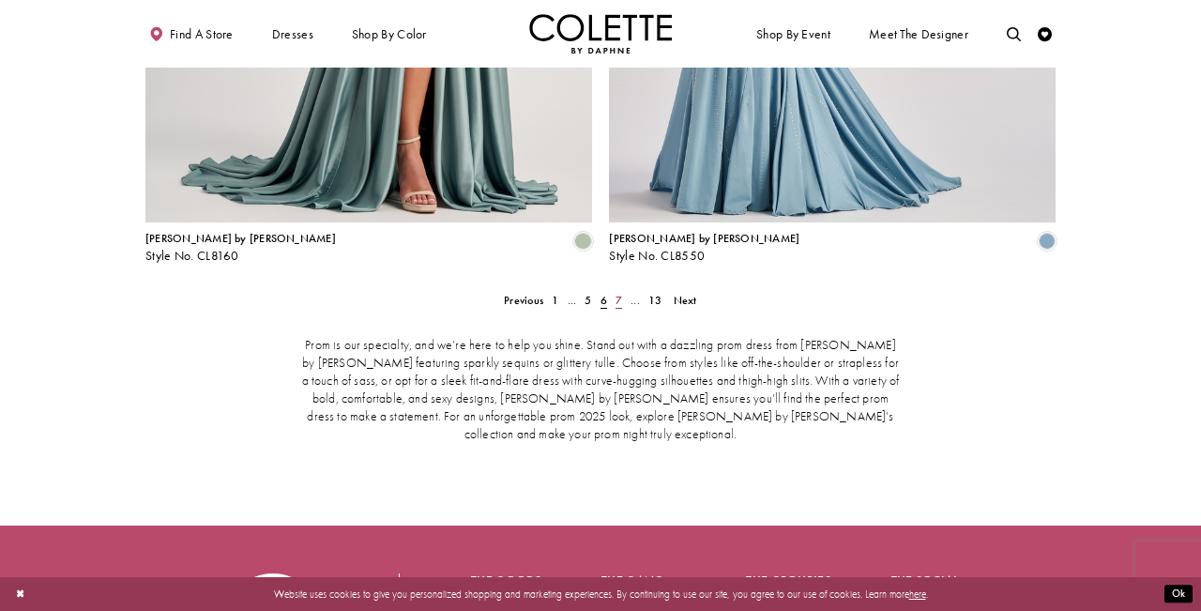
click at [617, 293] on span "7" at bounding box center [618, 300] width 7 height 15
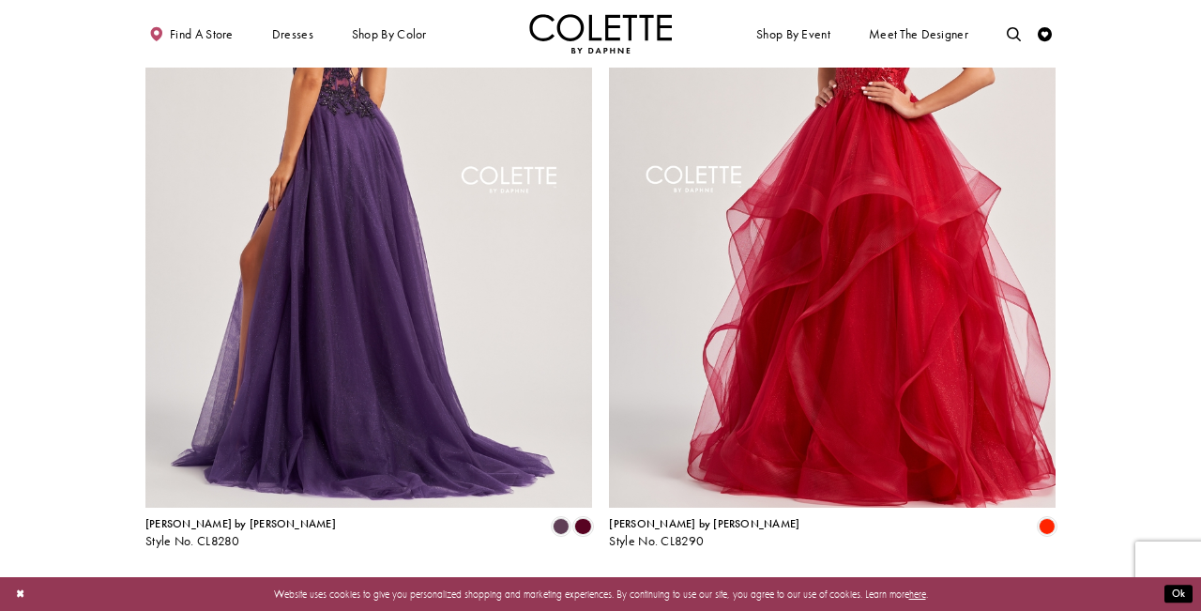
scroll to position [2749, 0]
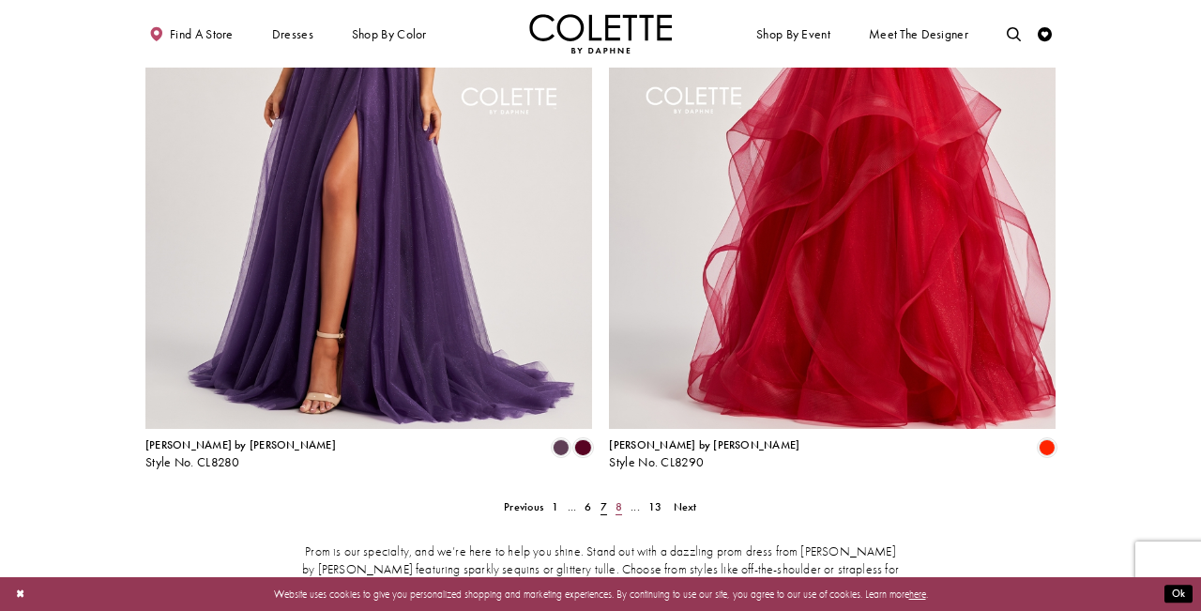
click at [614, 496] on link "8" at bounding box center [618, 506] width 15 height 21
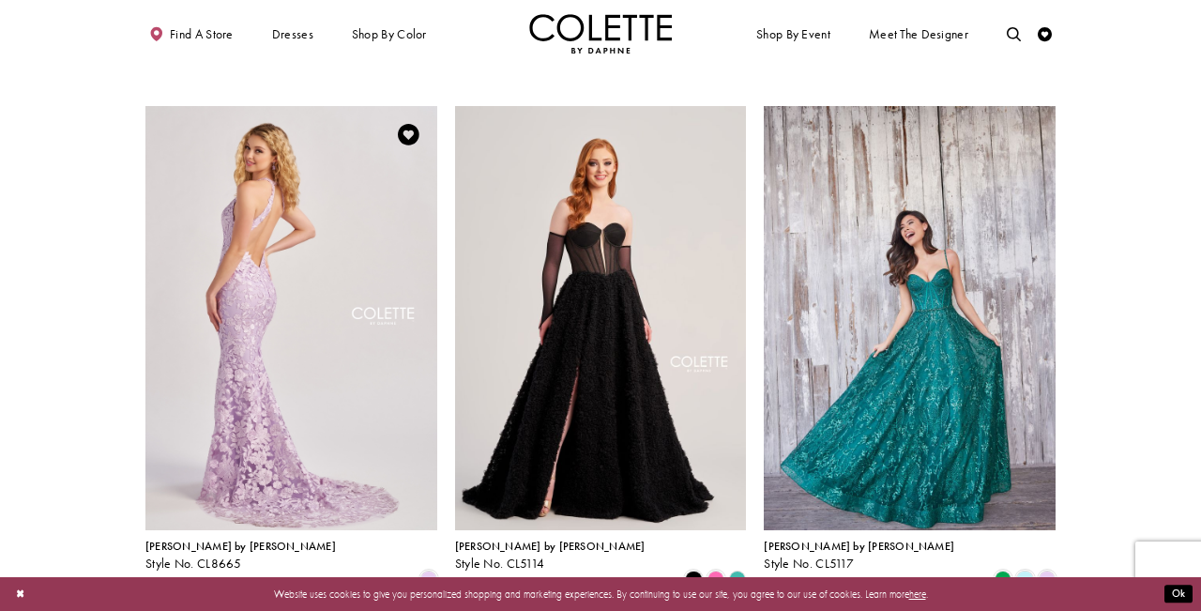
scroll to position [874, 0]
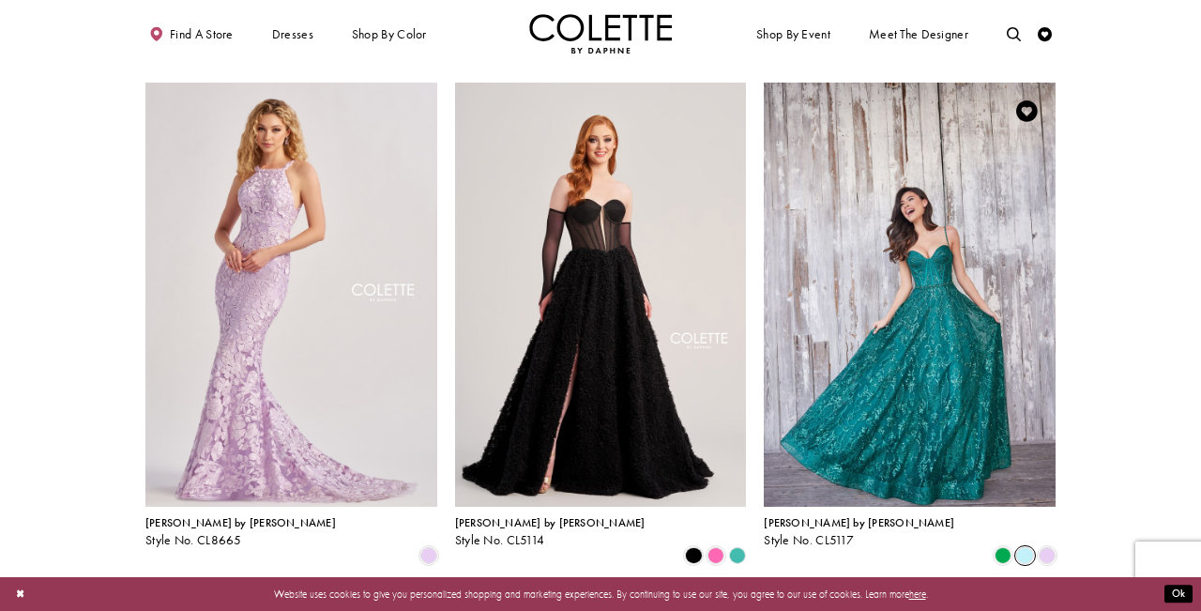
click at [1029, 547] on span "Product List" at bounding box center [1024, 555] width 17 height 17
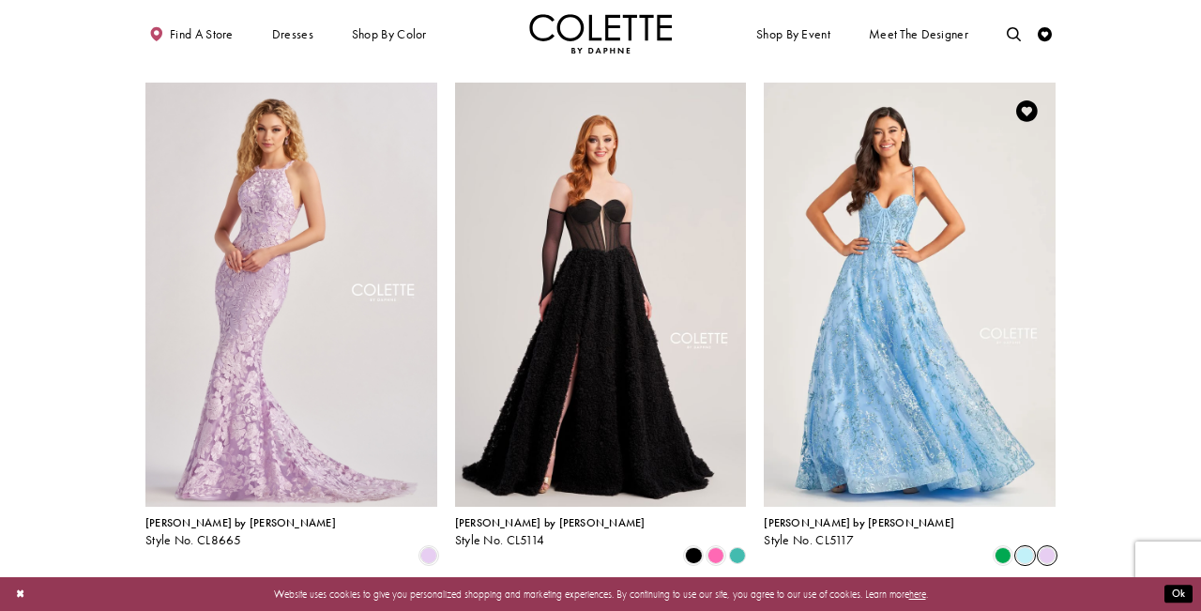
click at [1041, 547] on span "Product List" at bounding box center [1046, 555] width 17 height 17
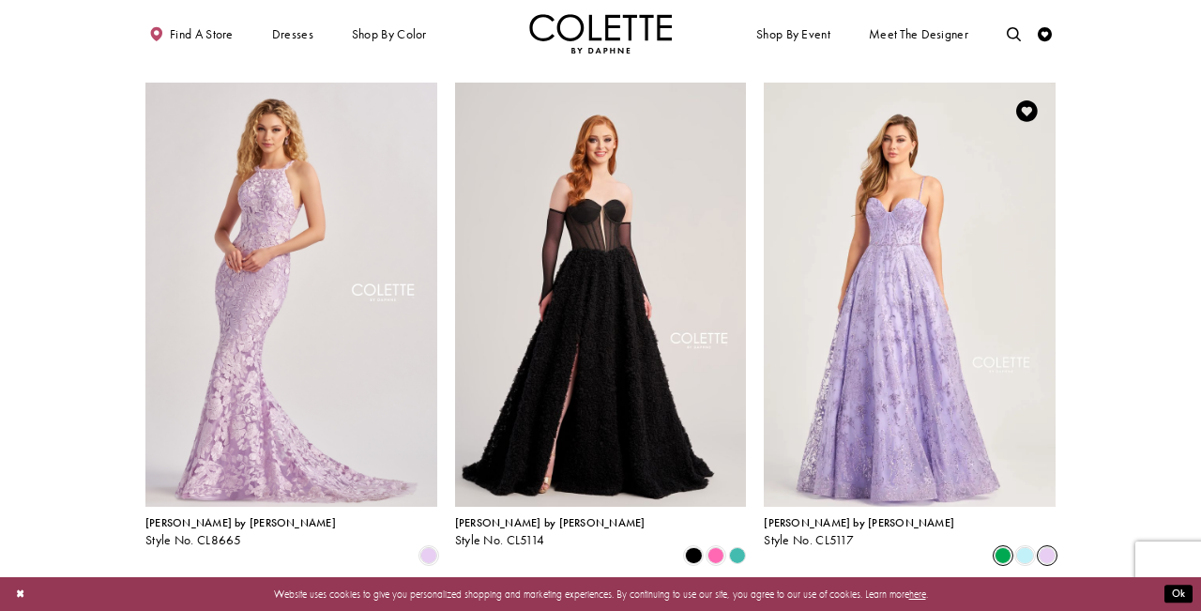
click at [1005, 547] on span "Product List" at bounding box center [1002, 555] width 17 height 17
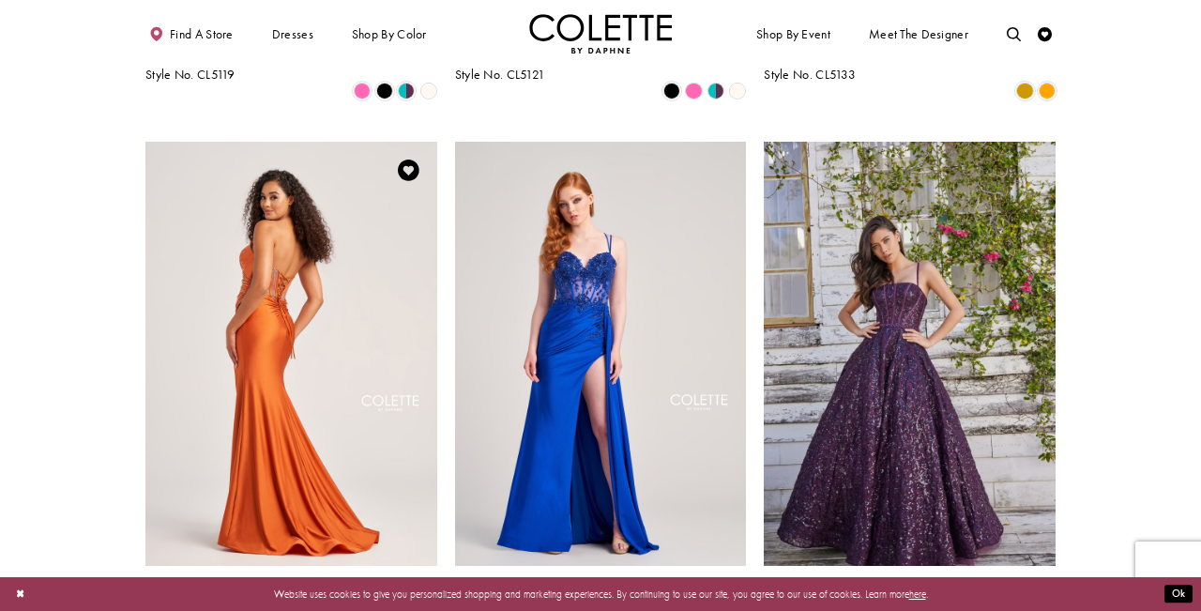
scroll to position [1879, 0]
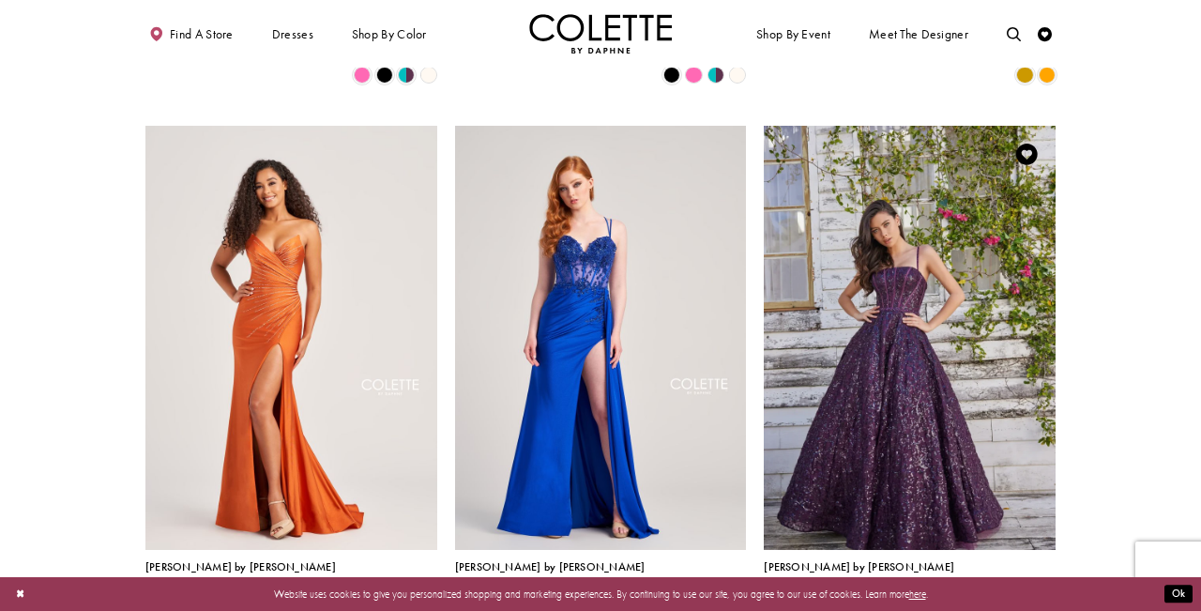
click at [1046, 561] on div "Colette by Daphne Style No. CL5141 Skip Color List #75fd54b076 to end Color Lis…" at bounding box center [910, 584] width 292 height 47
click at [1046, 590] on span "Product List" at bounding box center [1046, 598] width 17 height 17
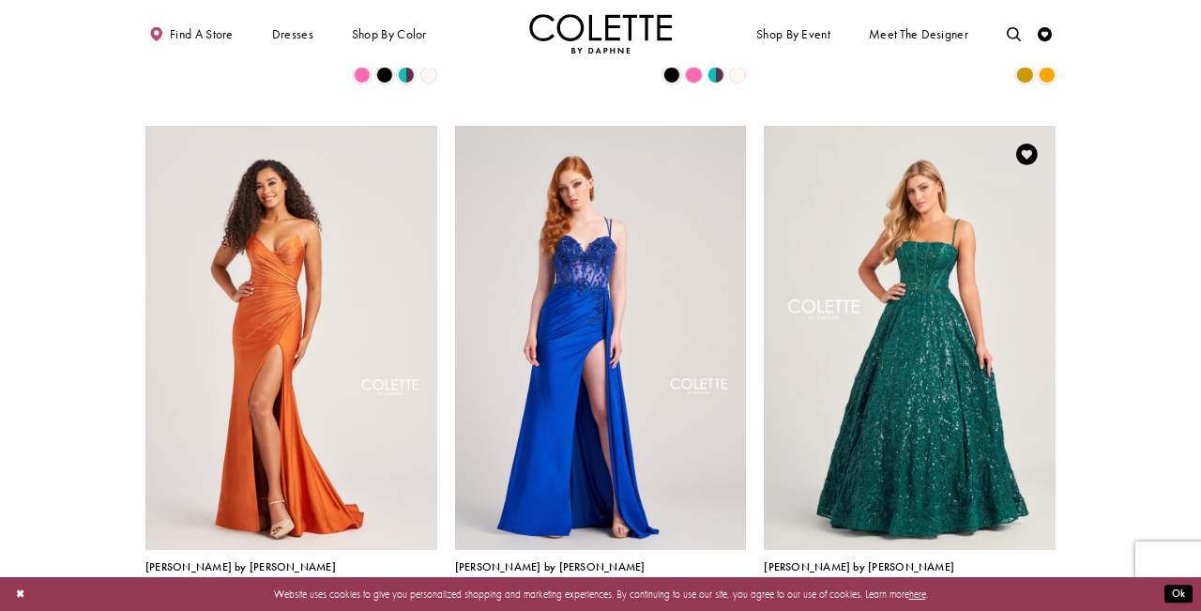
click at [1029, 590] on span "Product List" at bounding box center [1024, 598] width 17 height 17
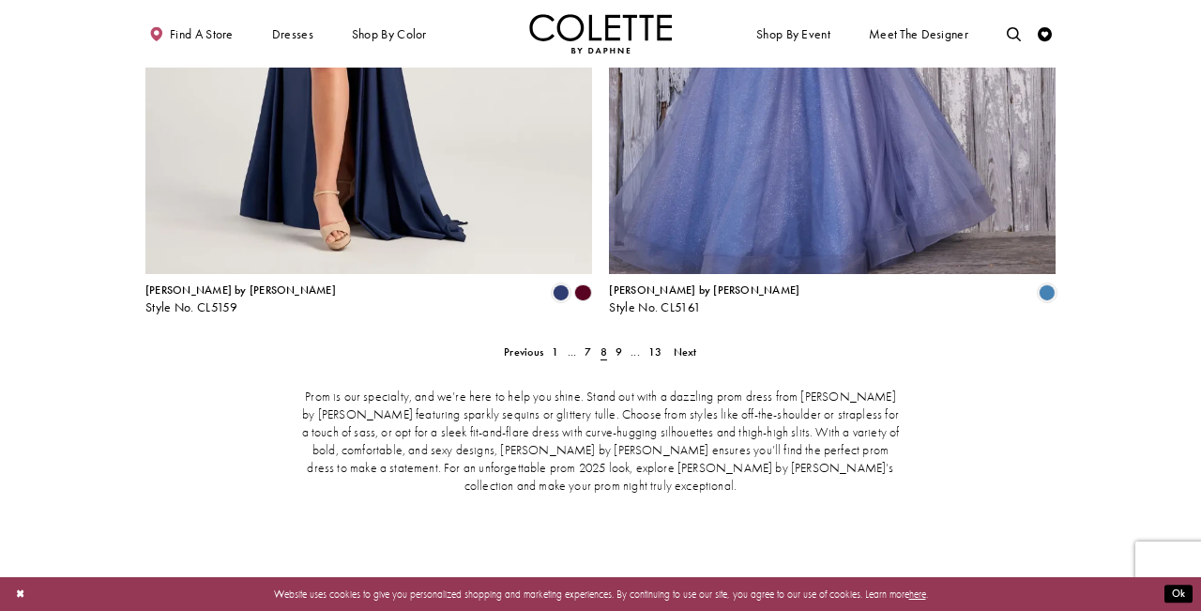
scroll to position [2906, 1]
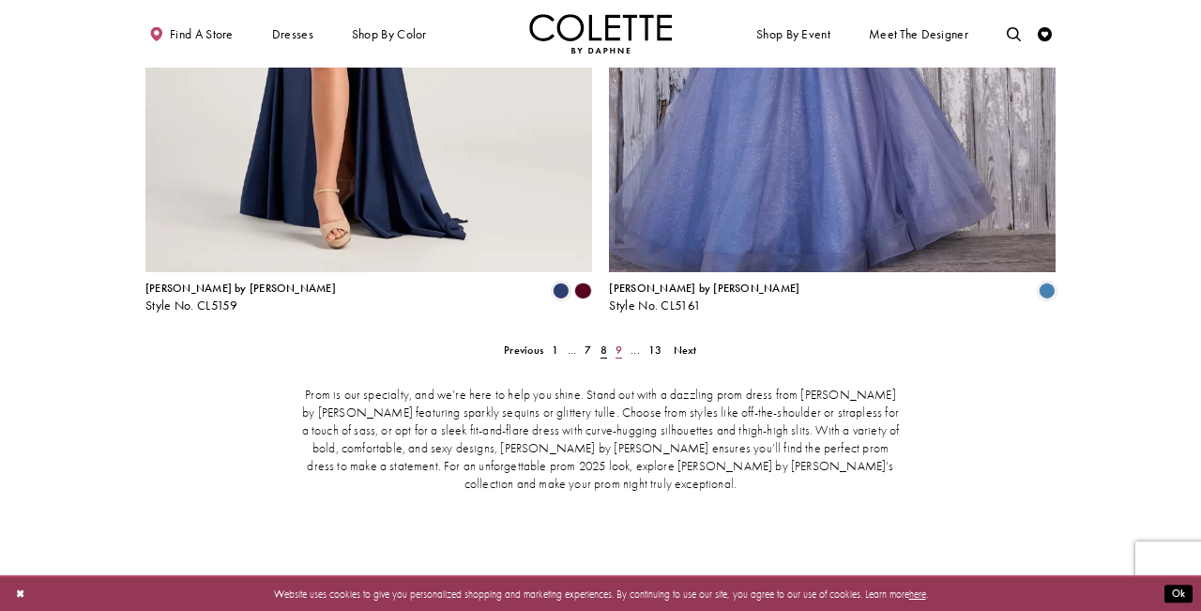
click at [620, 342] on span "9" at bounding box center [618, 349] width 7 height 15
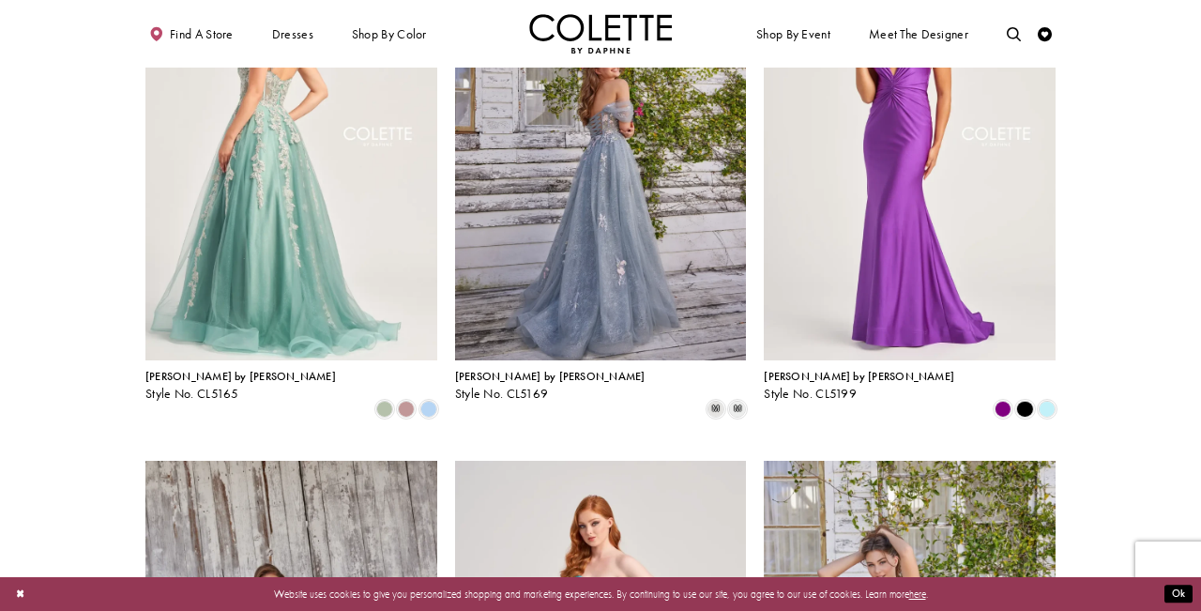
scroll to position [491, 0]
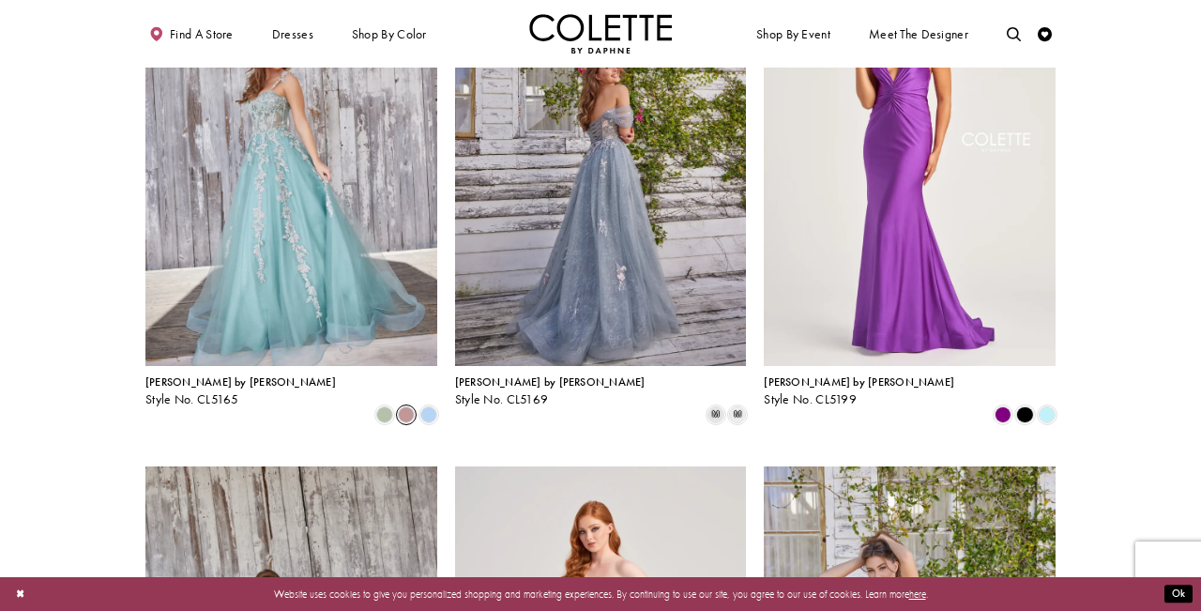
click at [408, 406] on span "Product List" at bounding box center [406, 414] width 17 height 17
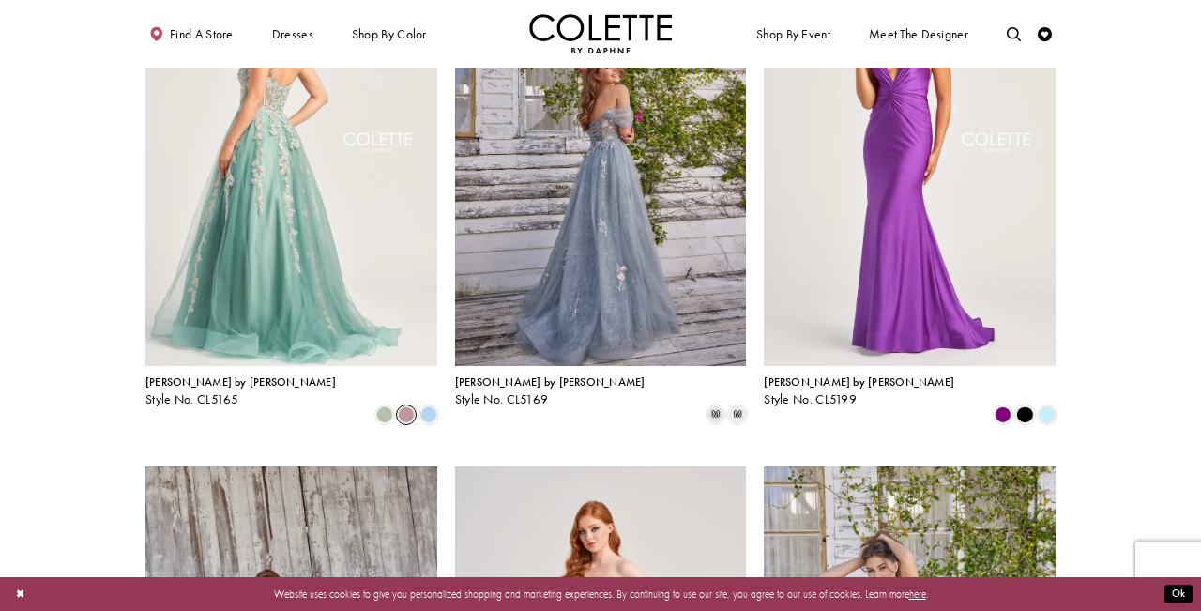
scroll to position [440, 0]
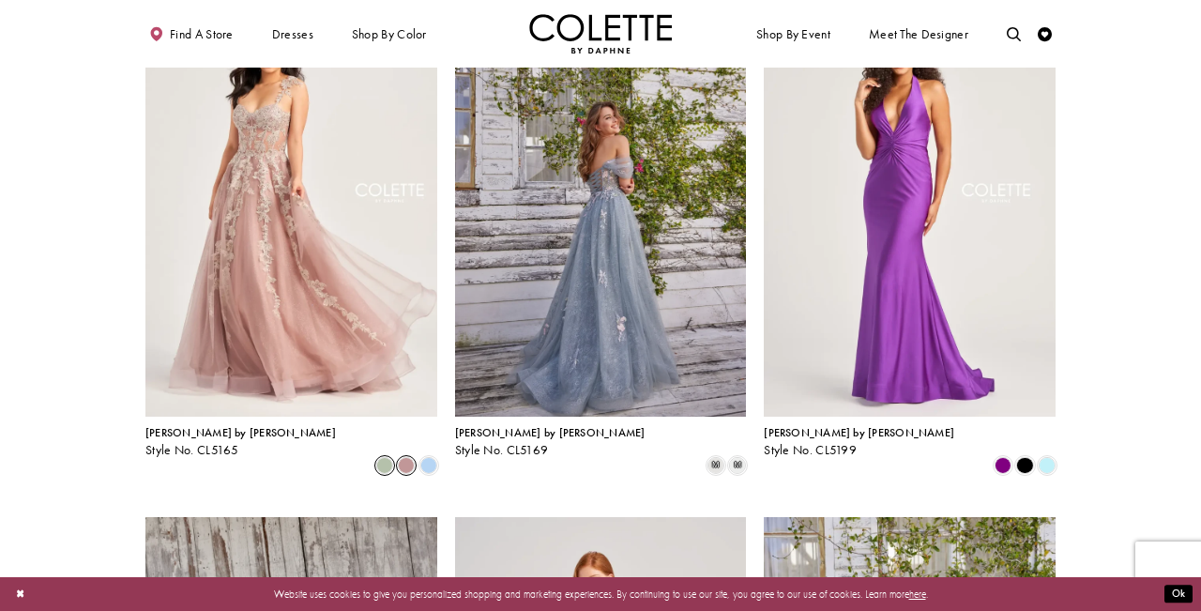
click at [387, 457] on span "Product List" at bounding box center [384, 465] width 17 height 17
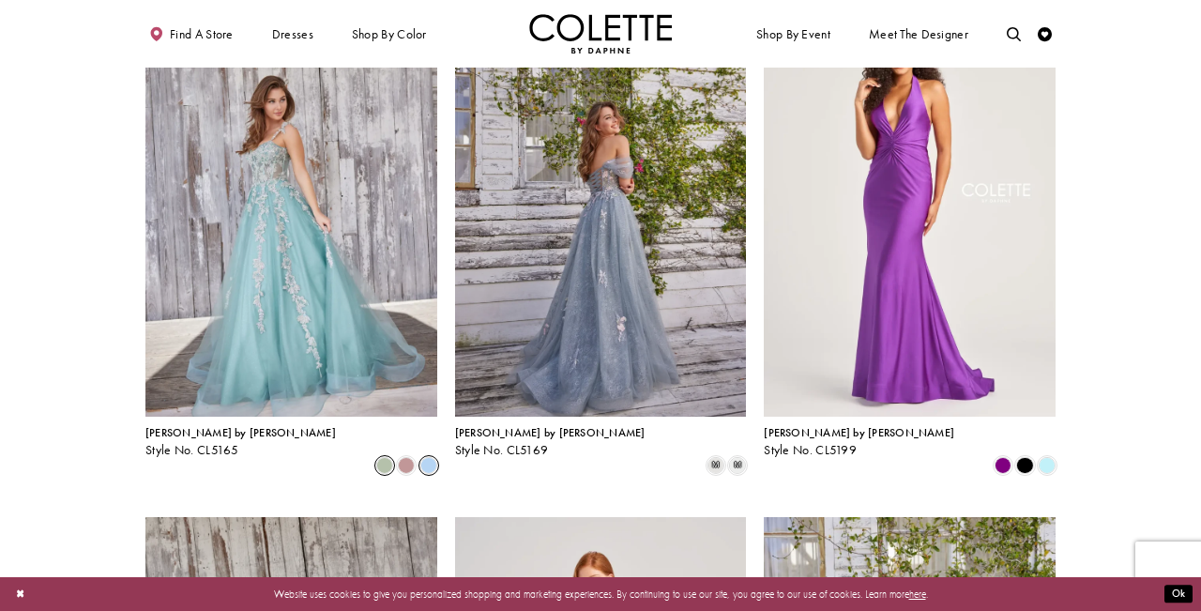
click at [426, 457] on span "Product List" at bounding box center [428, 465] width 17 height 17
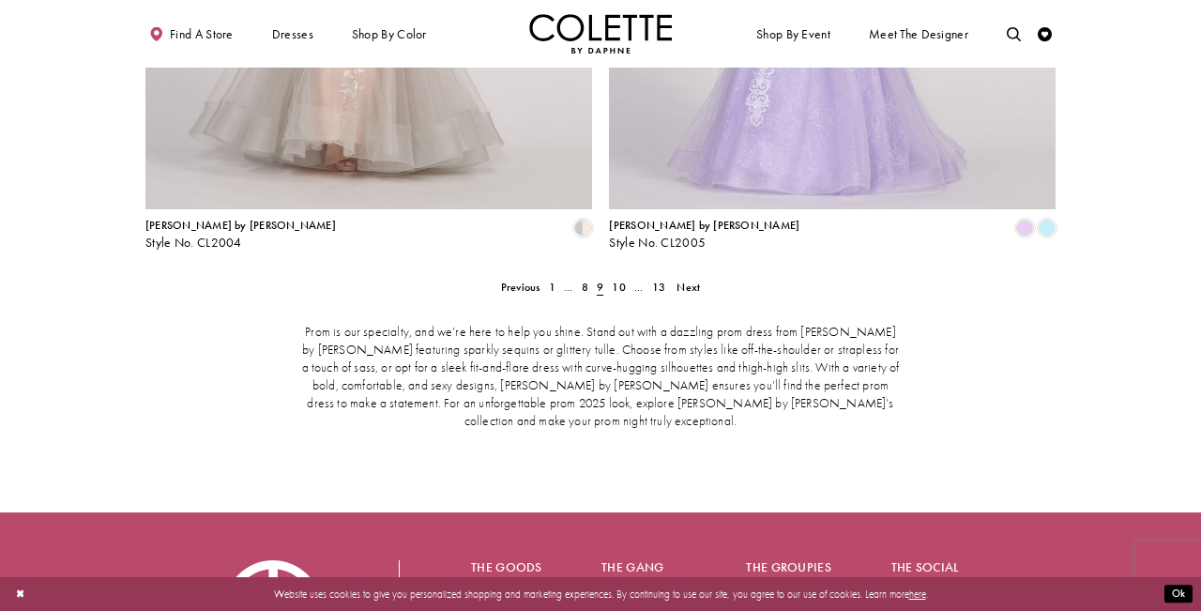
scroll to position [3012, 0]
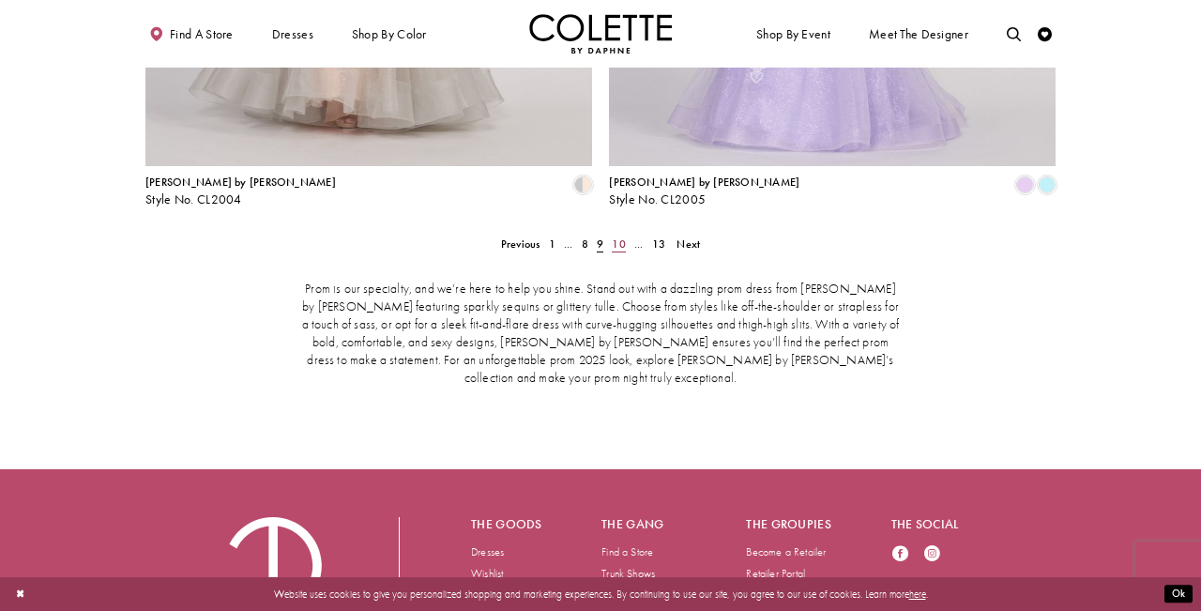
click at [620, 236] on span "10" at bounding box center [618, 243] width 13 height 15
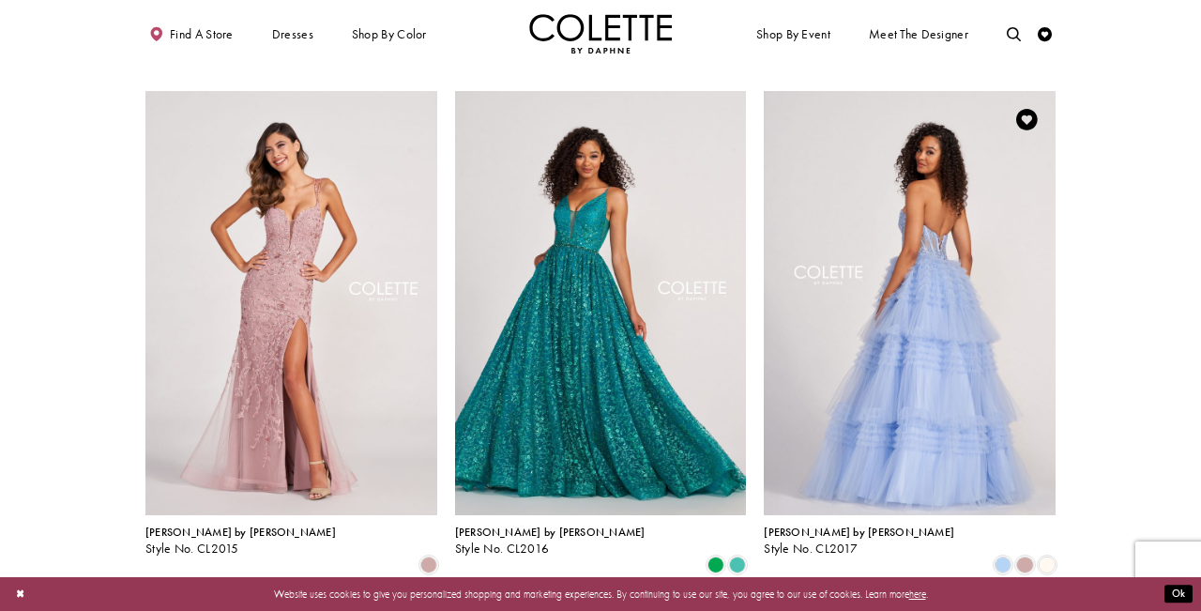
scroll to position [1412, 0]
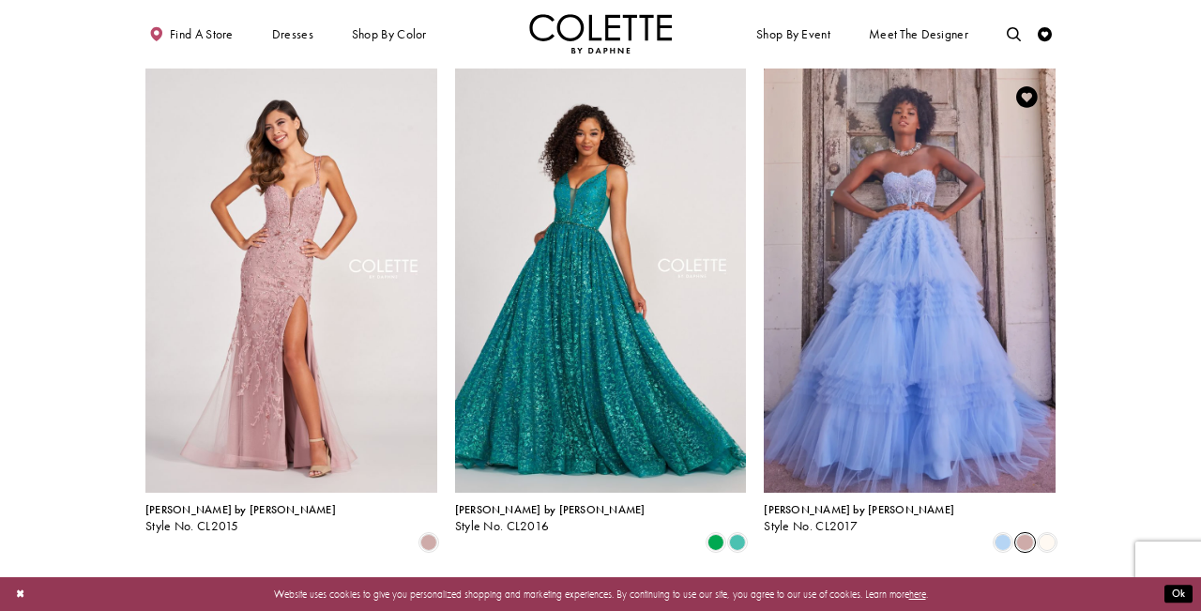
click at [1023, 534] on span "Product List" at bounding box center [1024, 542] width 17 height 17
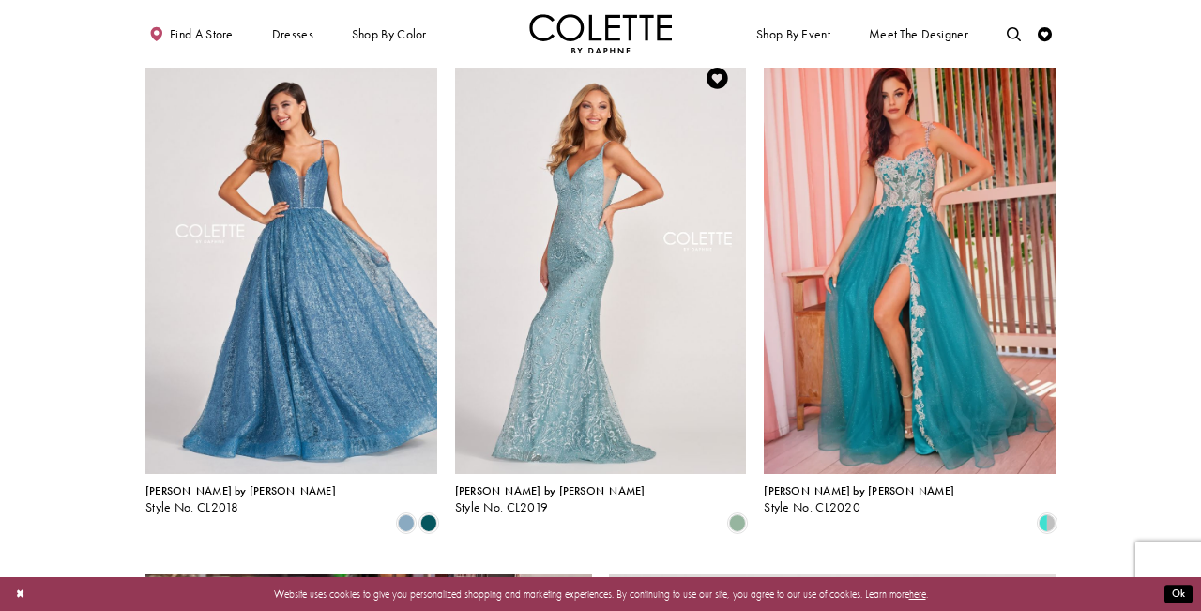
scroll to position [1957, 0]
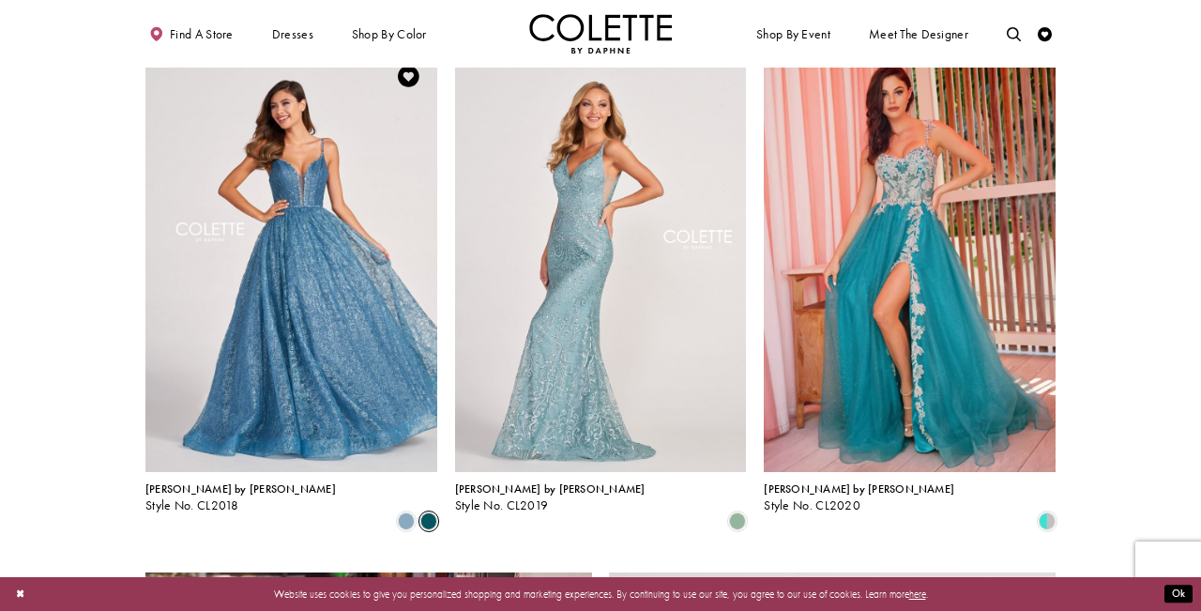
click at [432, 512] on span "Product List" at bounding box center [428, 520] width 17 height 17
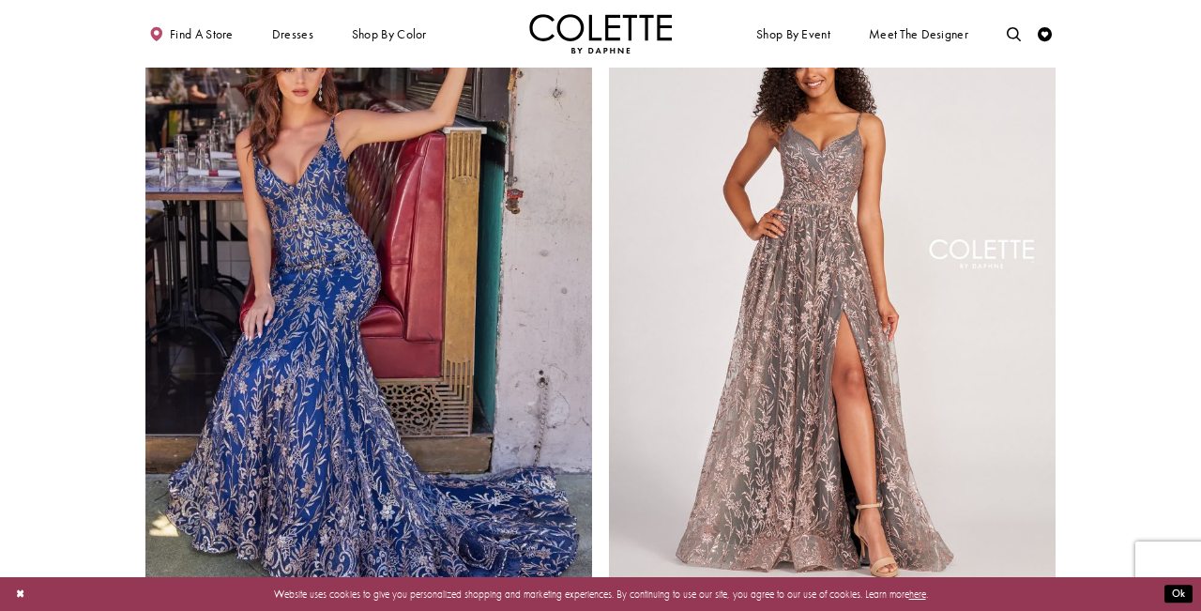
scroll to position [2539, 0]
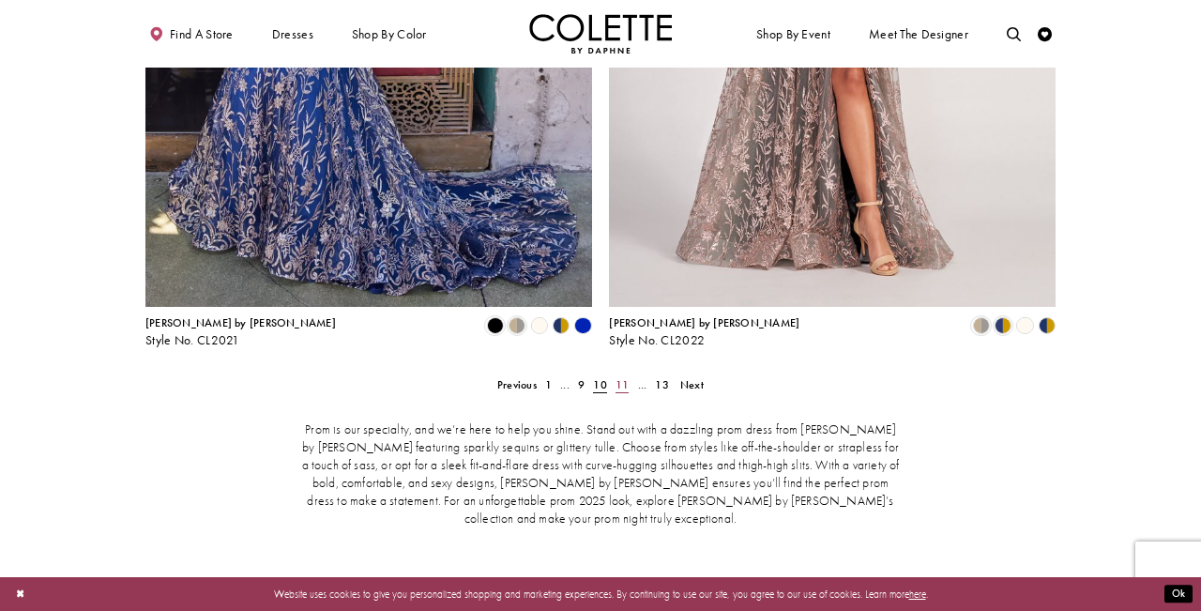
click at [624, 377] on span "11" at bounding box center [621, 384] width 13 height 15
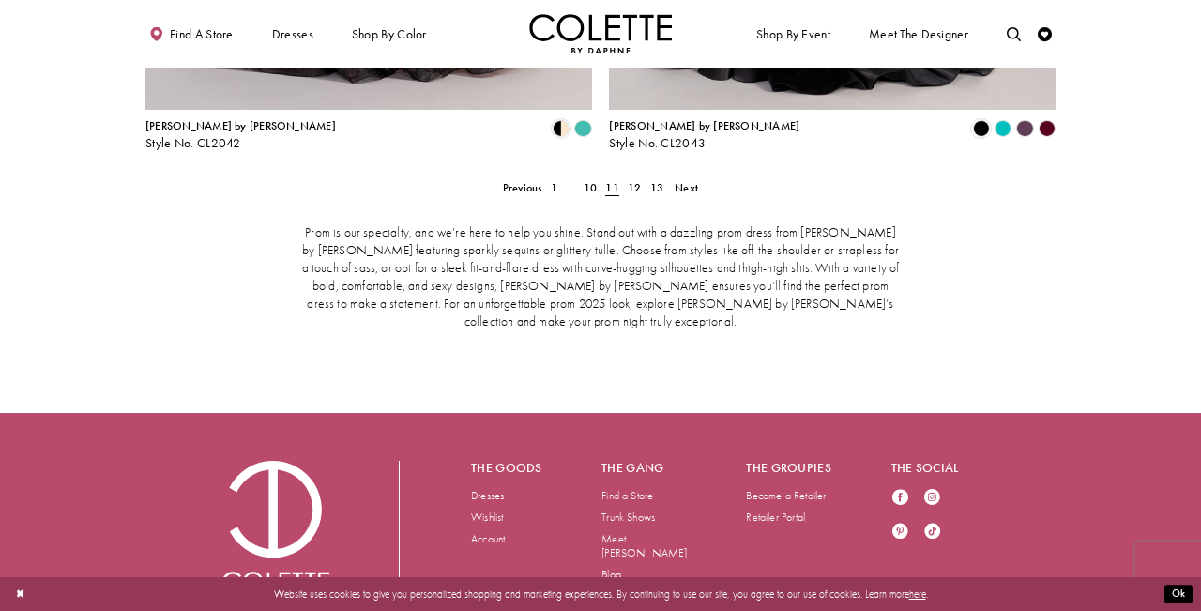
scroll to position [3067, 0]
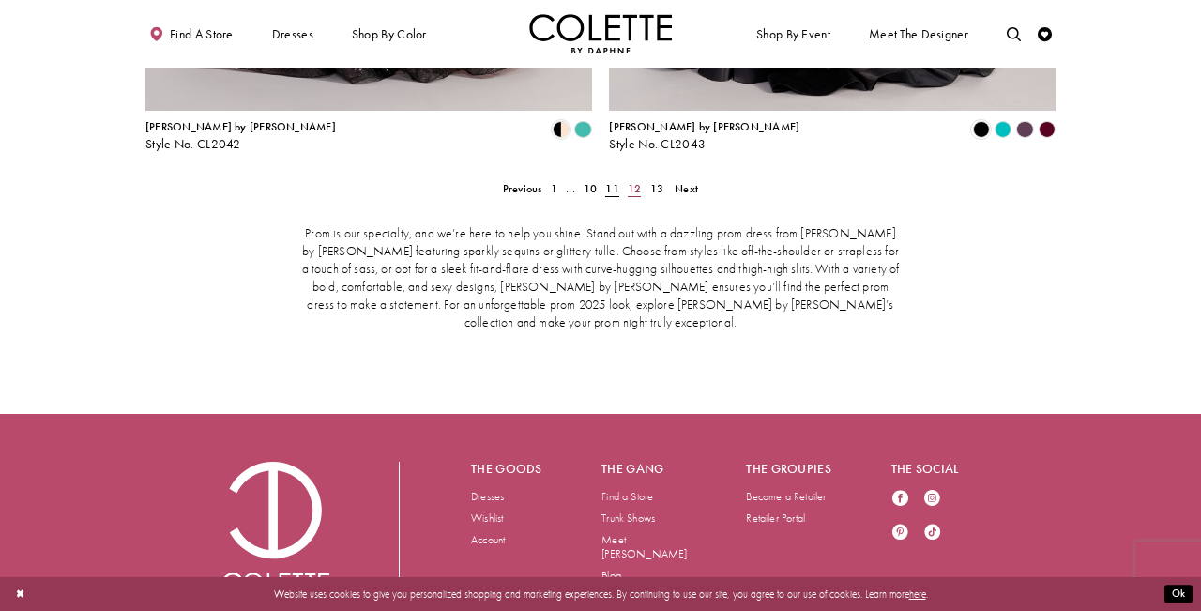
click at [631, 181] on span "12" at bounding box center [634, 188] width 13 height 15
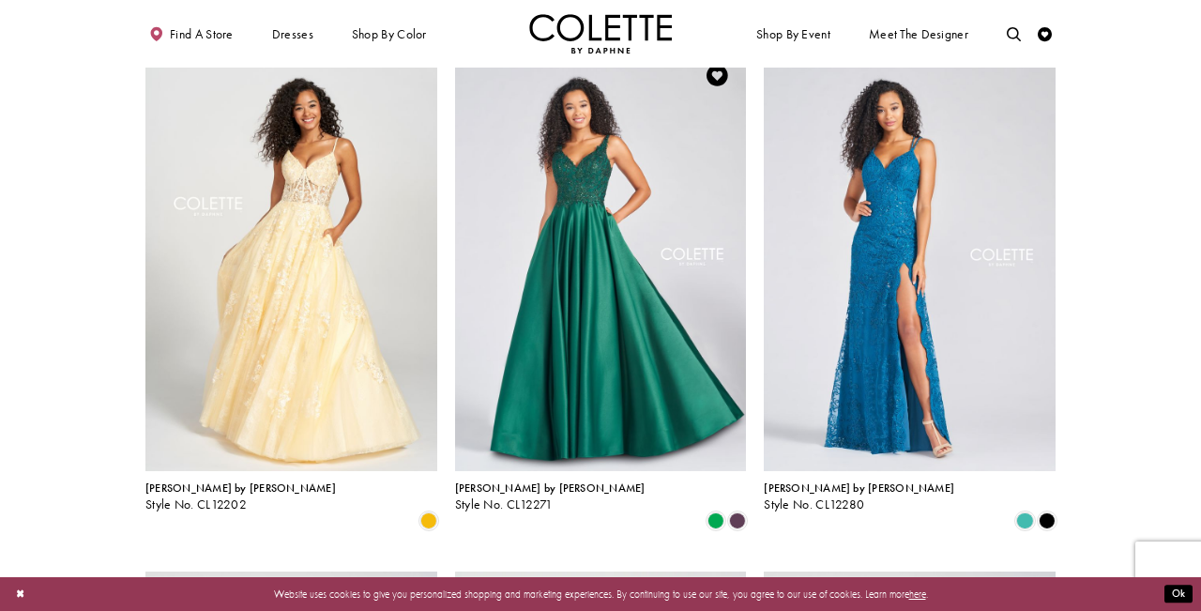
scroll to position [1497, 0]
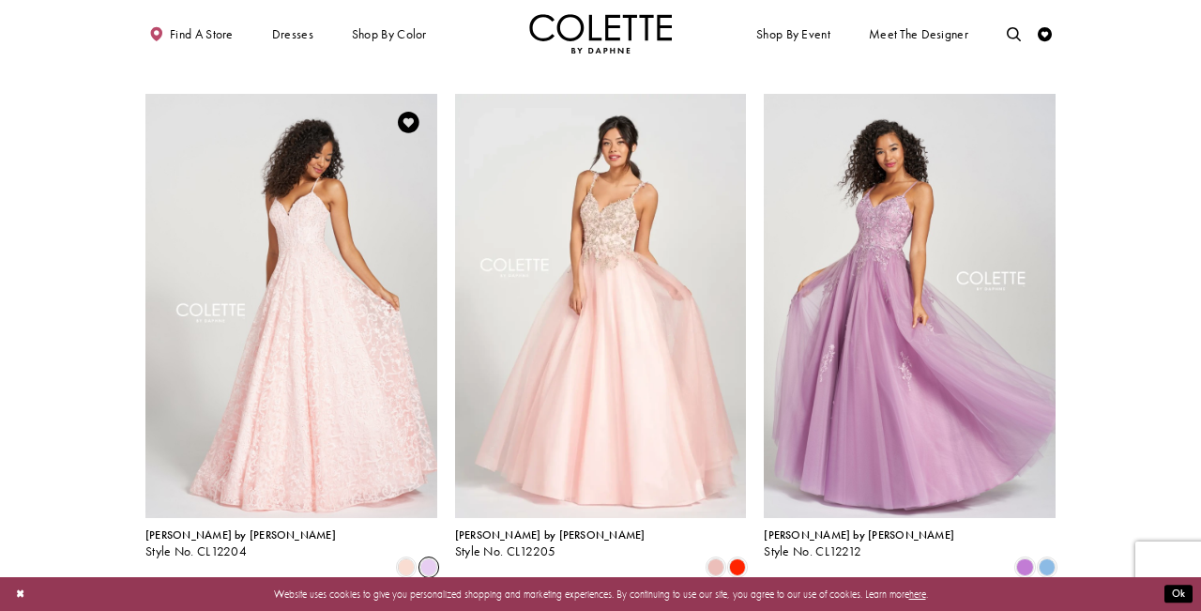
click at [430, 558] on span "Product List" at bounding box center [428, 566] width 17 height 17
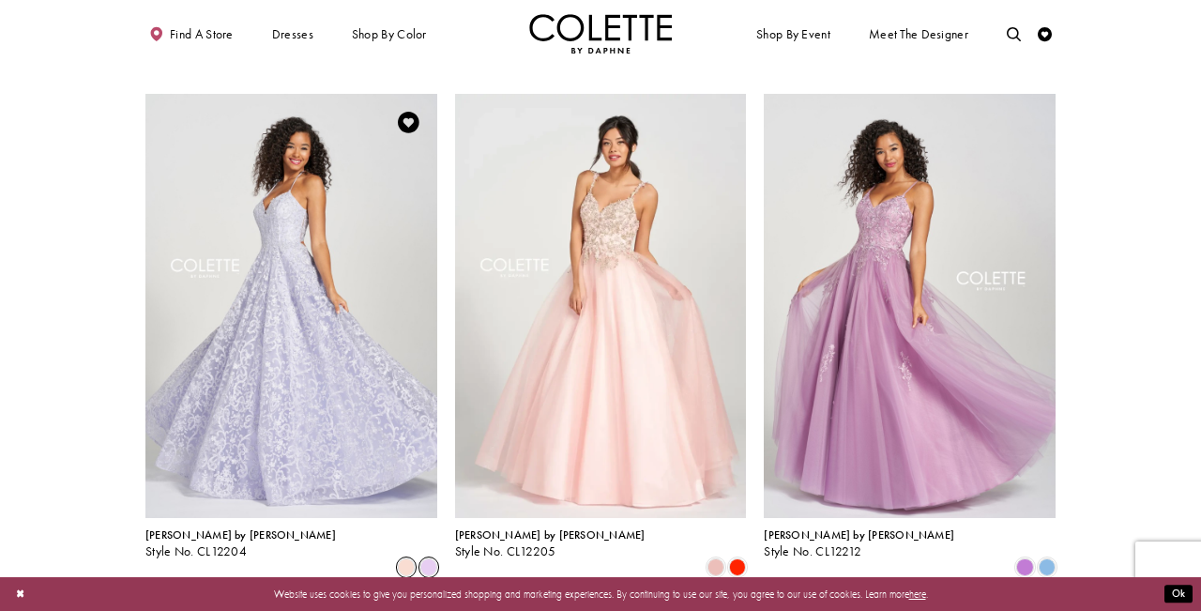
click at [412, 558] on span "Product List" at bounding box center [406, 566] width 17 height 17
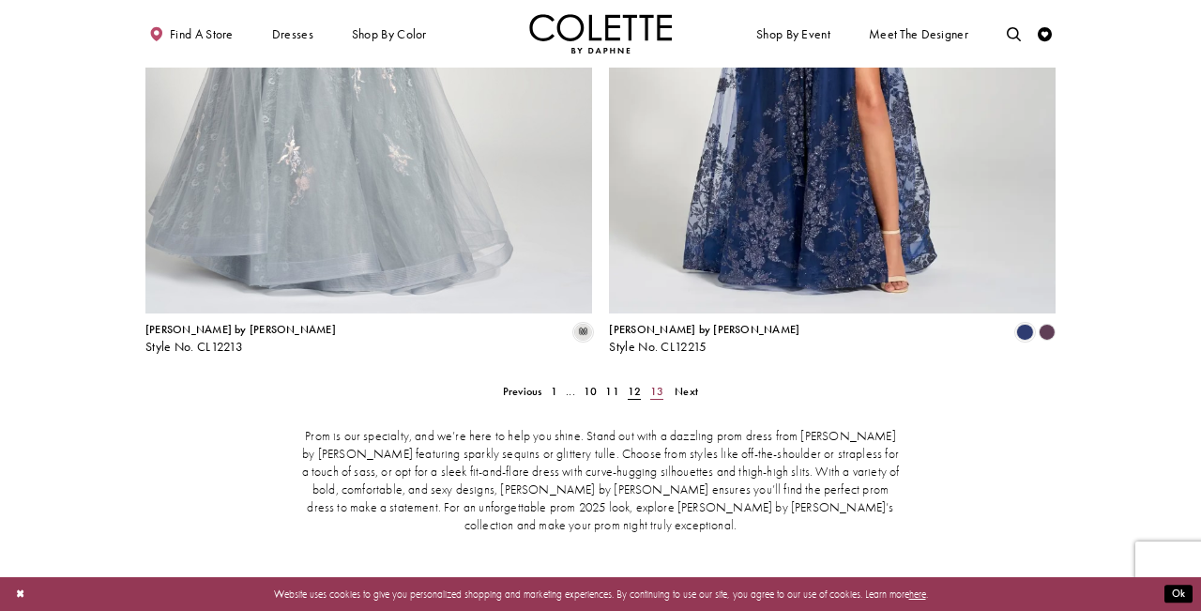
click at [660, 384] on span "13" at bounding box center [656, 391] width 13 height 15
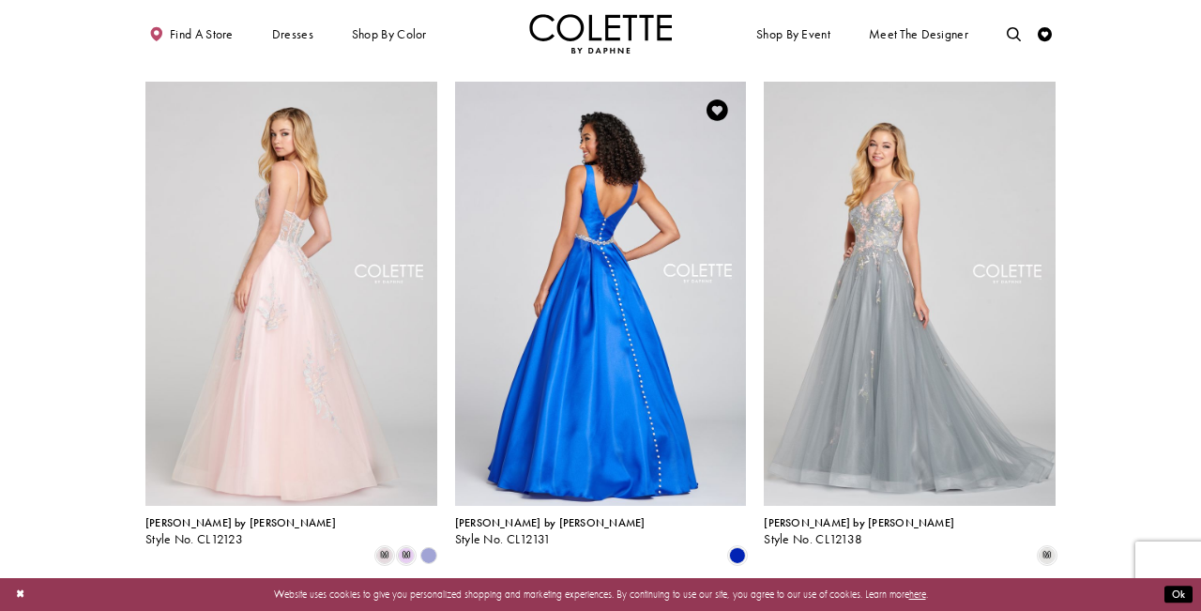
scroll to position [1414, 1]
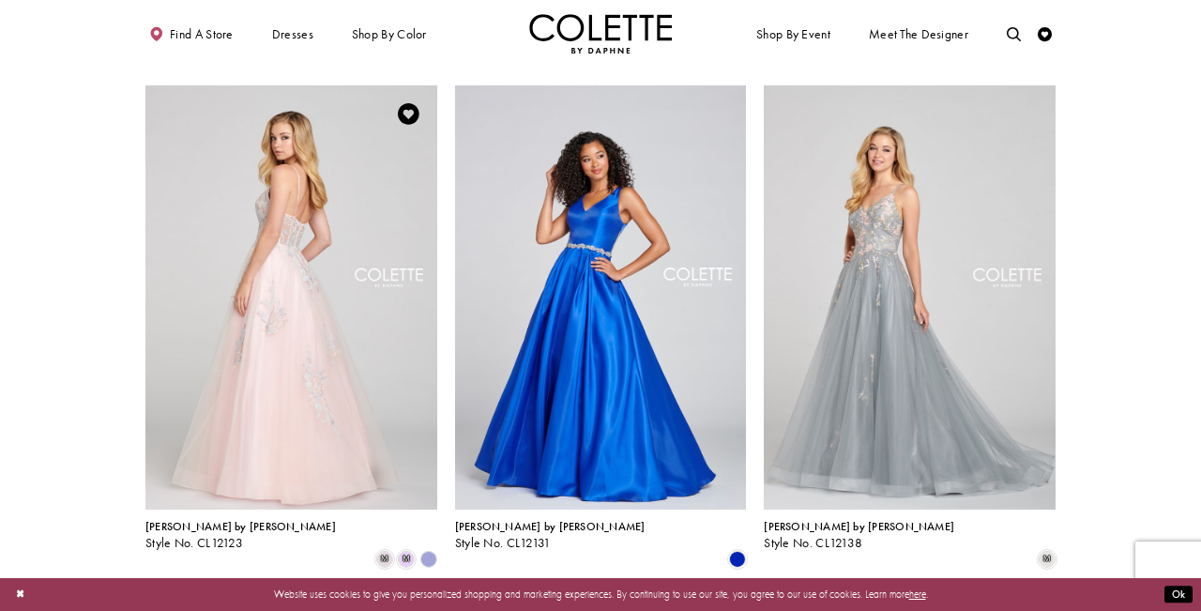
click at [428, 548] on polygon "Product List" at bounding box center [428, 559] width 22 height 22
click at [404, 551] on span "m" at bounding box center [406, 559] width 17 height 17
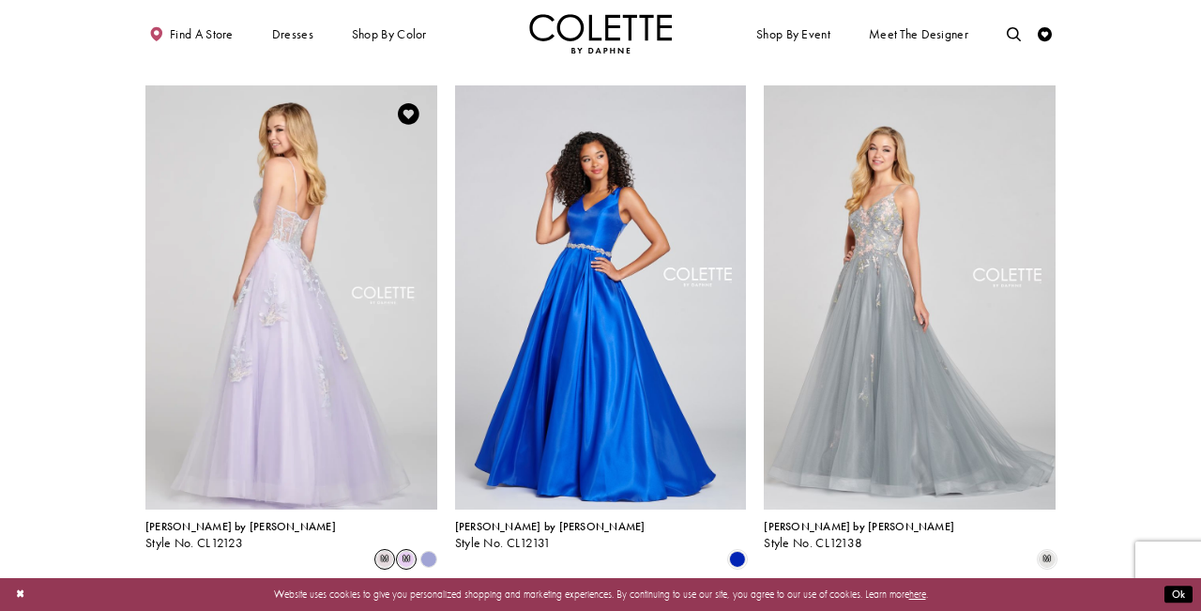
click at [387, 551] on span "m" at bounding box center [384, 559] width 17 height 17
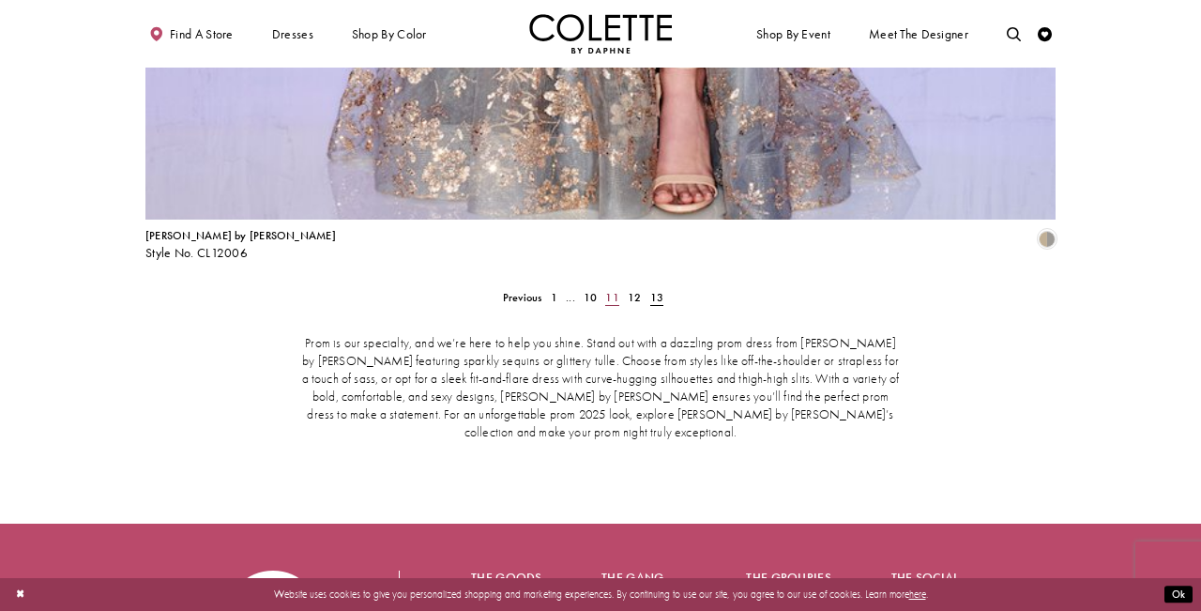
click at [618, 290] on span "11" at bounding box center [611, 297] width 13 height 15
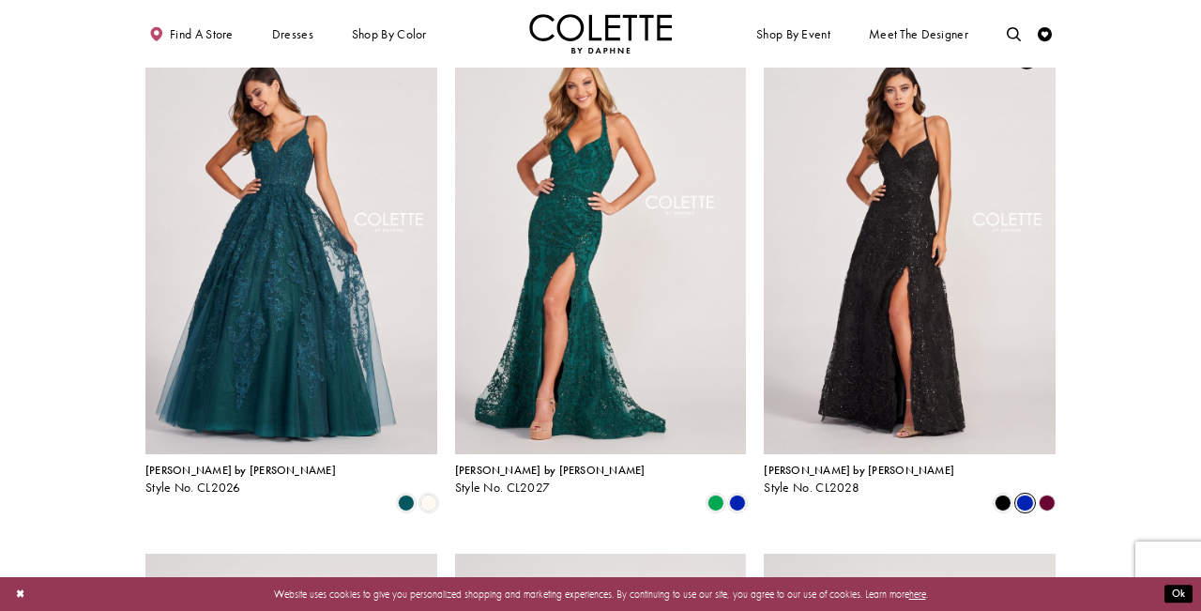
click at [1025, 494] on span "Product List" at bounding box center [1024, 502] width 17 height 17
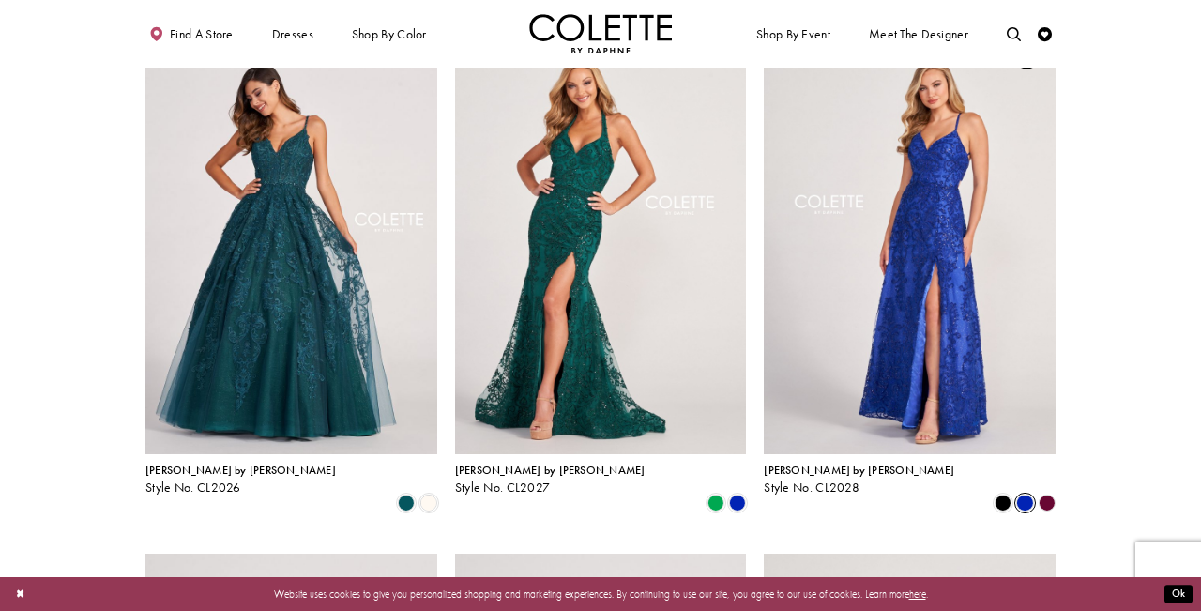
click at [1047, 492] on polygon "Product List" at bounding box center [1047, 503] width 22 height 22
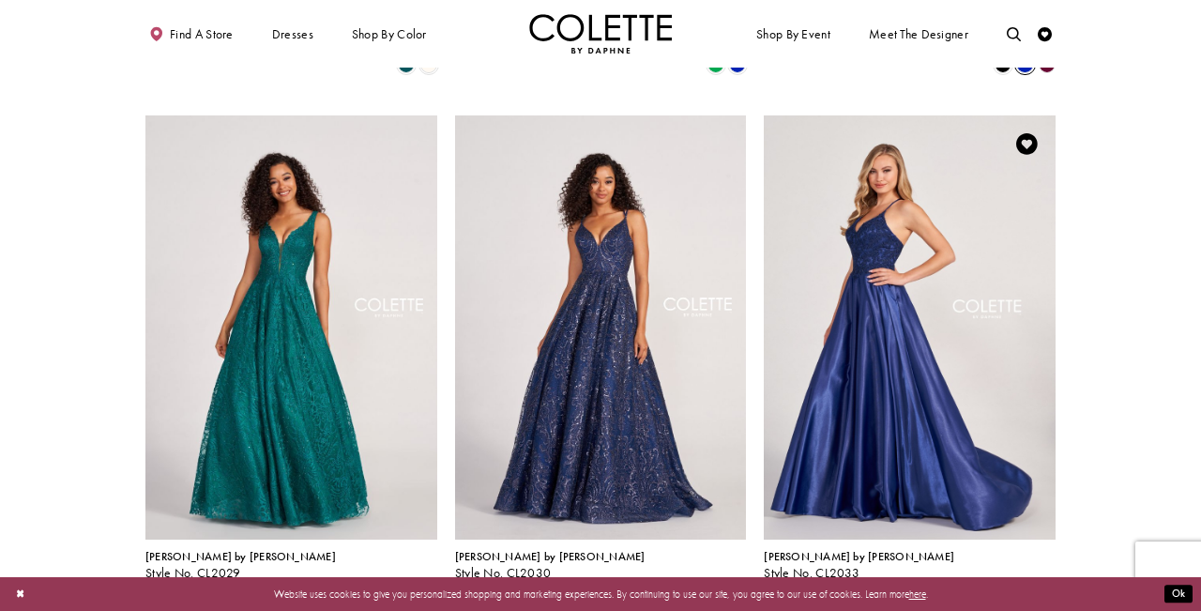
scroll to position [1367, 0]
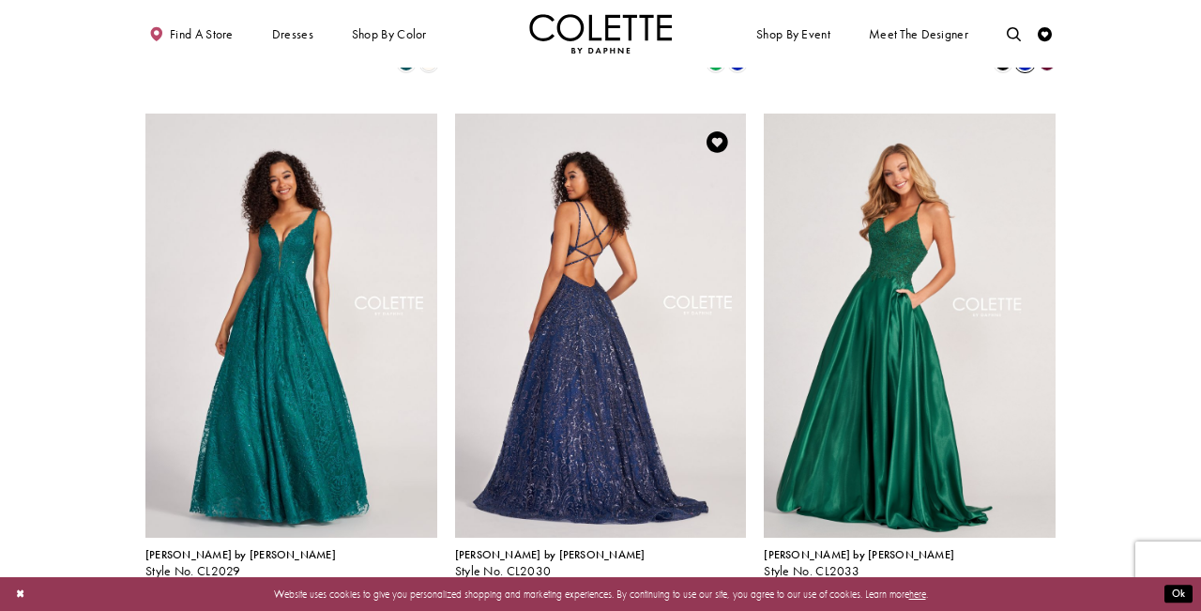
click at [649, 444] on img "Visit Colette by Daphne Style No. CL2030 Page" at bounding box center [601, 326] width 292 height 424
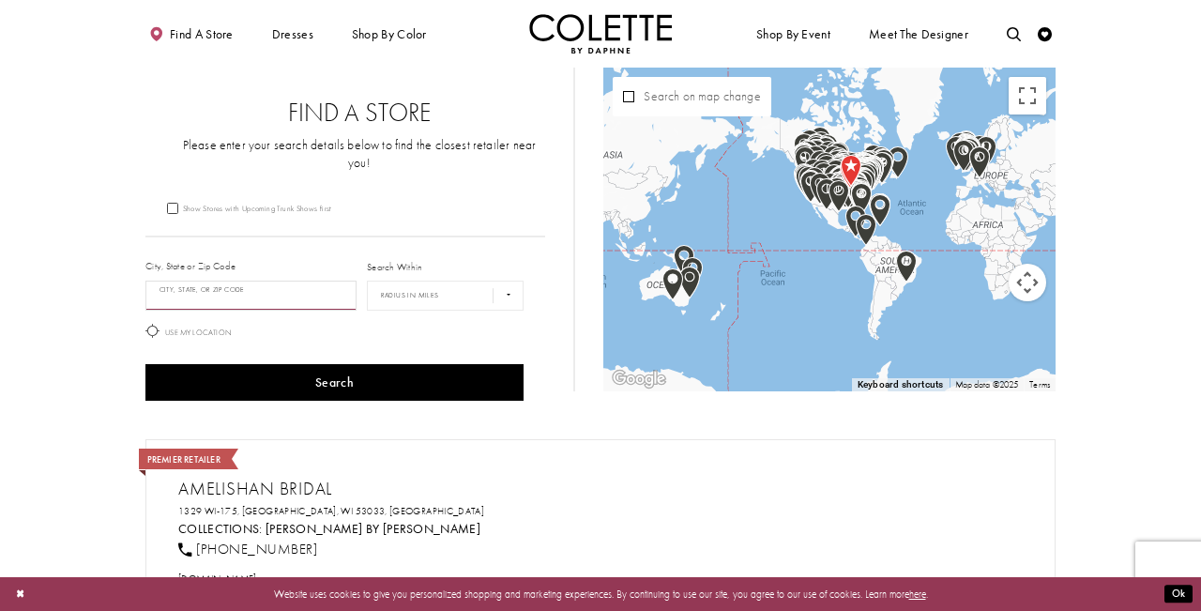
click at [290, 284] on input "City, State, or ZIP Code" at bounding box center [250, 295] width 211 height 30
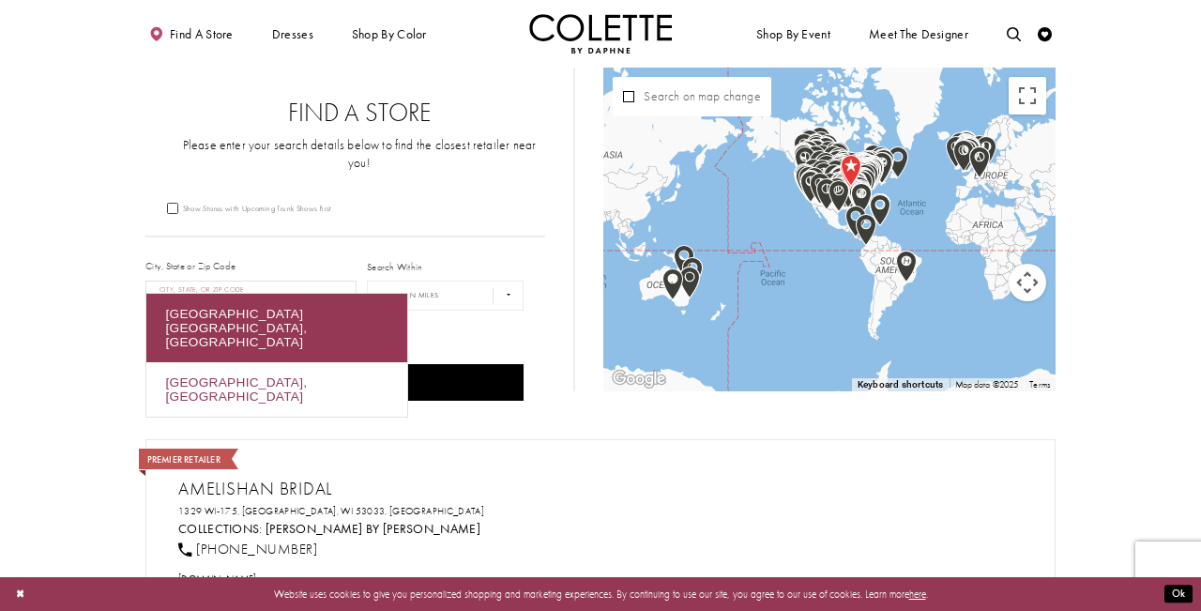
type input "*"
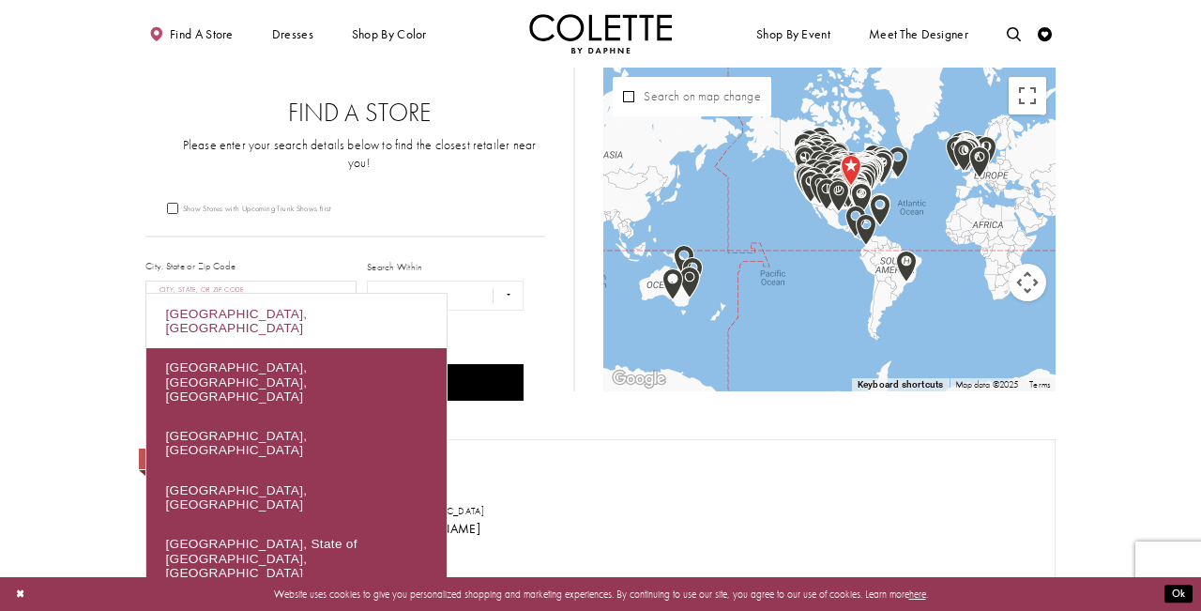
click at [236, 313] on div "[GEOGRAPHIC_DATA], [GEOGRAPHIC_DATA]" at bounding box center [296, 321] width 300 height 54
type input "**********"
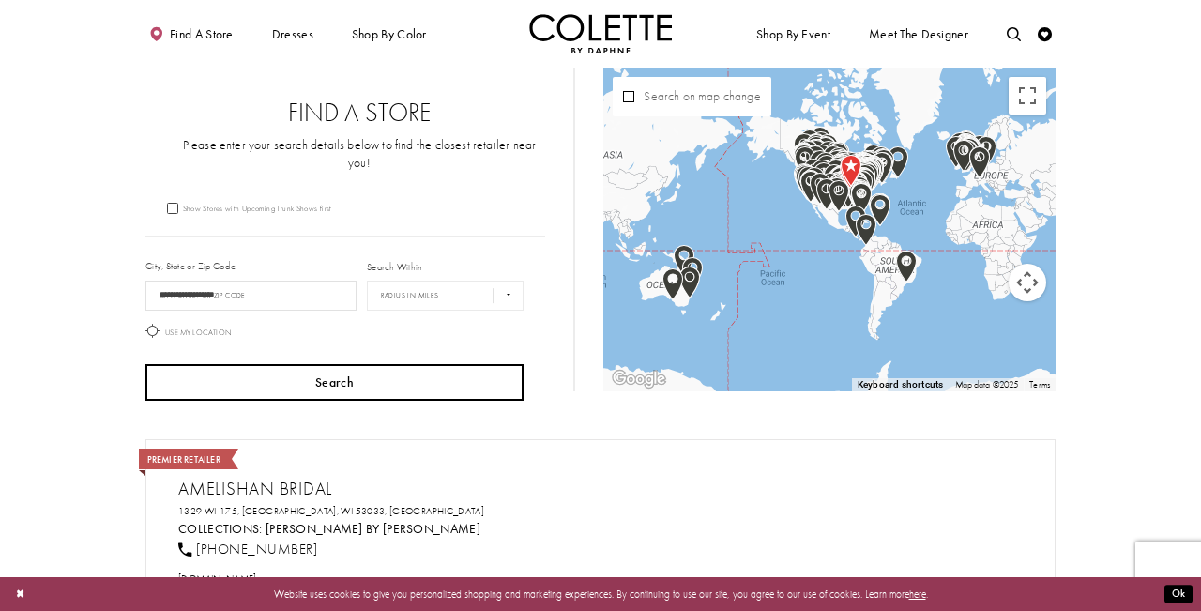
click at [431, 366] on button "Search" at bounding box center [334, 382] width 378 height 37
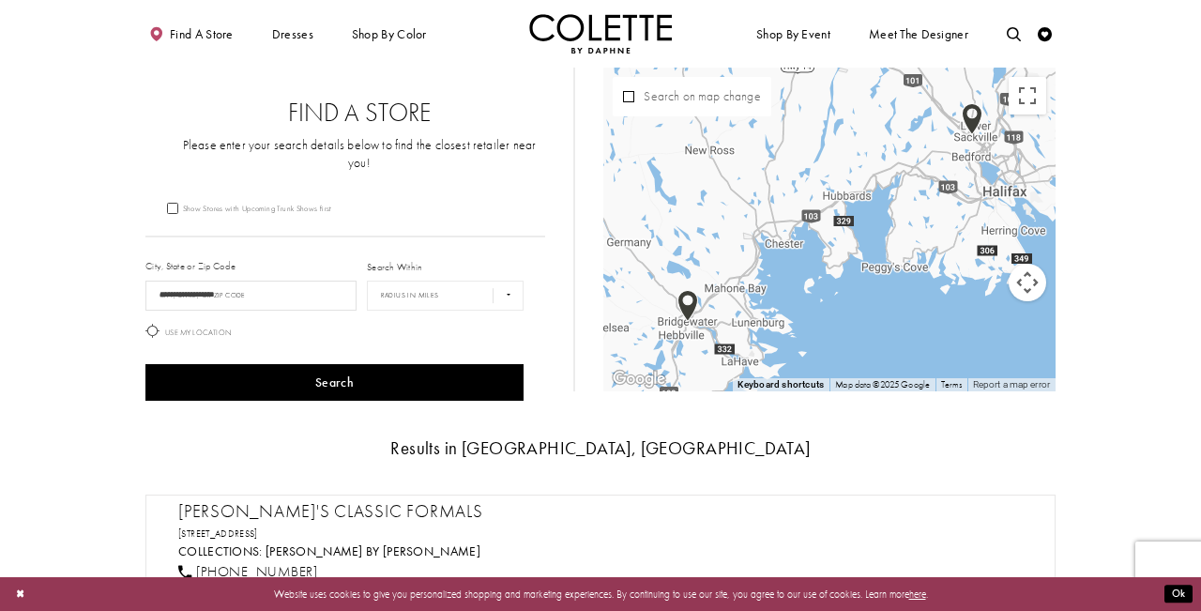
drag, startPoint x: 951, startPoint y: 269, endPoint x: 541, endPoint y: 322, distance: 413.3
click at [542, 320] on div "**********" at bounding box center [600, 425] width 910 height 715
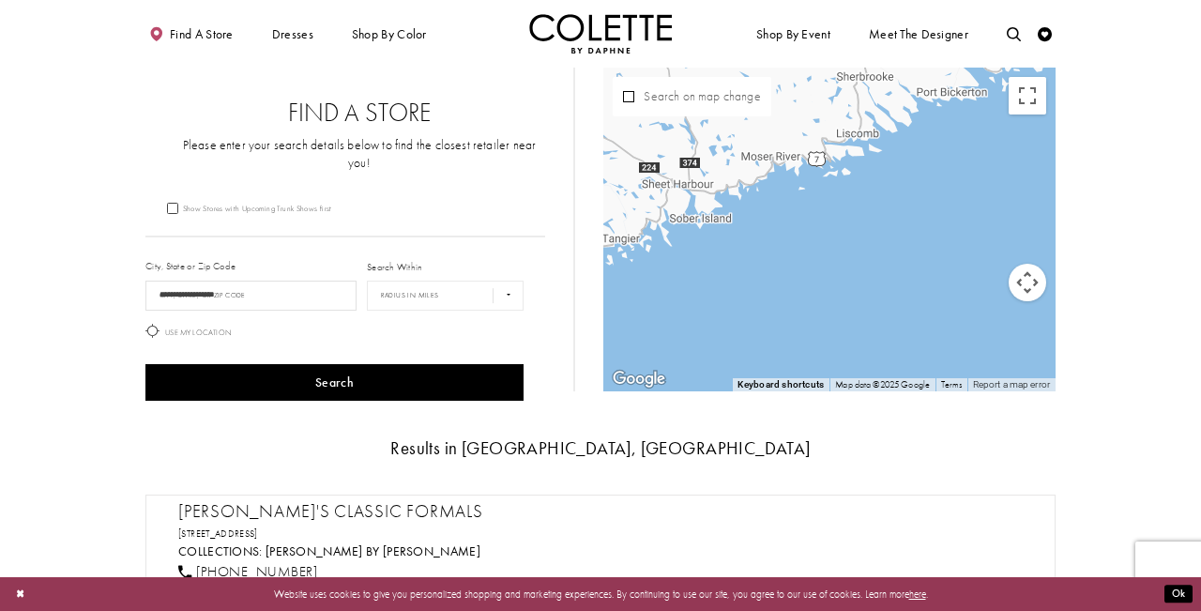
drag, startPoint x: 799, startPoint y: 305, endPoint x: 658, endPoint y: 395, distance: 167.8
click at [658, 395] on div "**********" at bounding box center [600, 425] width 910 height 715
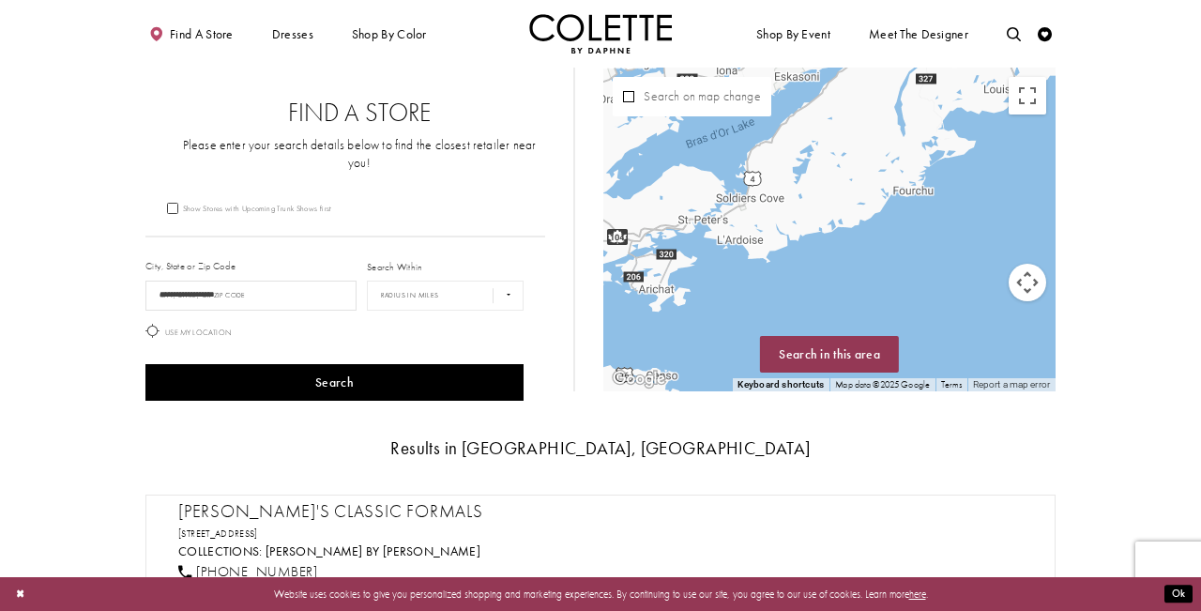
drag, startPoint x: 898, startPoint y: 228, endPoint x: 888, endPoint y: 381, distance: 153.2
click at [888, 381] on div "Keyboard shortcuts Map Data Map data ©2025 Google Map data ©2025 Google 10 km C…" at bounding box center [829, 230] width 452 height 324
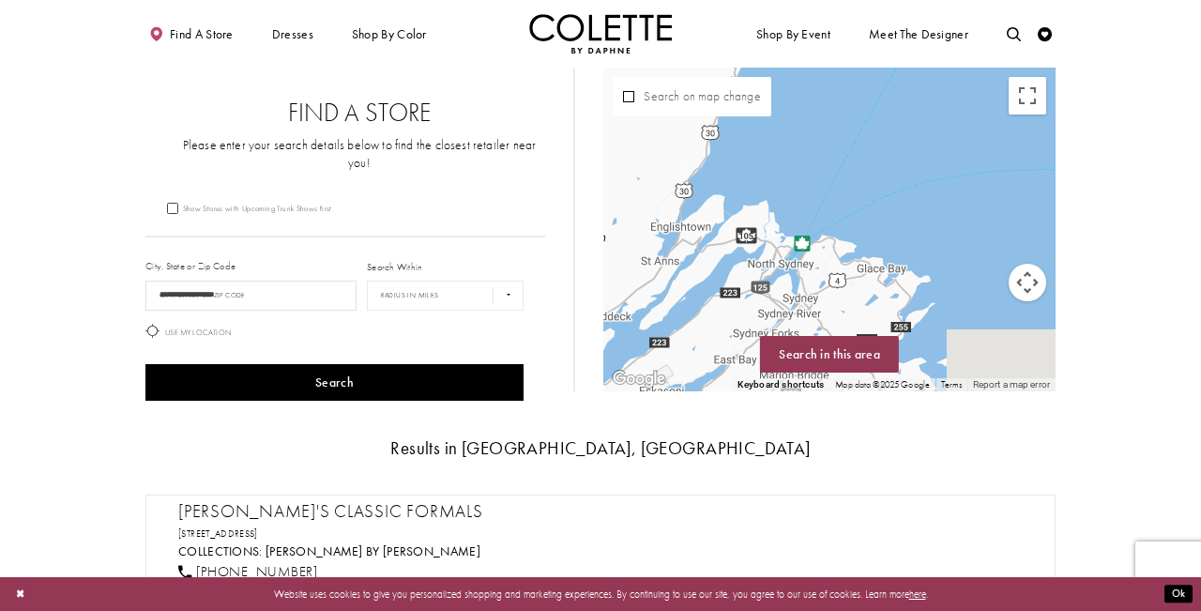
drag, startPoint x: 943, startPoint y: 296, endPoint x: 832, endPoint y: 117, distance: 210.6
click at [832, 117] on div "Map with store locations" at bounding box center [829, 230] width 452 height 324
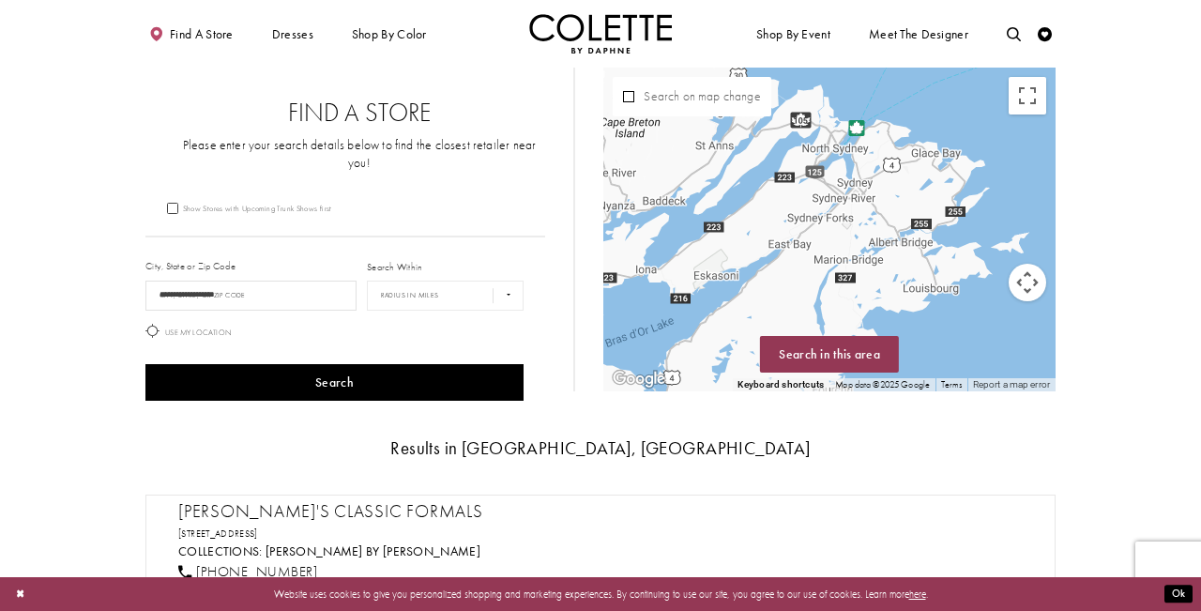
drag, startPoint x: 746, startPoint y: 281, endPoint x: 1138, endPoint y: -34, distance: 503.1
click at [1138, 0] on html "Skip to main content Skip to Navigation Enable Accessibility for visually impai…" at bounding box center [600, 565] width 1201 height 1131
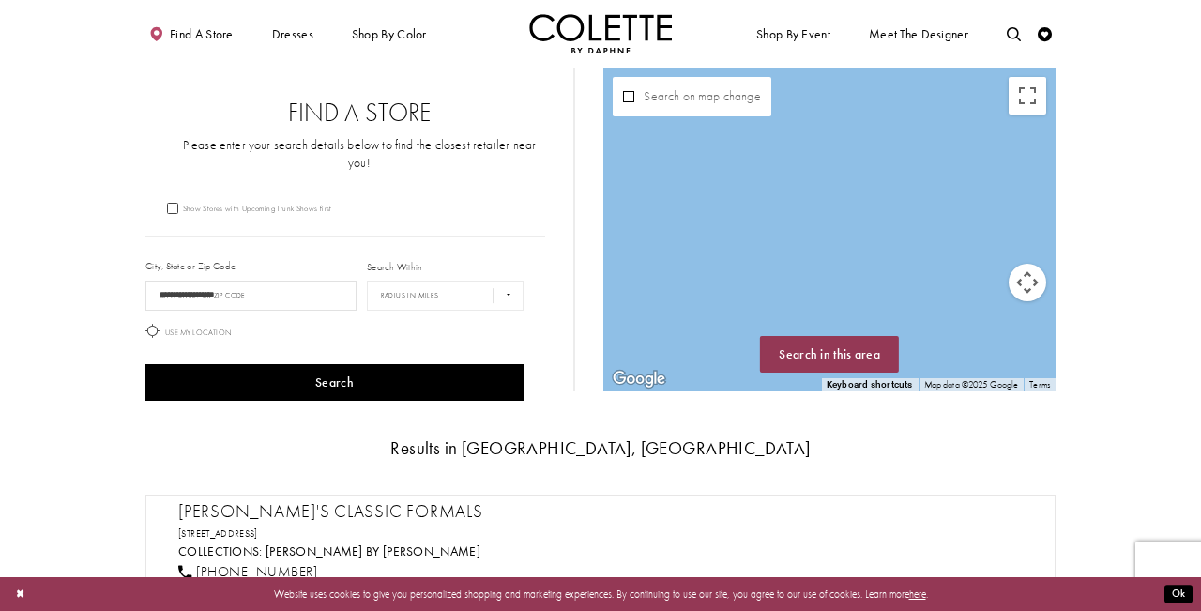
drag, startPoint x: 823, startPoint y: 193, endPoint x: 867, endPoint y: 307, distance: 121.8
click at [867, 307] on div "Map with store locations" at bounding box center [829, 230] width 452 height 324
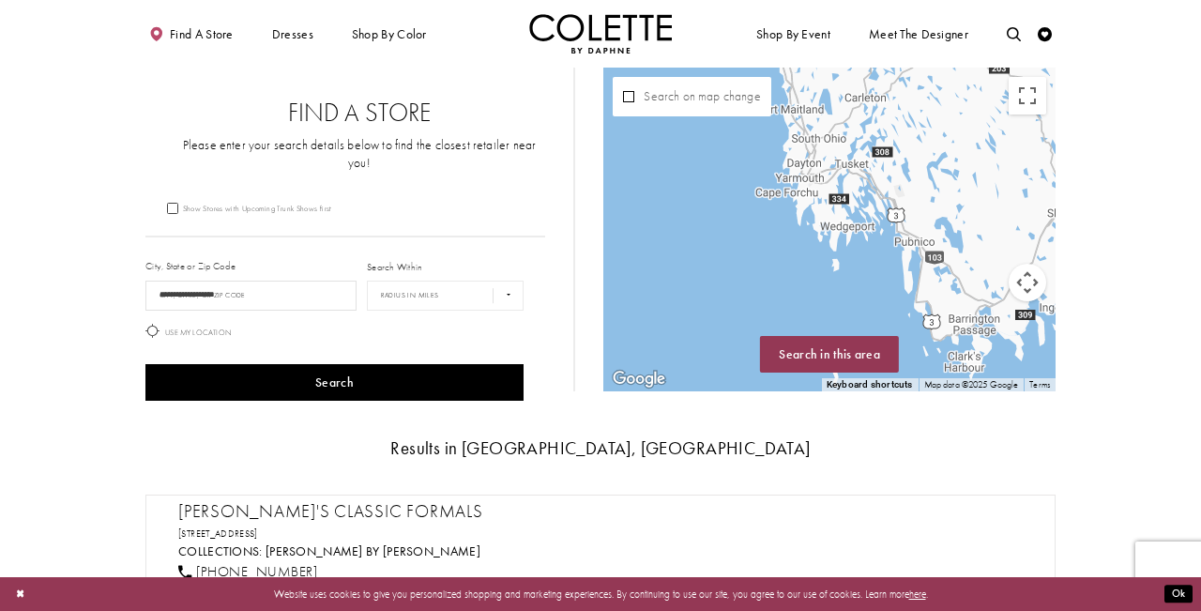
drag, startPoint x: 871, startPoint y: 206, endPoint x: 810, endPoint y: 394, distance: 197.3
click at [820, 388] on div "Keyboard shortcuts Map Data Map data ©2025 Google Map data ©2025 Google 10 km C…" at bounding box center [829, 230] width 452 height 324
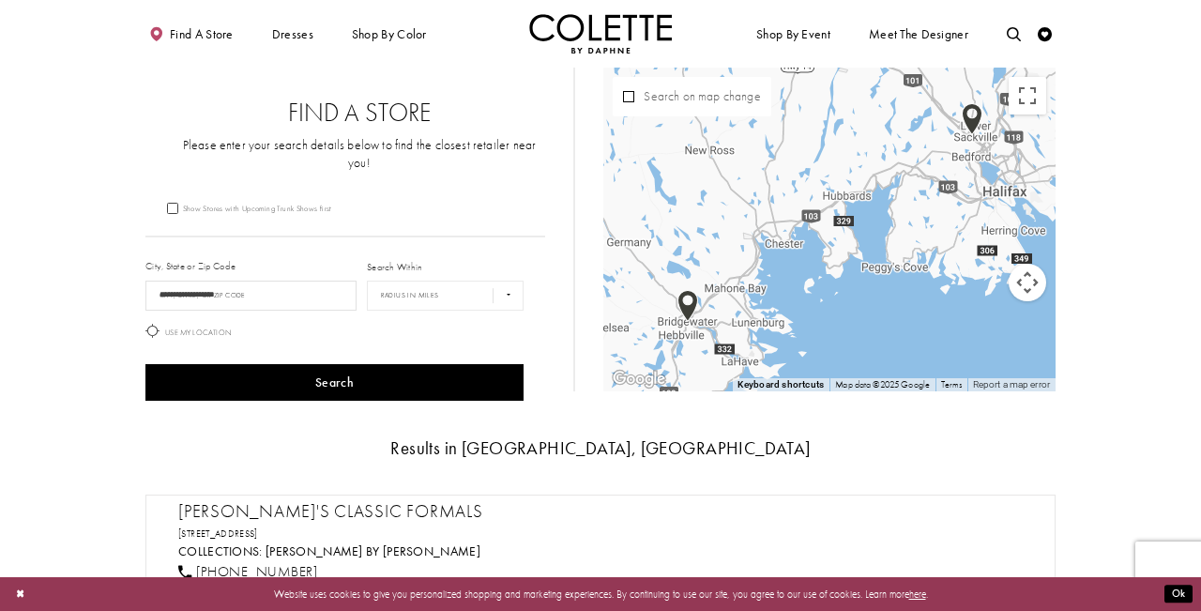
click at [1034, 290] on button "Map camera controls" at bounding box center [1027, 283] width 38 height 38
click at [976, 332] on button "Zoom out" at bounding box center [980, 329] width 38 height 38
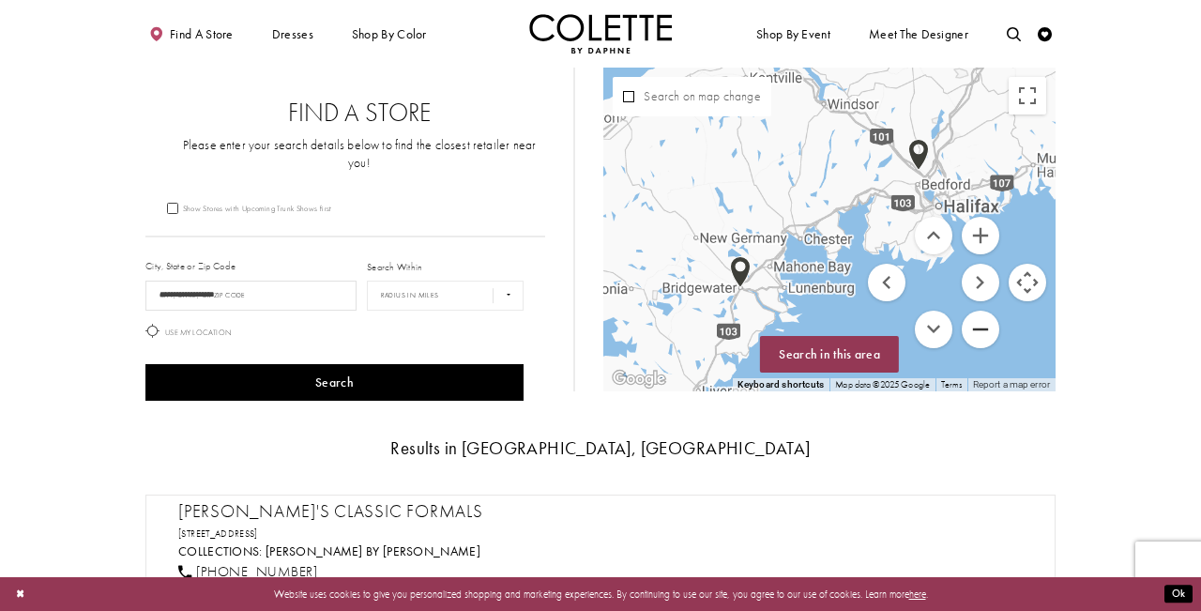
click at [976, 332] on button "Zoom out" at bounding box center [980, 329] width 38 height 38
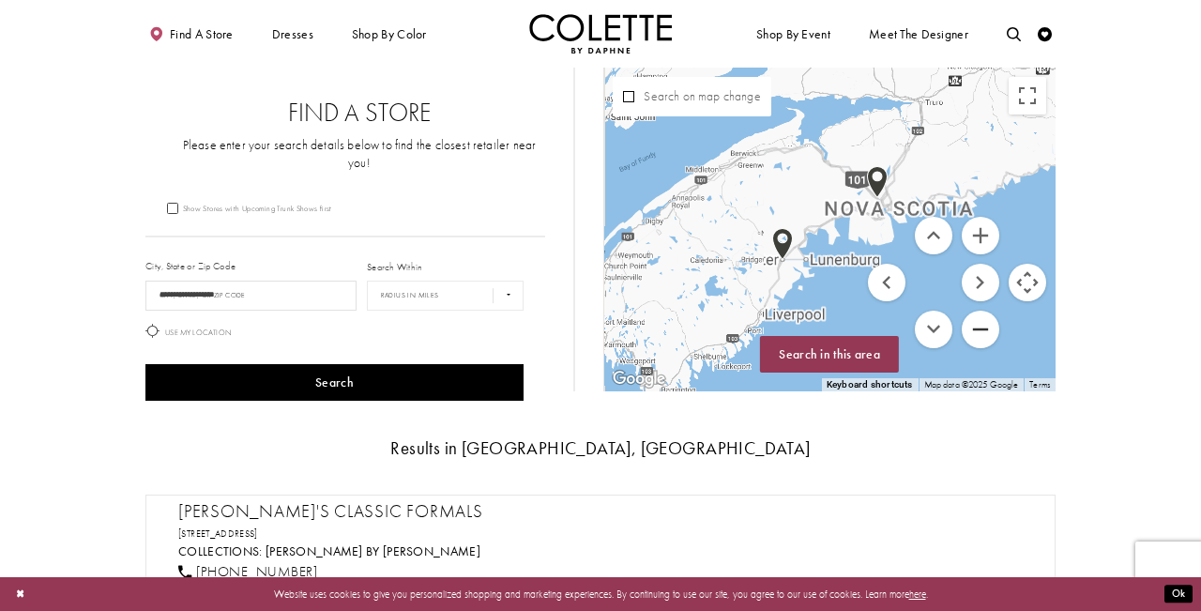
click at [976, 332] on button "Zoom out" at bounding box center [980, 329] width 38 height 38
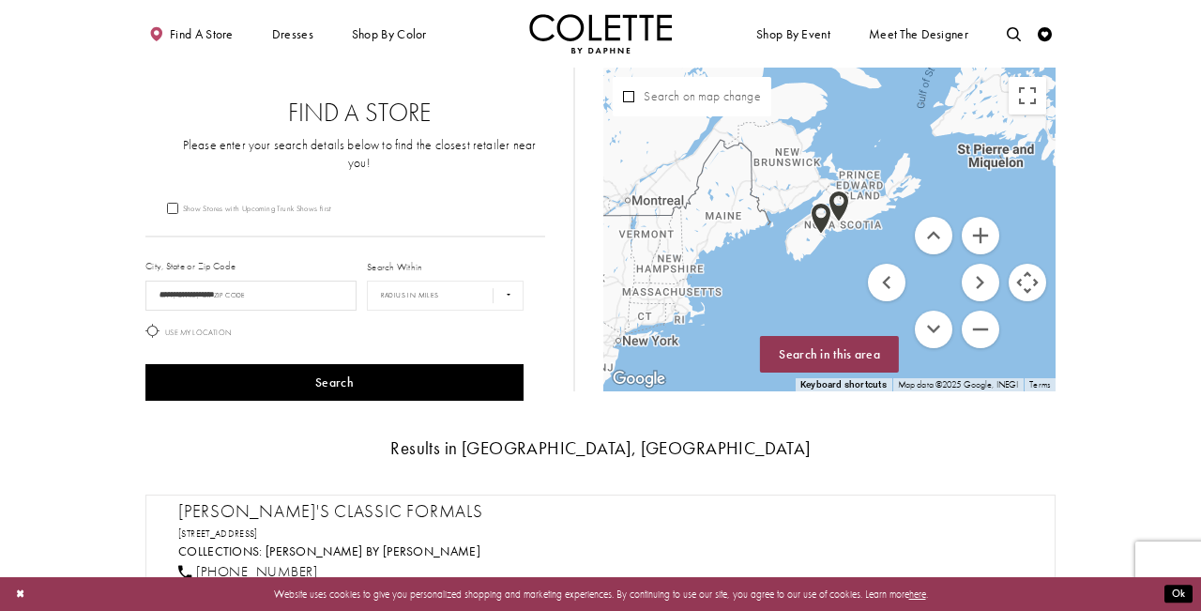
click at [841, 215] on img "Map with store locations" at bounding box center [838, 206] width 21 height 32
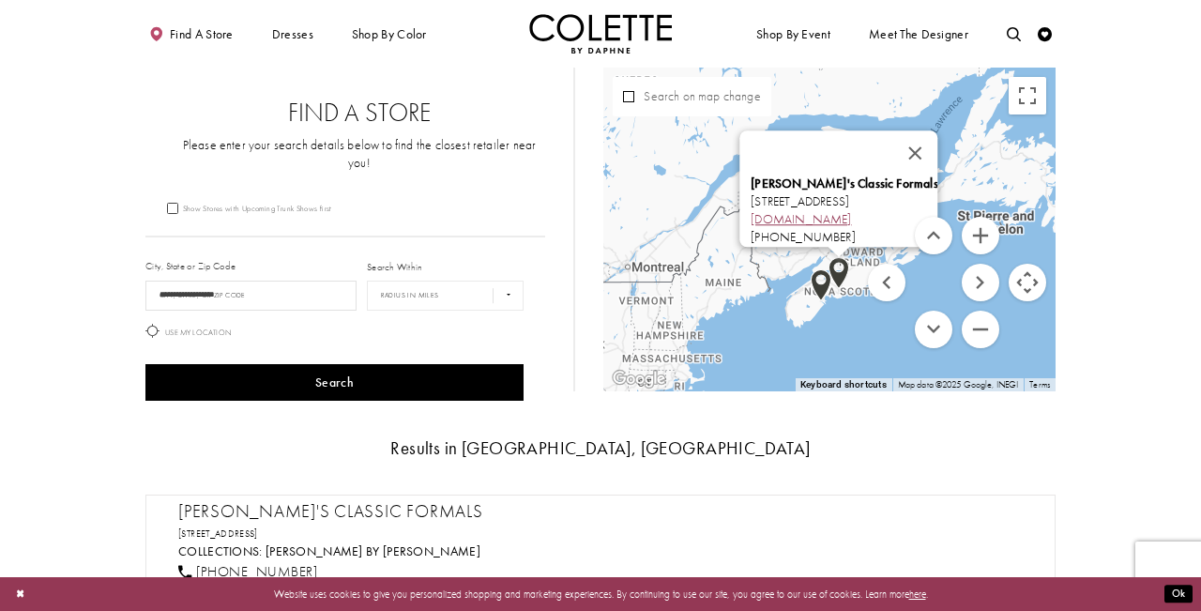
click at [750, 212] on link "[DOMAIN_NAME]" at bounding box center [800, 220] width 100 height 16
